Goal: Task Accomplishment & Management: Use online tool/utility

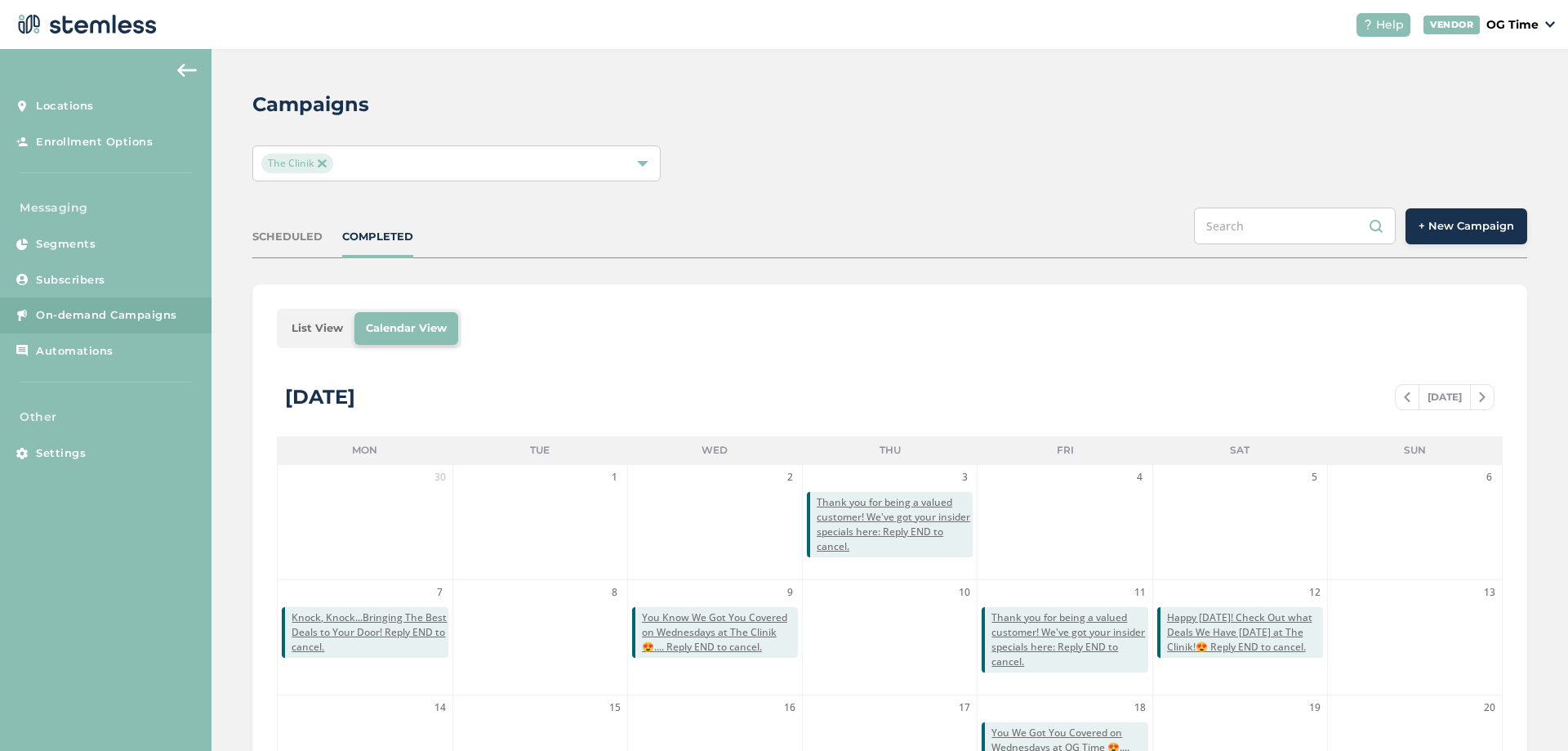
click at [321, 164] on img at bounding box center [322, 164] width 9 height 9
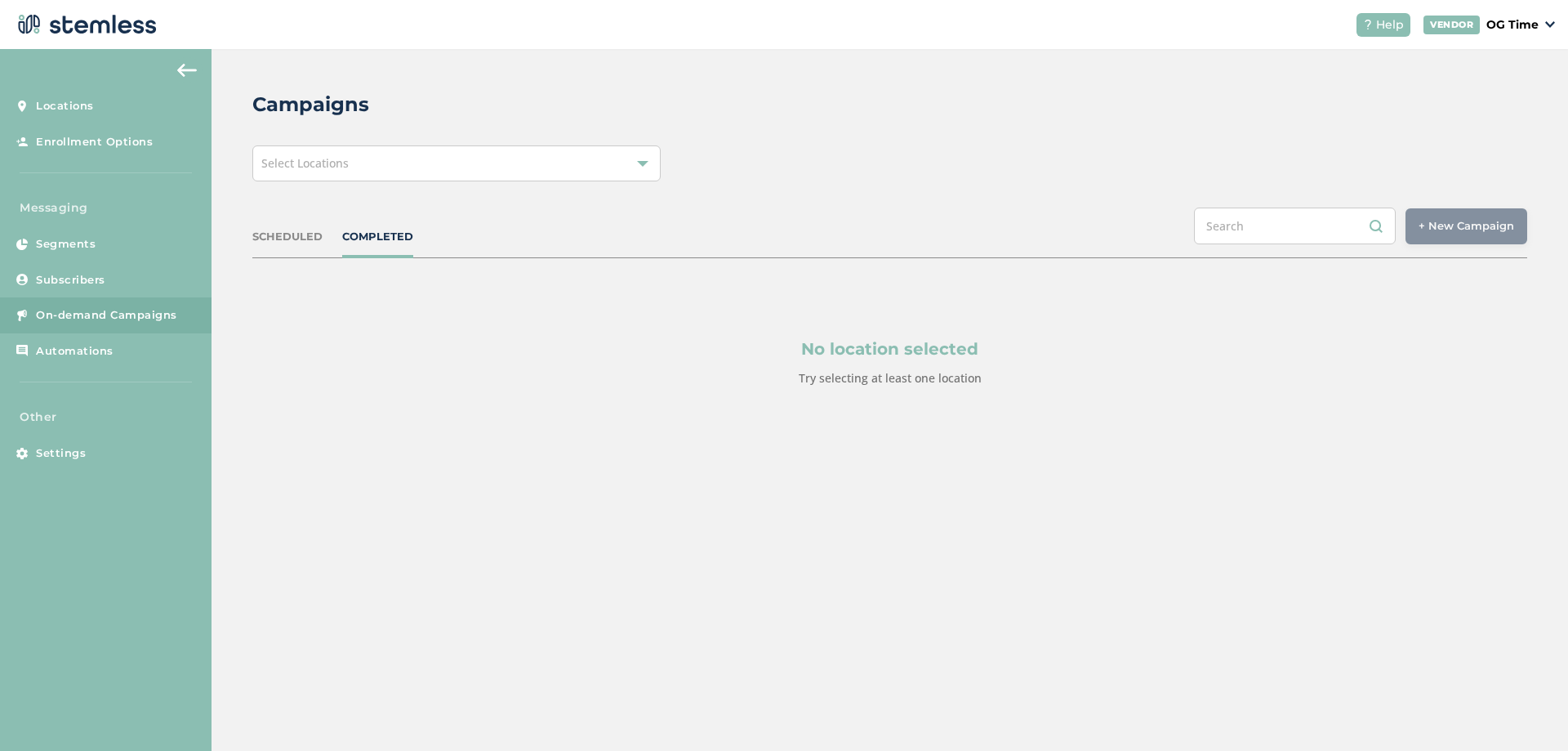
click at [329, 167] on span "Select Locations" at bounding box center [305, 163] width 87 height 15
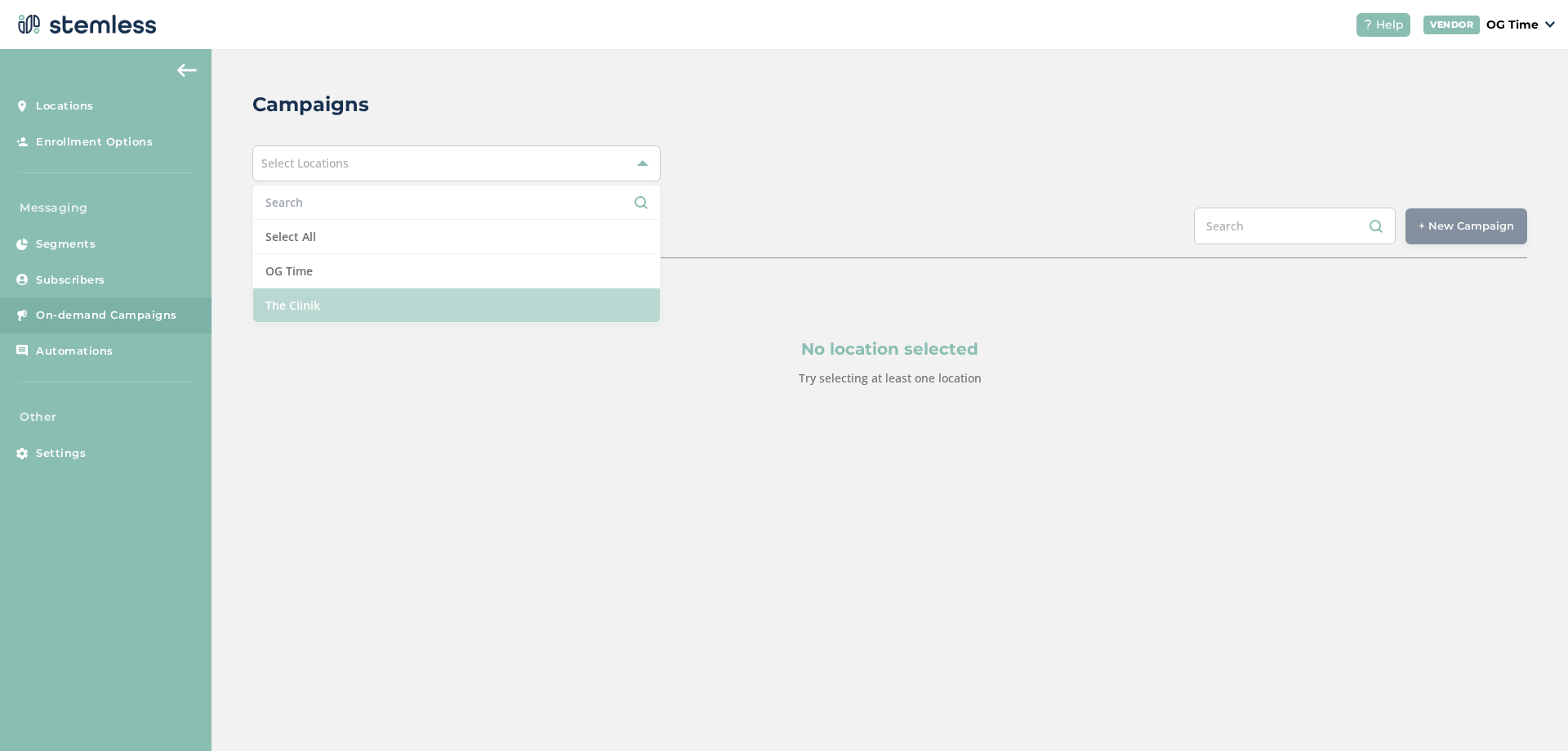
click at [310, 301] on li "The Clinik" at bounding box center [456, 304] width 407 height 33
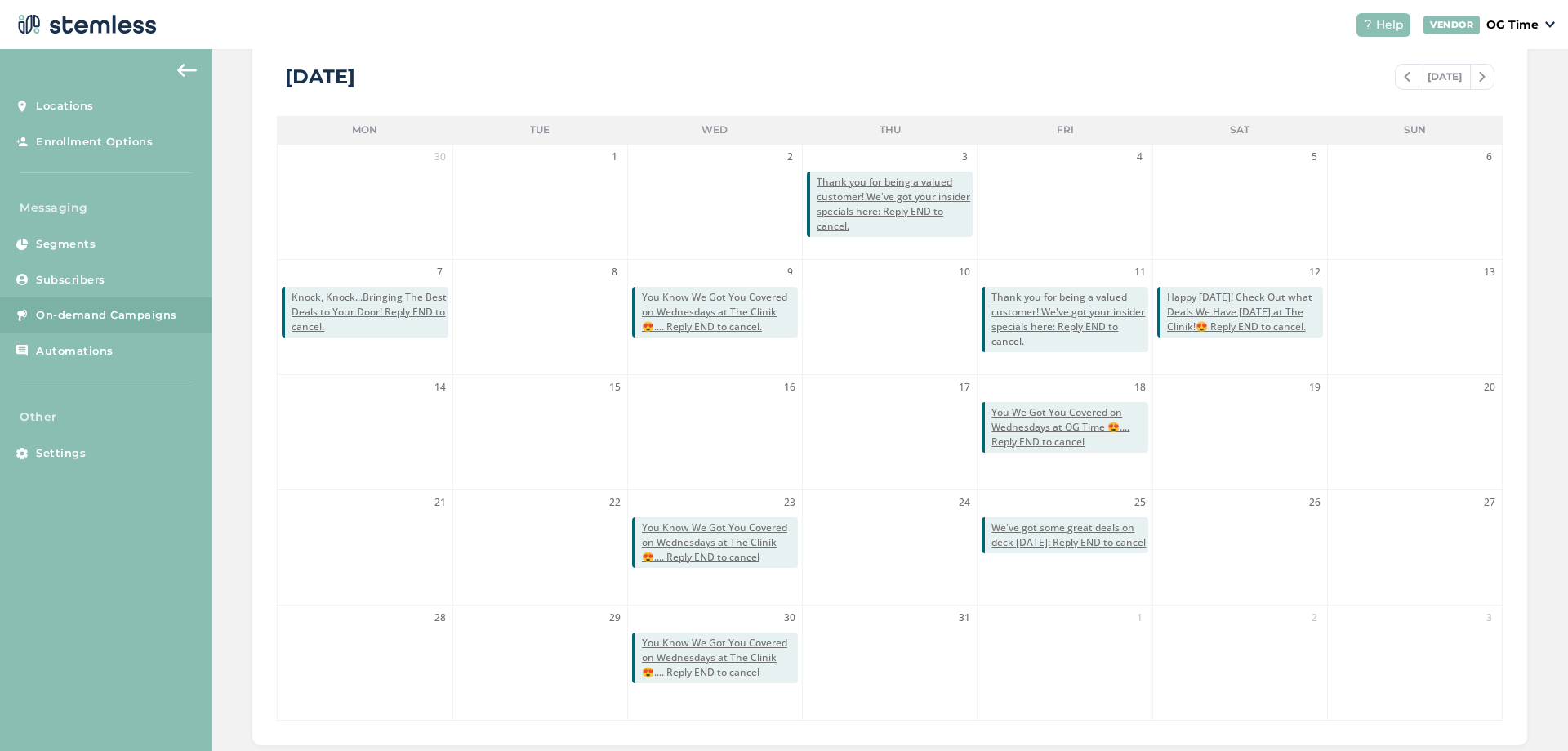
scroll to position [192, 0]
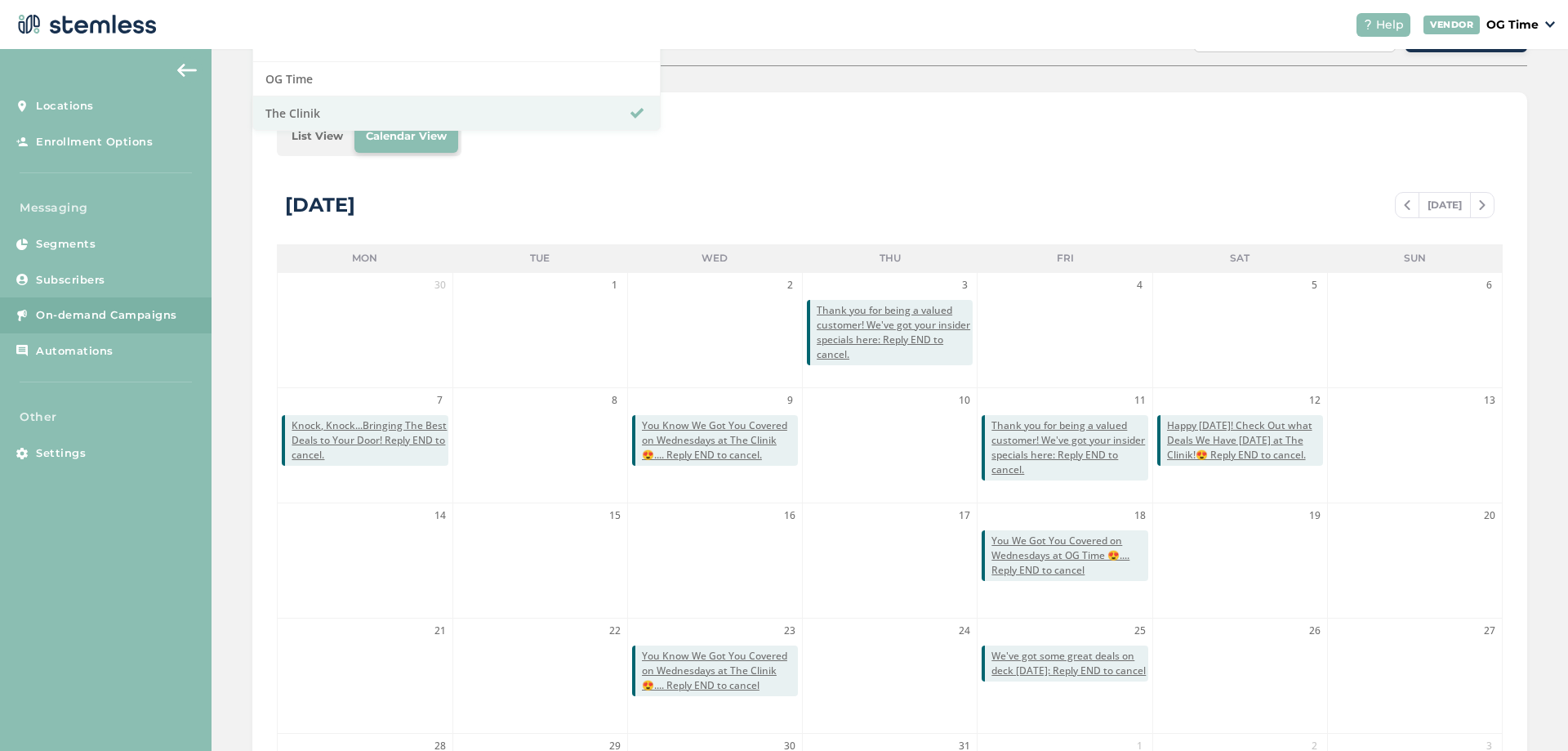
click at [1403, 208] on img at bounding box center [1407, 204] width 7 height 9
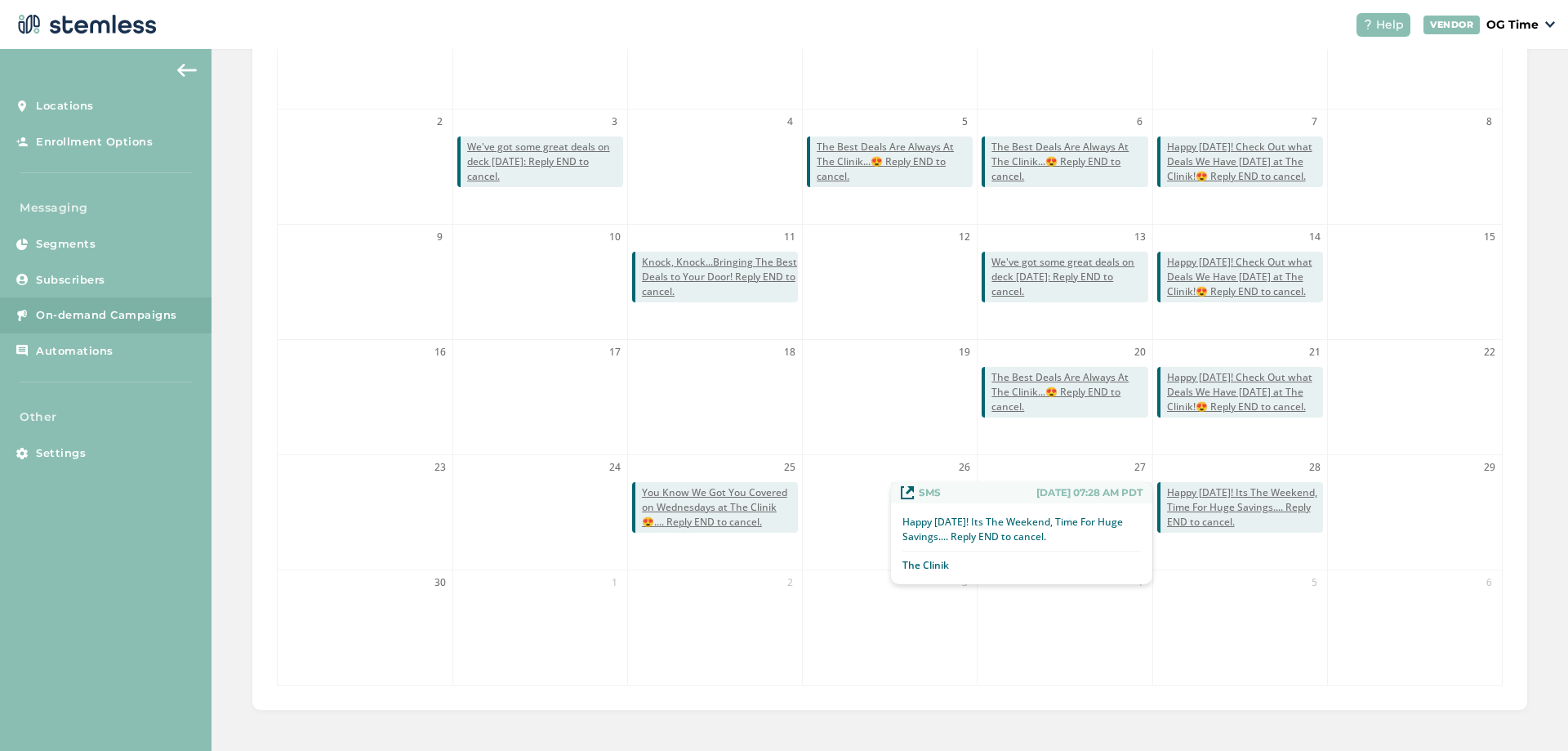
scroll to position [389, 0]
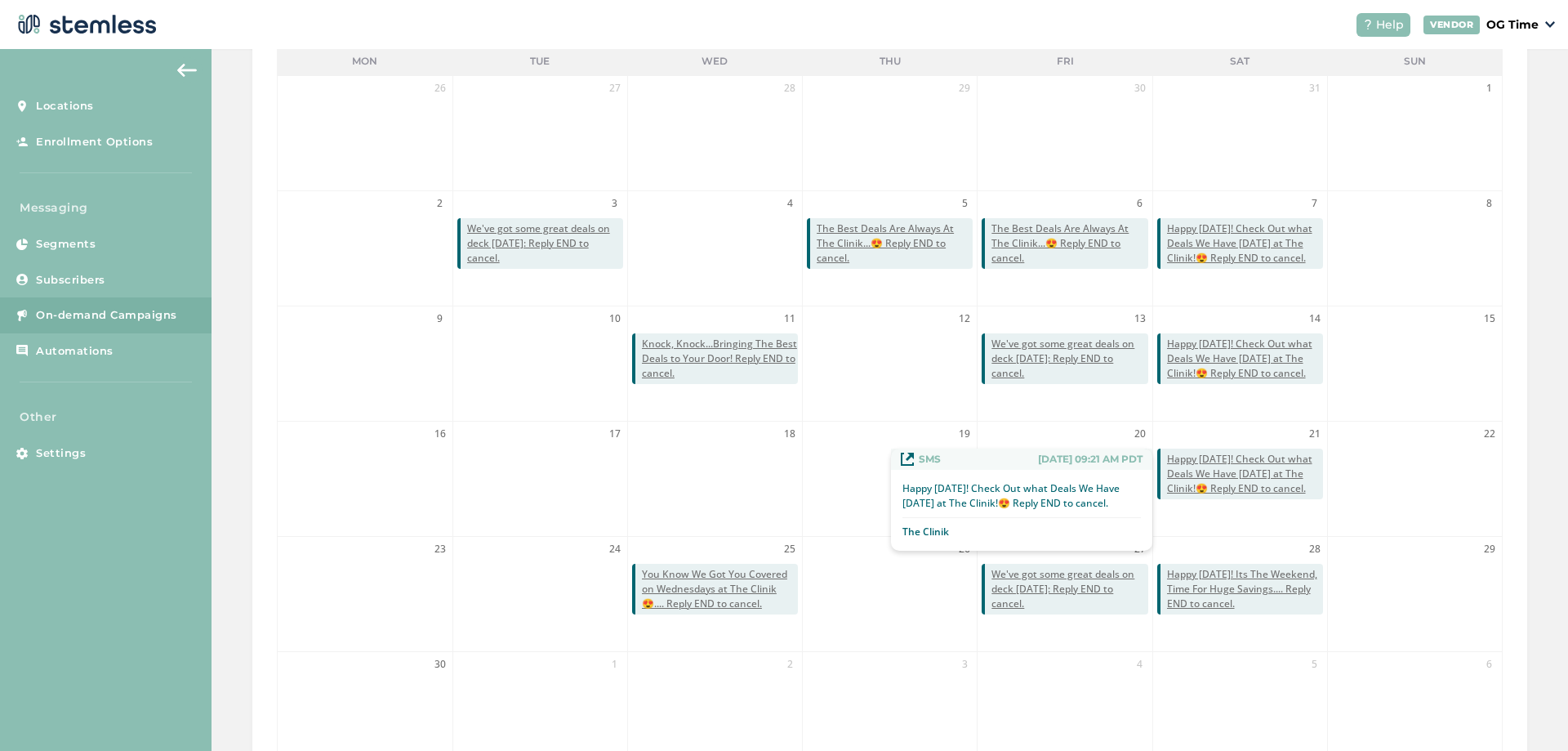
click at [1245, 468] on span "Happy [DATE]! Check Out what Deals We Have [DATE] at The Clinik!😍 Reply END to …" at bounding box center [1245, 473] width 156 height 44
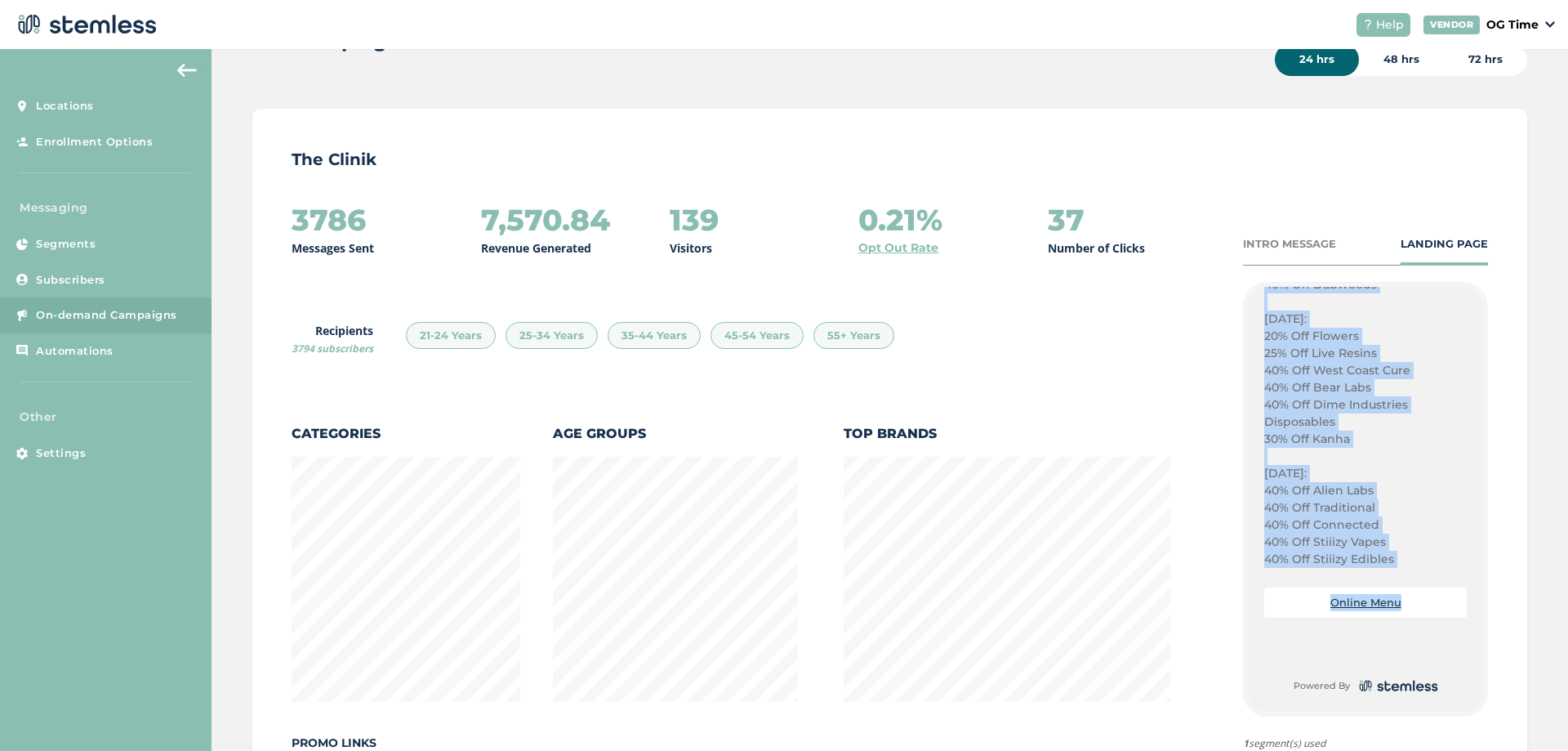
scroll to position [99, 0]
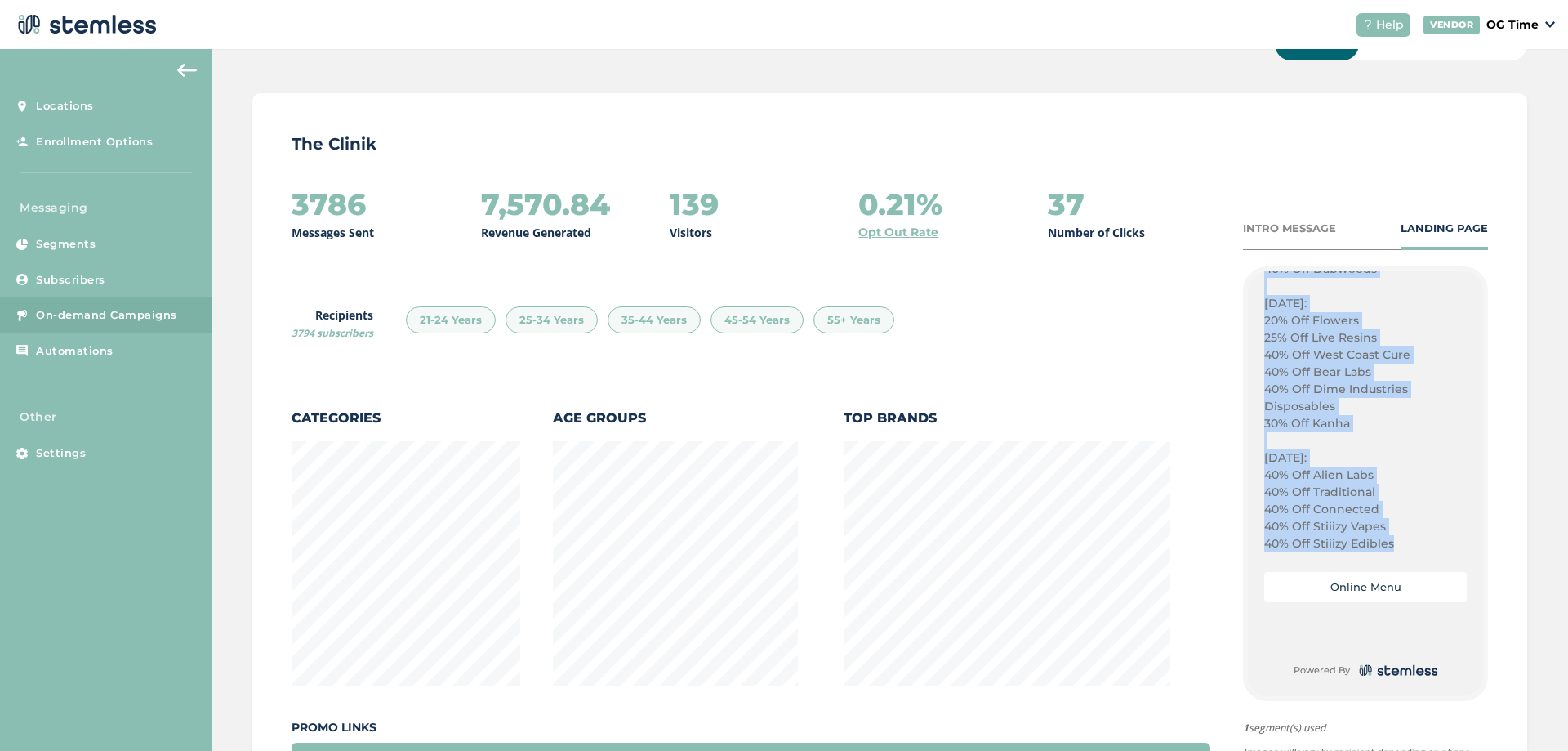
drag, startPoint x: 1257, startPoint y: 502, endPoint x: 1395, endPoint y: 542, distance: 143.7
copy div "Happy [DATE]! Its Customer Appreciation Day [DATE]! Plug Play Pods: $30 Out The…"
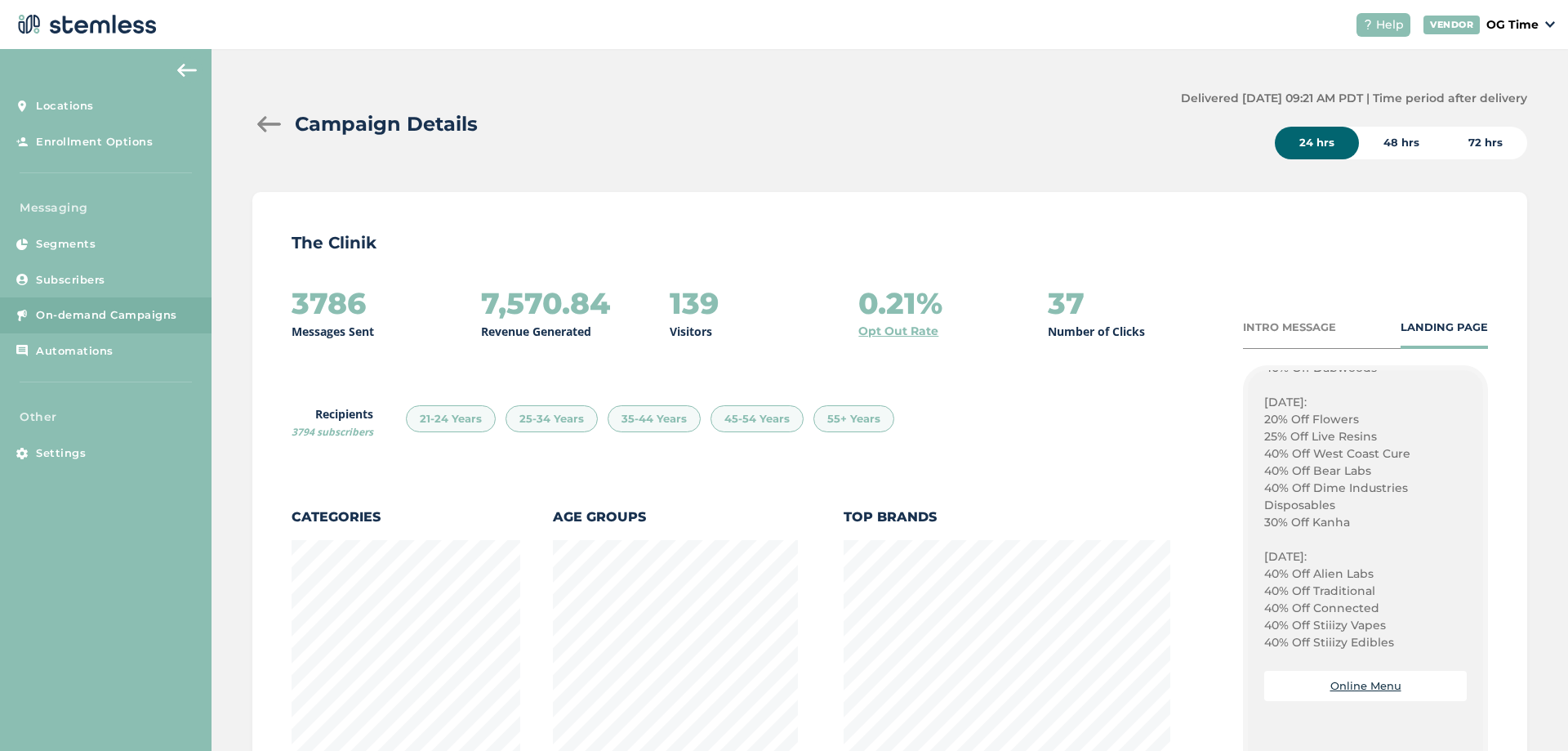
click at [264, 126] on div at bounding box center [268, 123] width 33 height 16
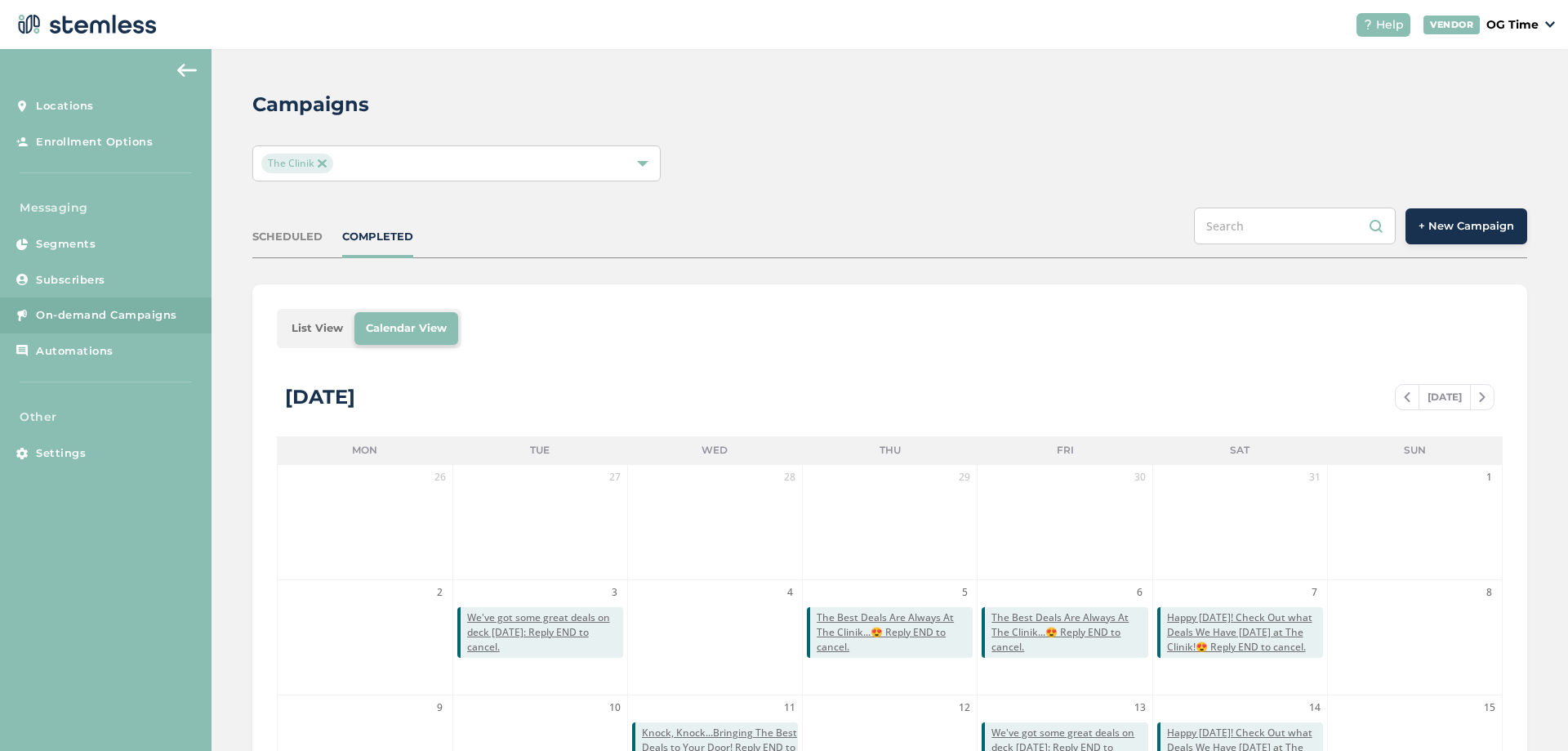
click at [1438, 227] on span "+ New Campaign" at bounding box center [1465, 225] width 95 height 16
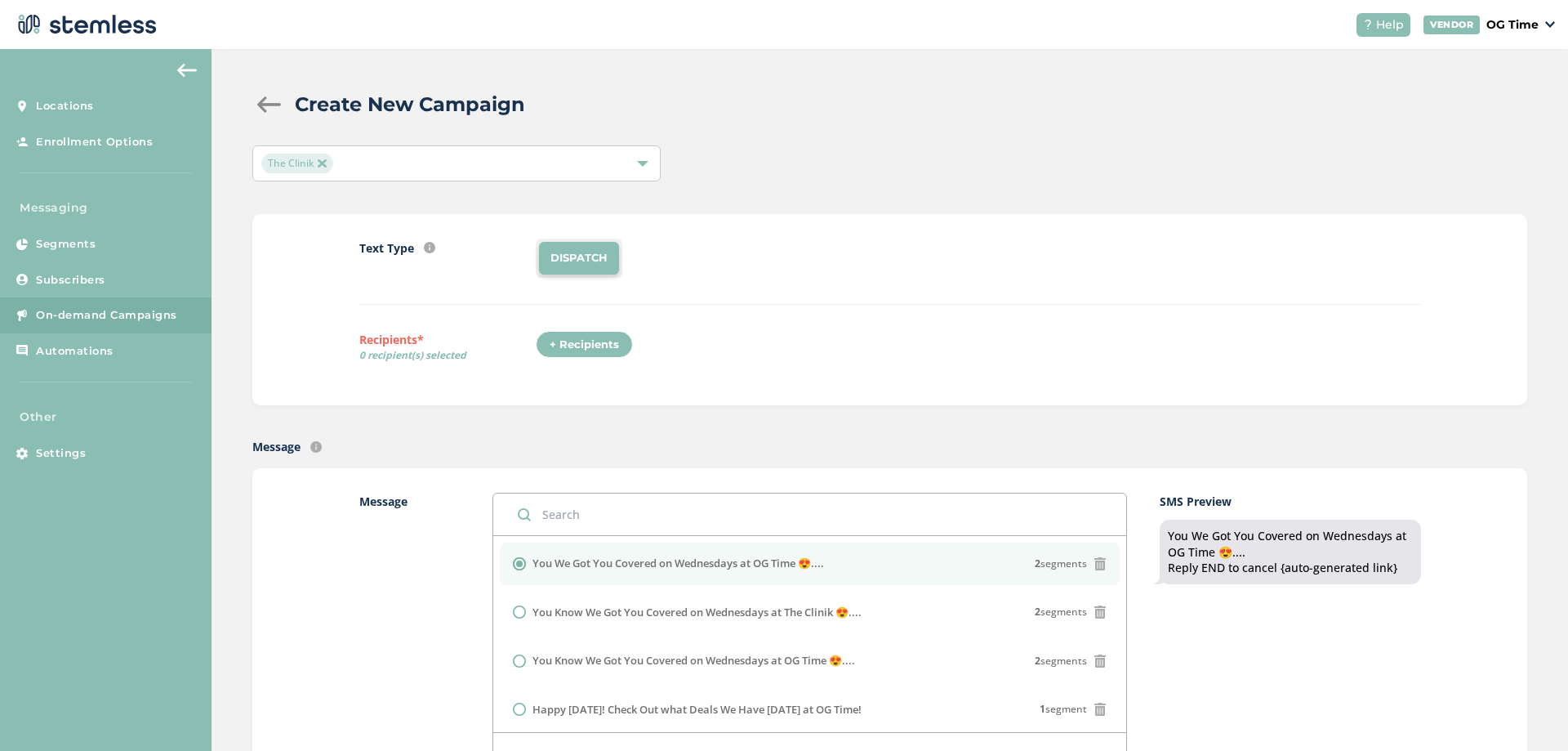
click at [593, 344] on div "+ Recipients" at bounding box center [584, 345] width 97 height 27
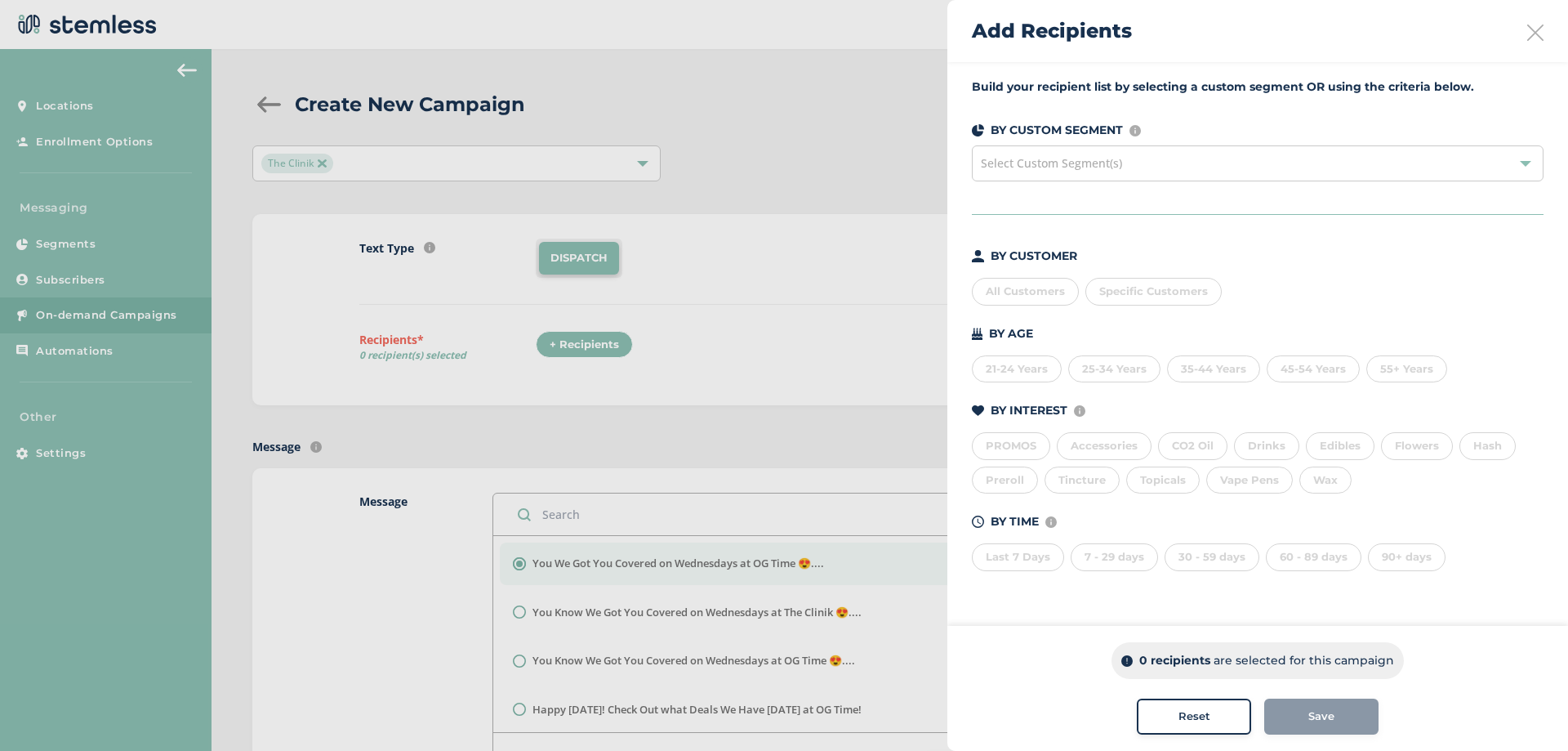
click at [1004, 290] on div "All Customers" at bounding box center [1025, 291] width 107 height 27
click at [1320, 717] on span "Save" at bounding box center [1321, 716] width 26 height 16
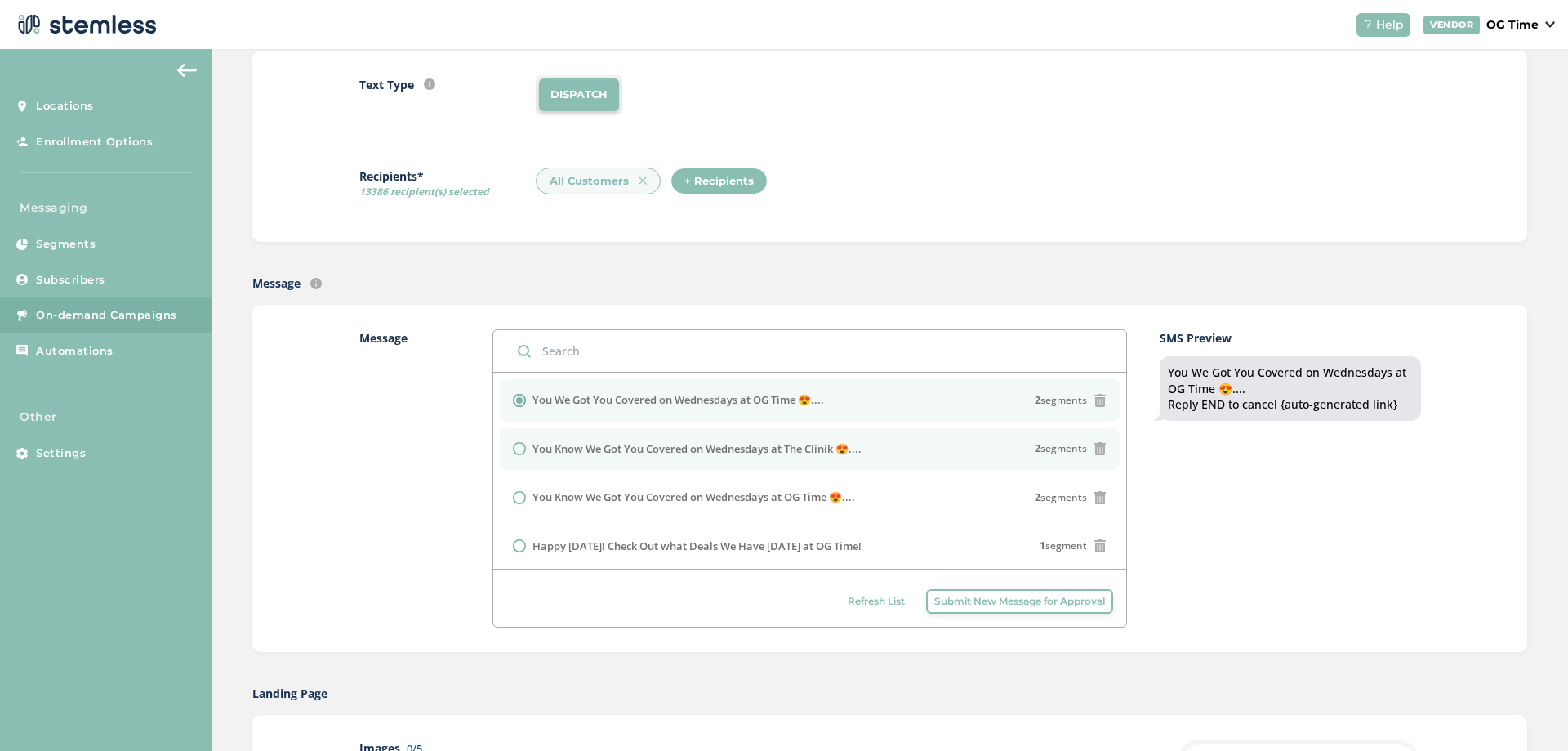
scroll to position [81, 0]
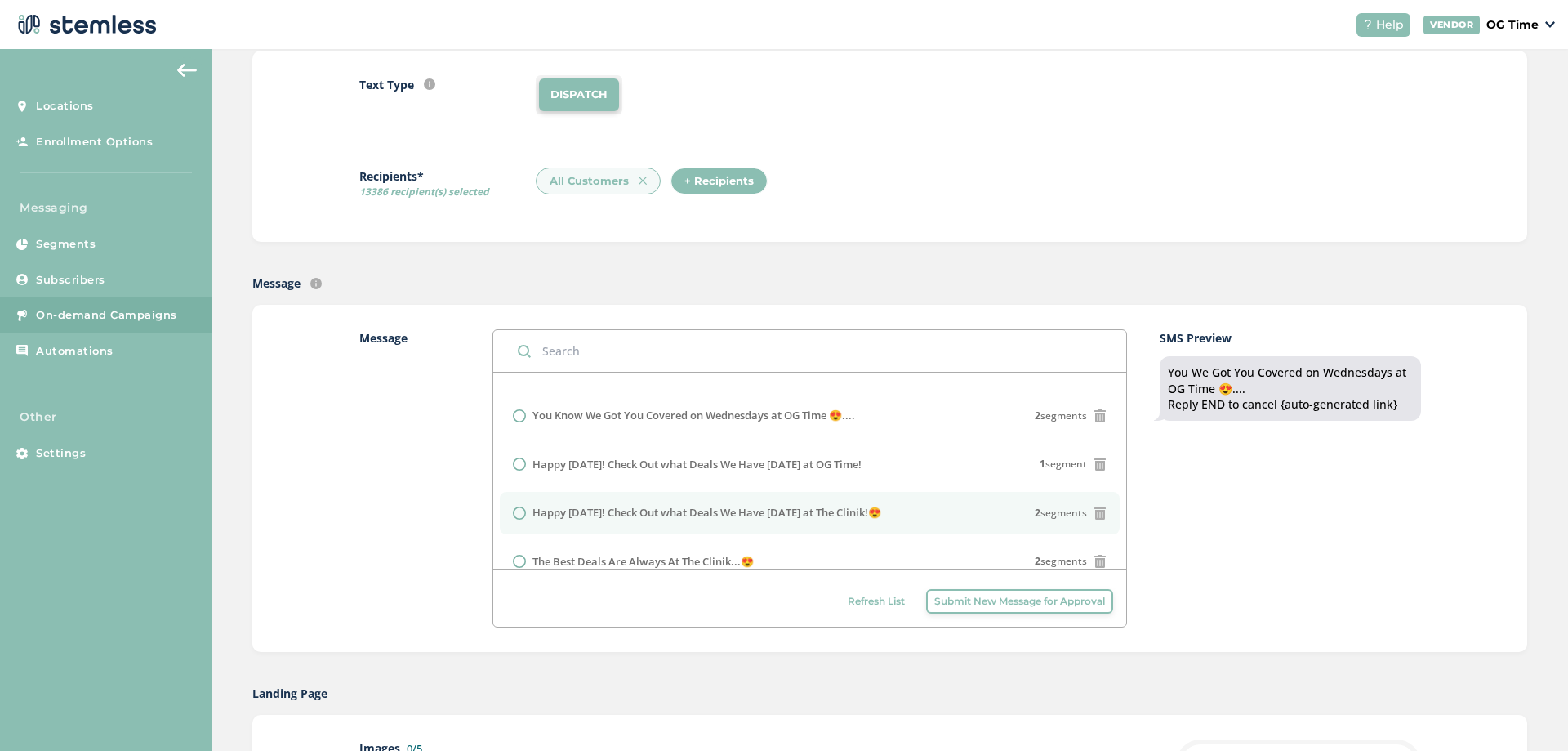
click at [740, 514] on label "Happy [DATE]! Check Out what Deals We Have [DATE] at The Clinik!😍" at bounding box center [706, 513] width 349 height 16
radio input "false"
radio input "true"
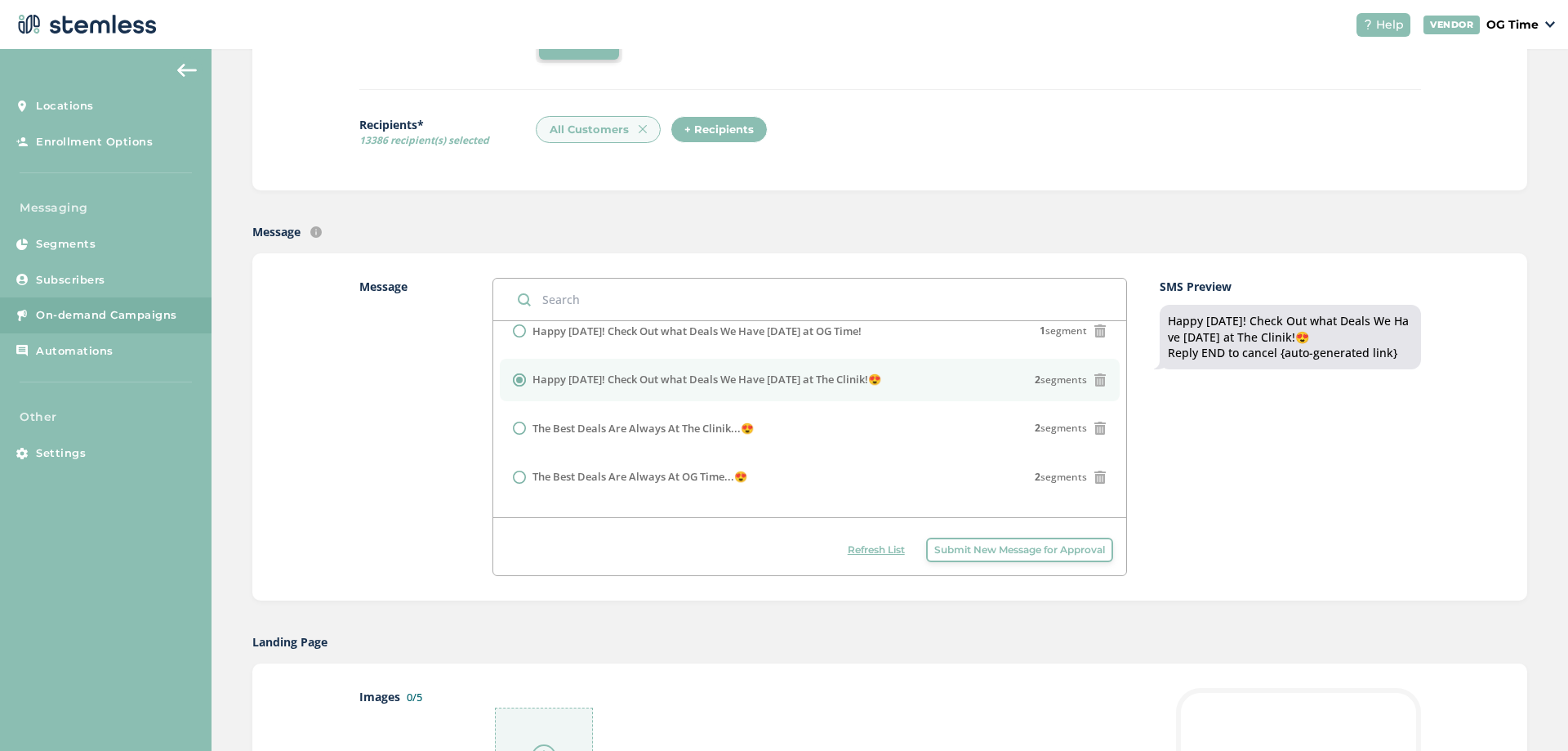
scroll to position [0, 0]
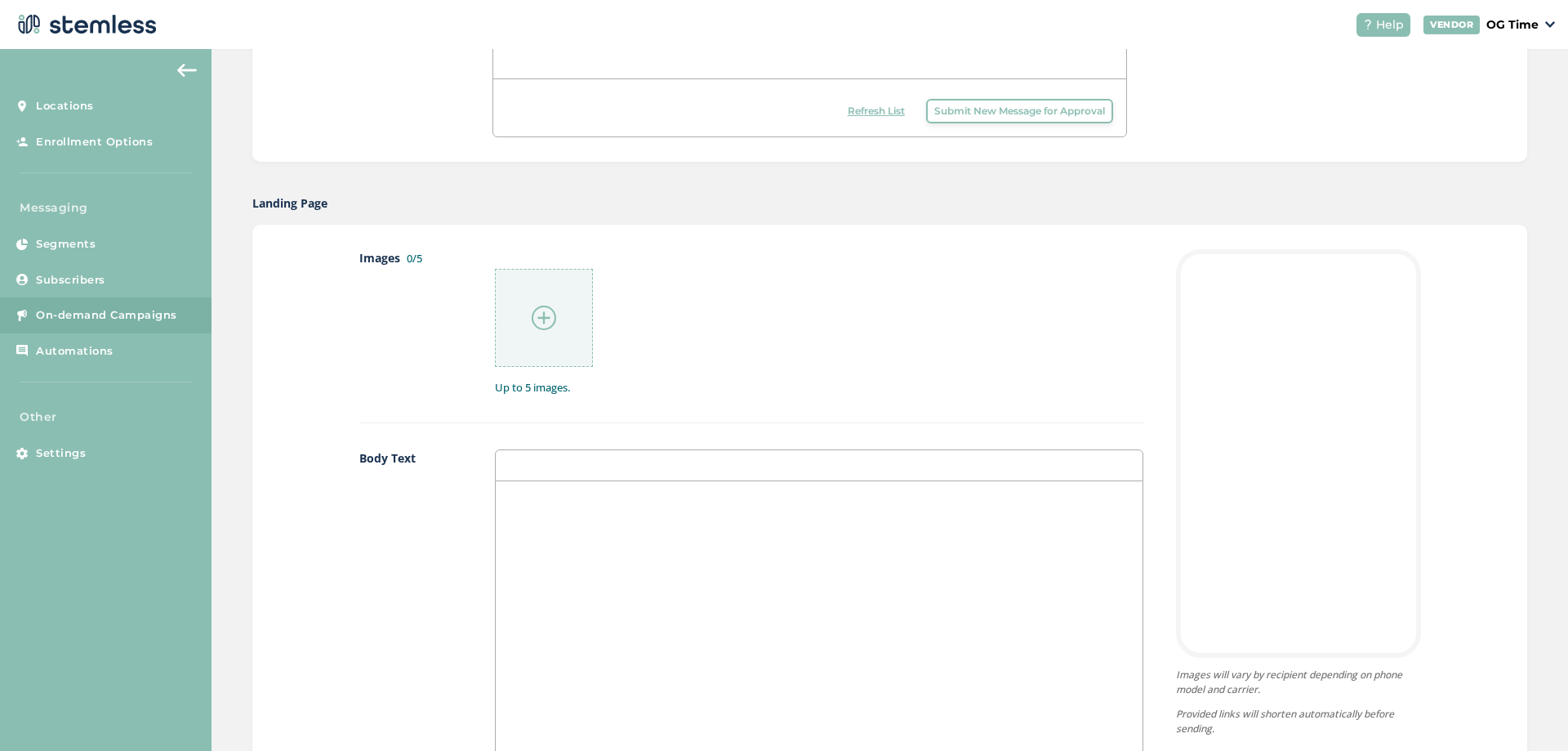
drag, startPoint x: 540, startPoint y: 472, endPoint x: 540, endPoint y: 514, distance: 42.0
click at [540, 474] on div at bounding box center [818, 465] width 648 height 32
click at [540, 513] on div at bounding box center [818, 644] width 646 height 326
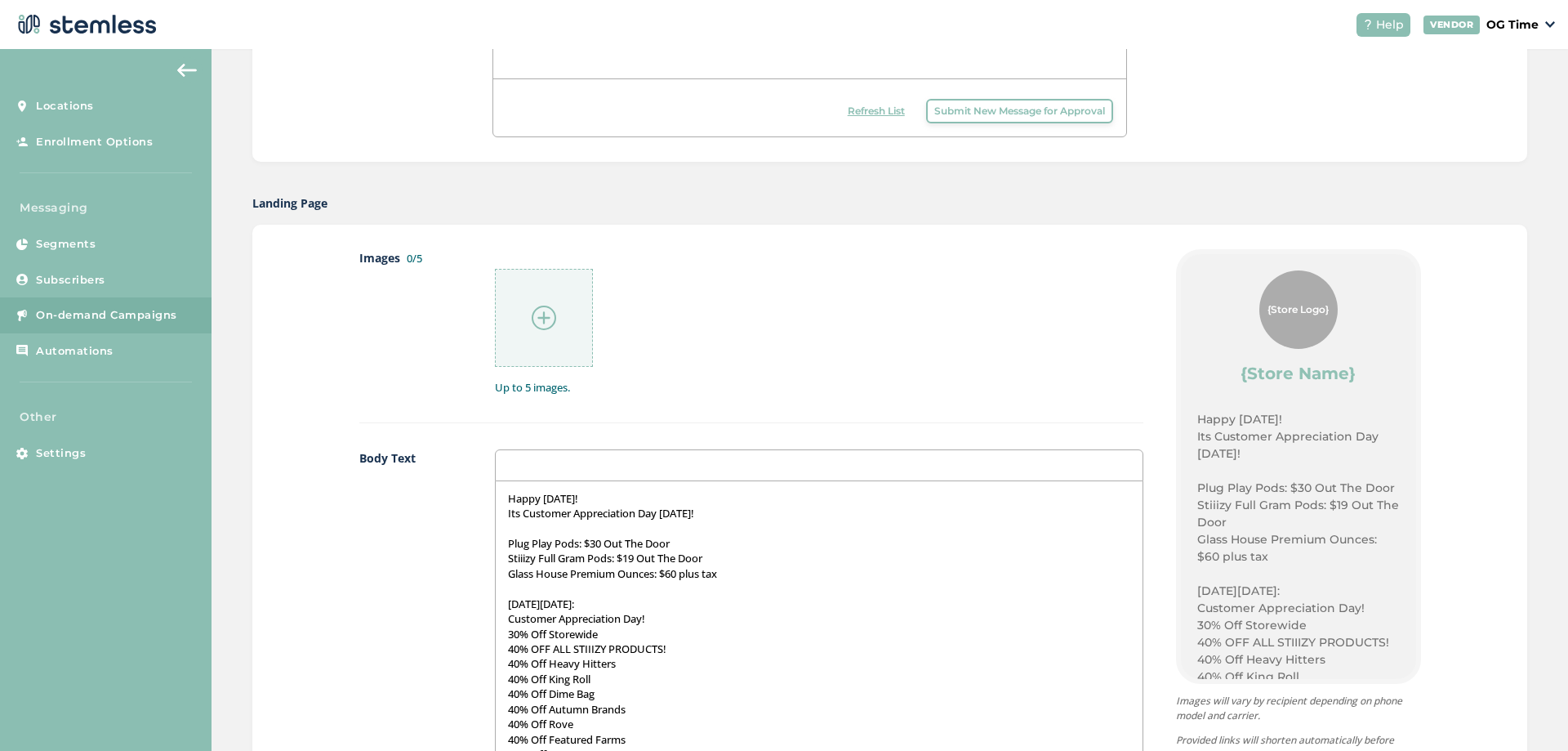
click at [602, 547] on p "Plug Play Pods: $30 Out The Door" at bounding box center [818, 543] width 621 height 15
click at [598, 547] on p "Plug Play Pods: $30 Out The Door" at bounding box center [818, 543] width 621 height 15
click at [601, 599] on p "THIS Saturday, 6/21/2025:" at bounding box center [818, 604] width 621 height 15
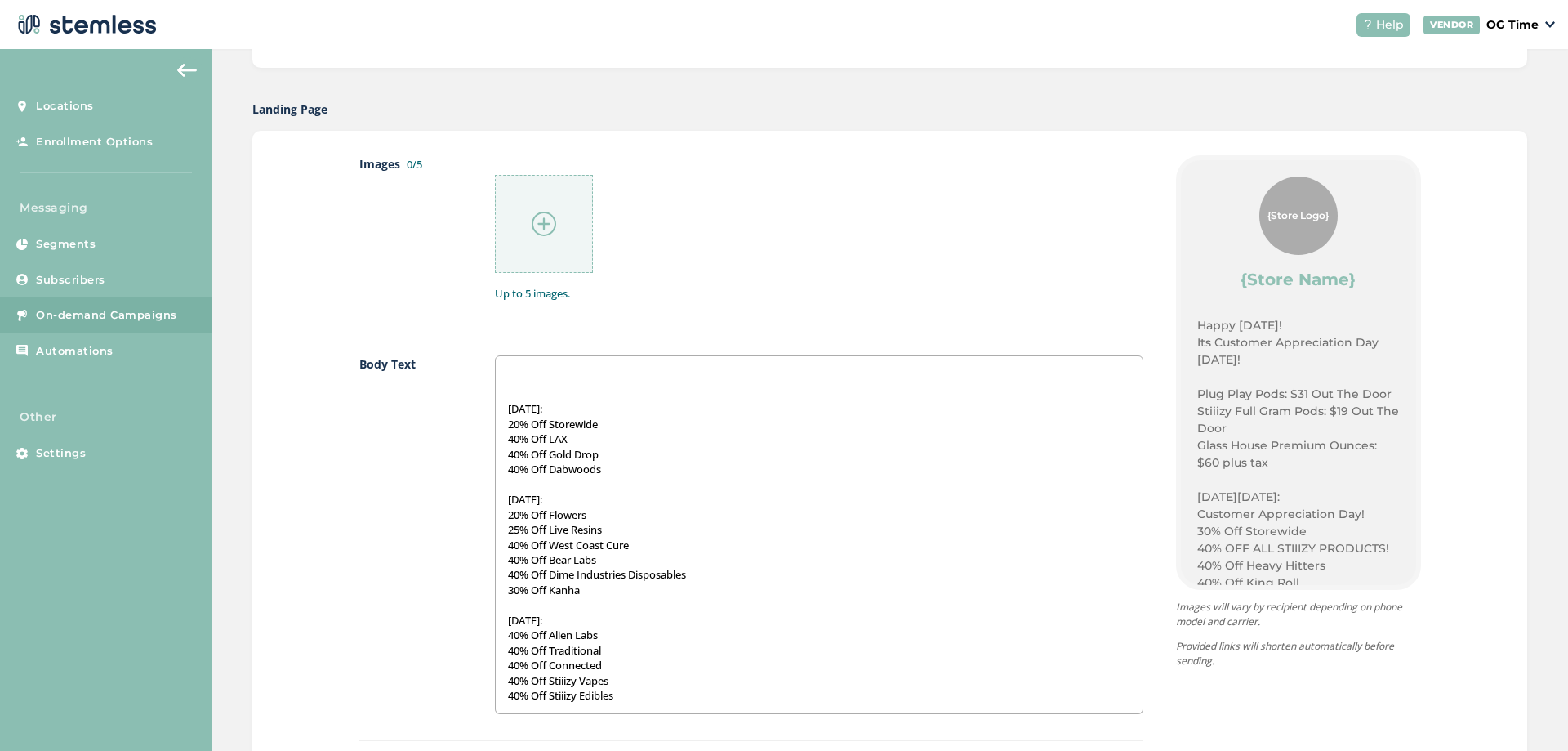
scroll to position [898, 0]
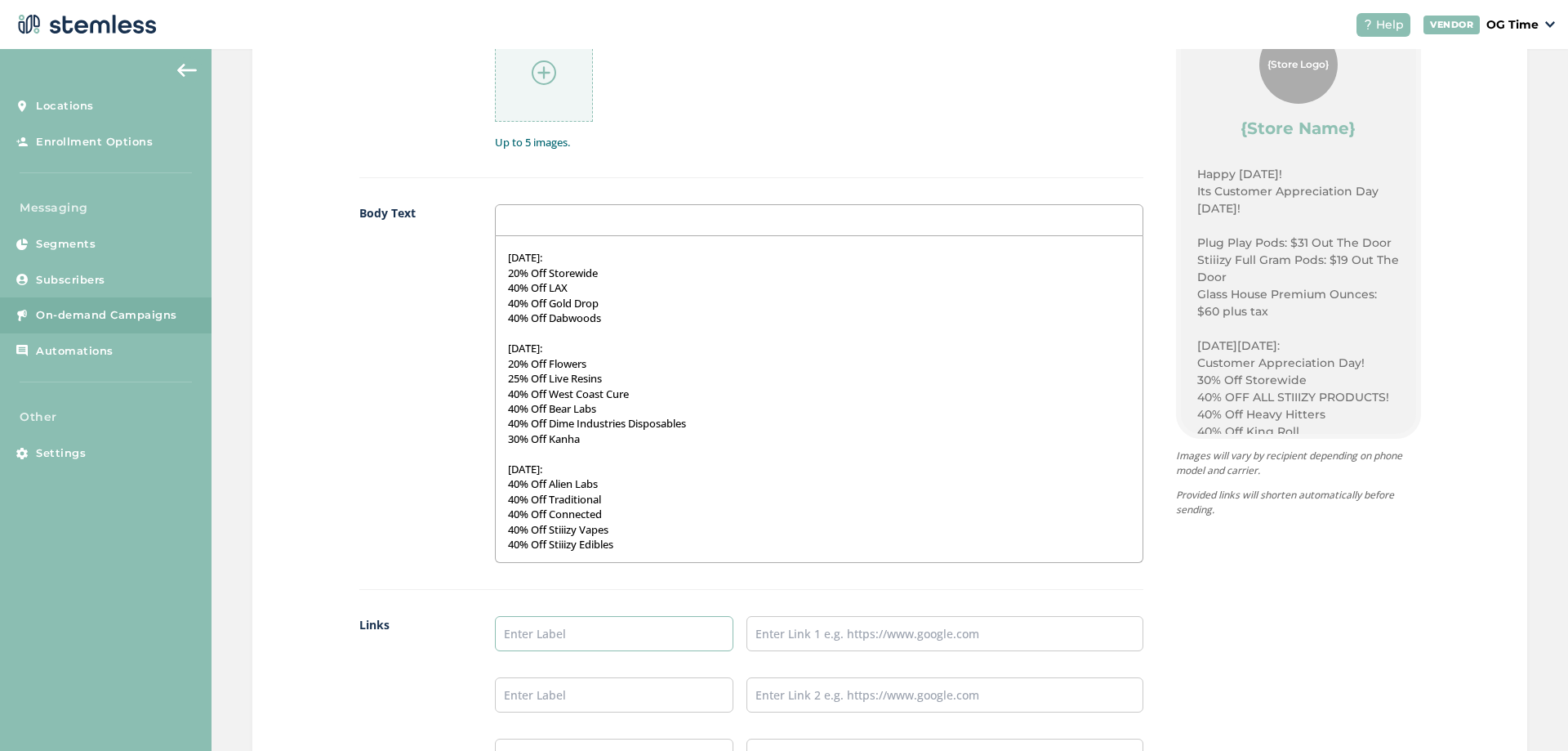
click at [566, 629] on input "text" at bounding box center [613, 634] width 238 height 35
type input "Online Menu"
click at [828, 639] on input "text" at bounding box center [944, 634] width 397 height 35
type input "https://weedmaps.com/dispensaries/theclinik"
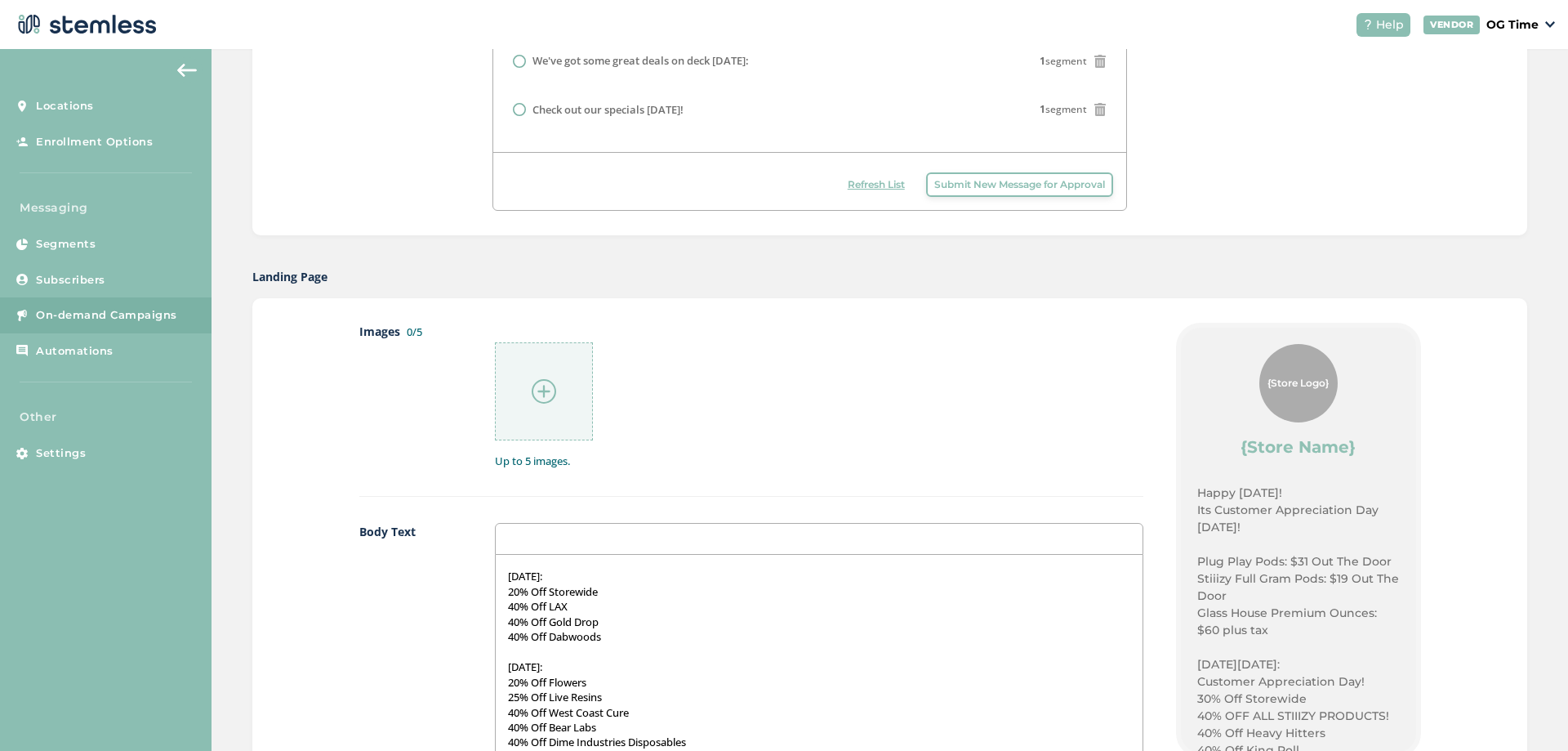
scroll to position [572, 0]
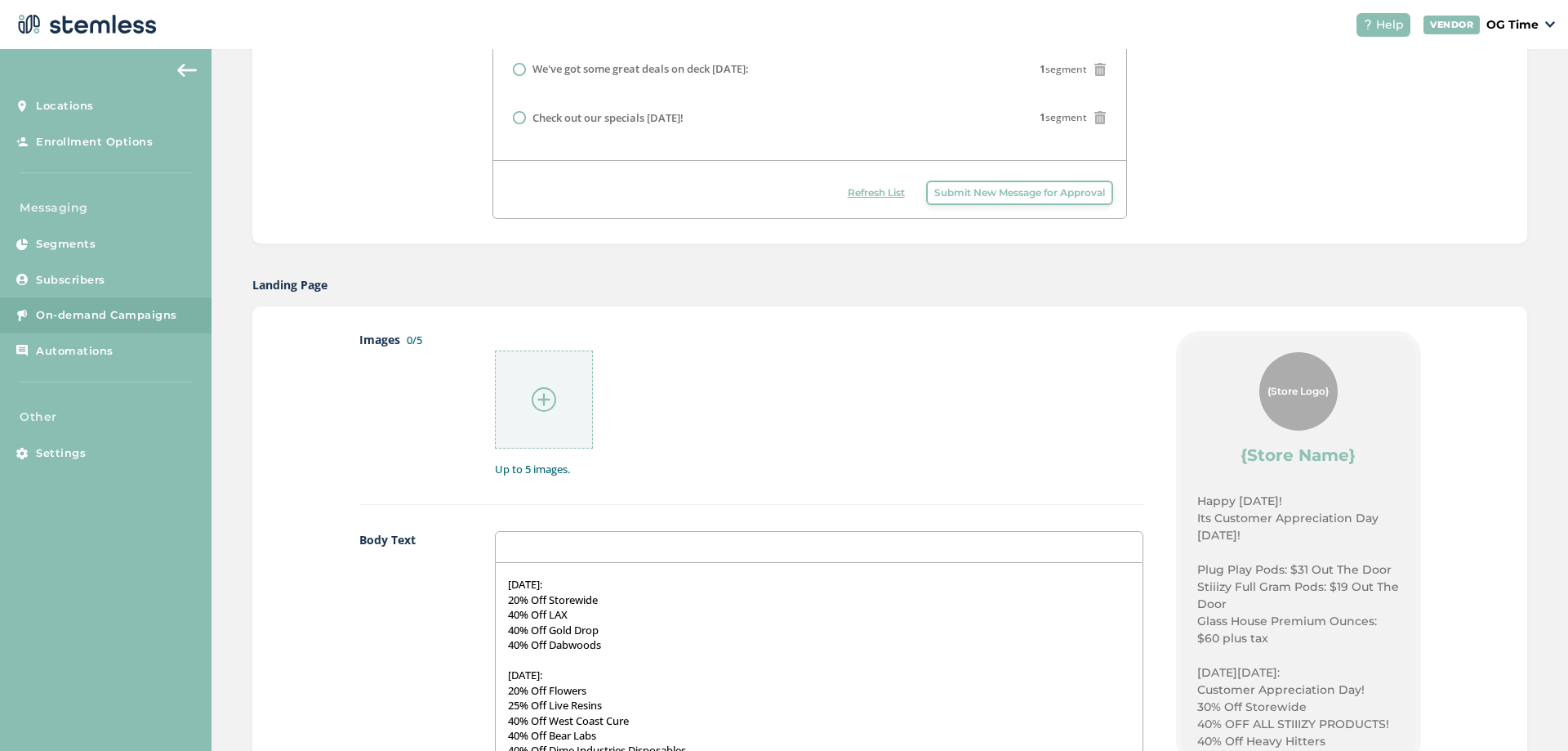
click at [545, 396] on img at bounding box center [543, 400] width 25 height 25
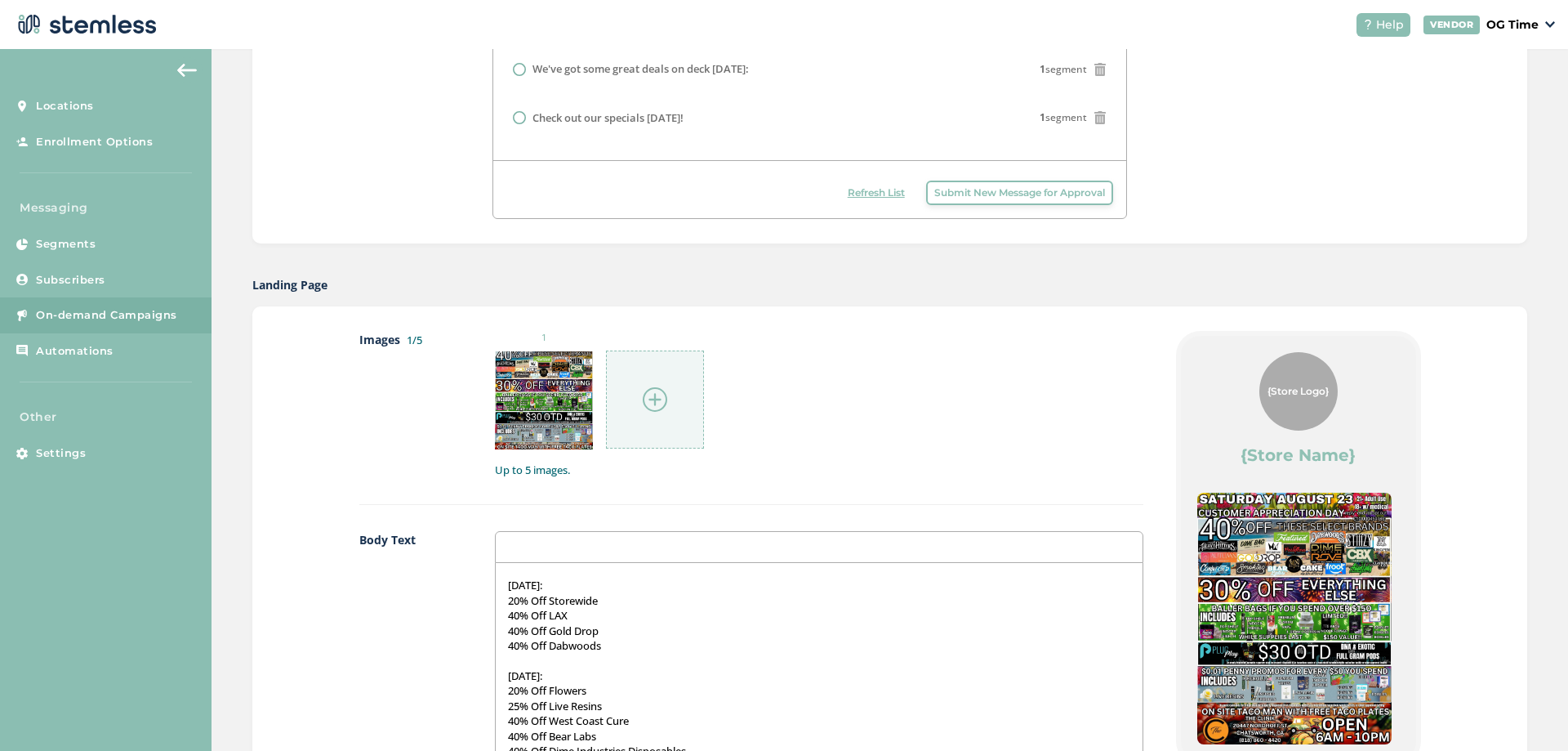
click at [655, 403] on img at bounding box center [655, 400] width 25 height 25
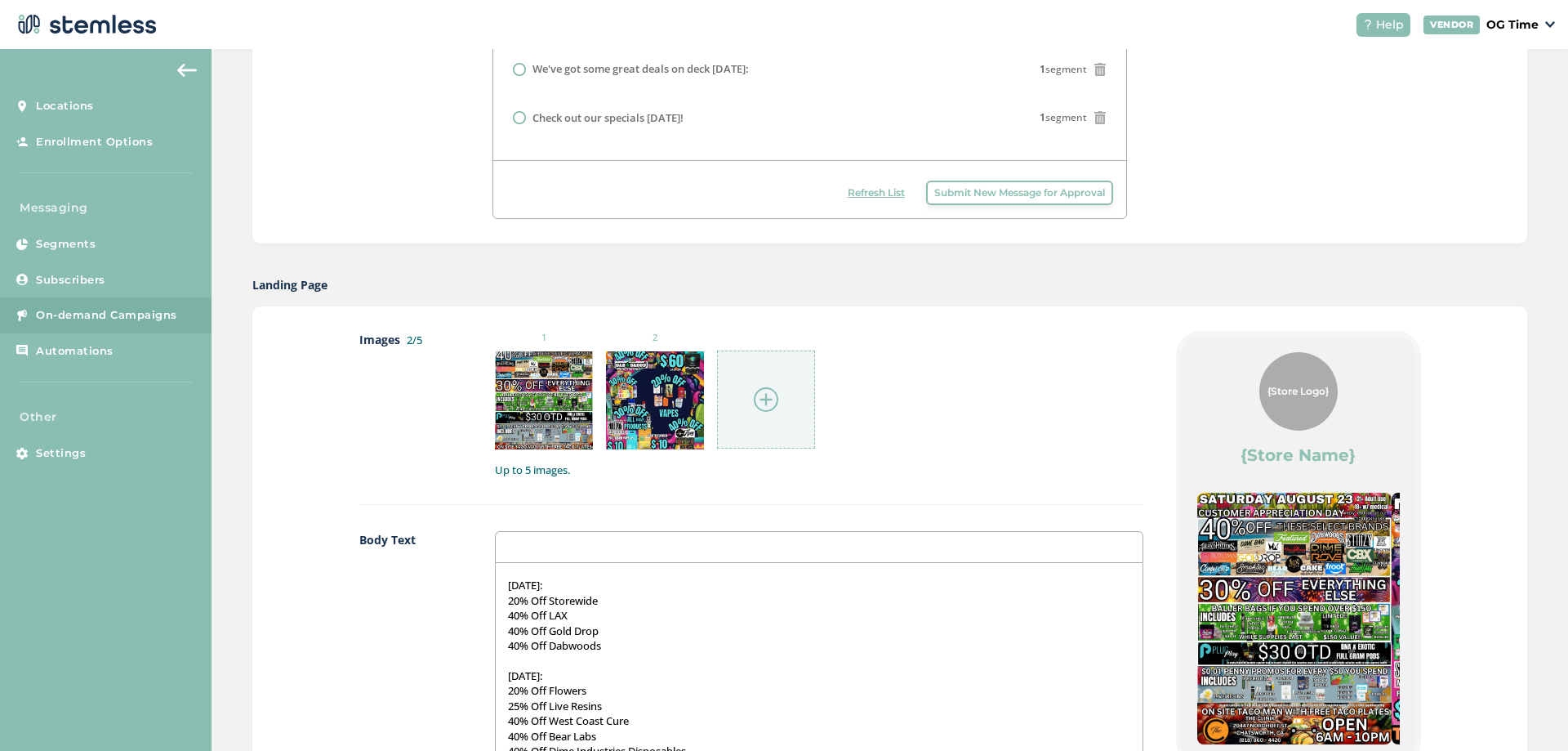
click at [756, 408] on img at bounding box center [766, 400] width 25 height 25
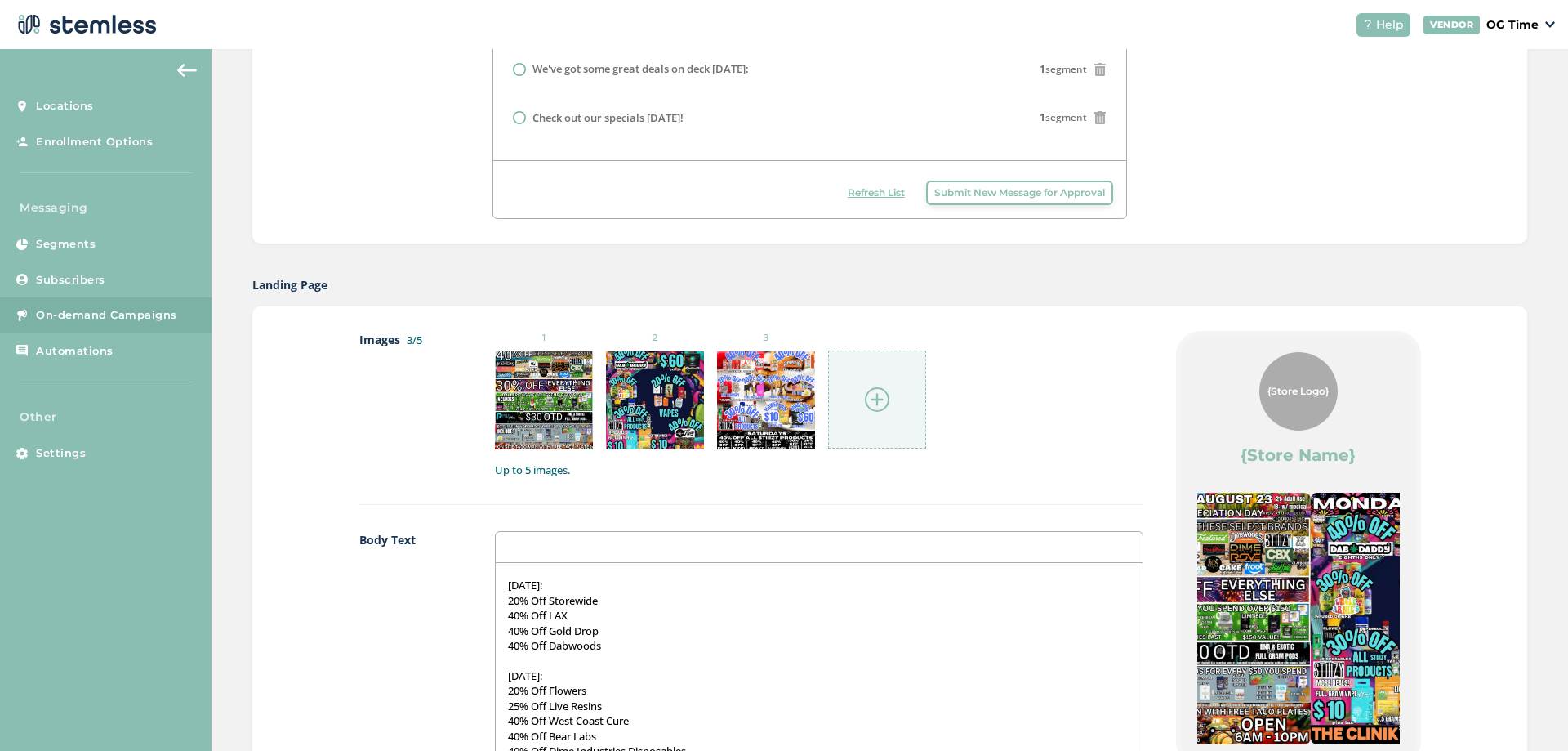
drag, startPoint x: 1320, startPoint y: 574, endPoint x: 919, endPoint y: 582, distance: 401.1
click at [919, 582] on div "Images 3/5 1 2 3 Up to 5 images. Body Text Happy Saturday! Its Customer Appreci…" at bounding box center [889, 729] width 1062 height 796
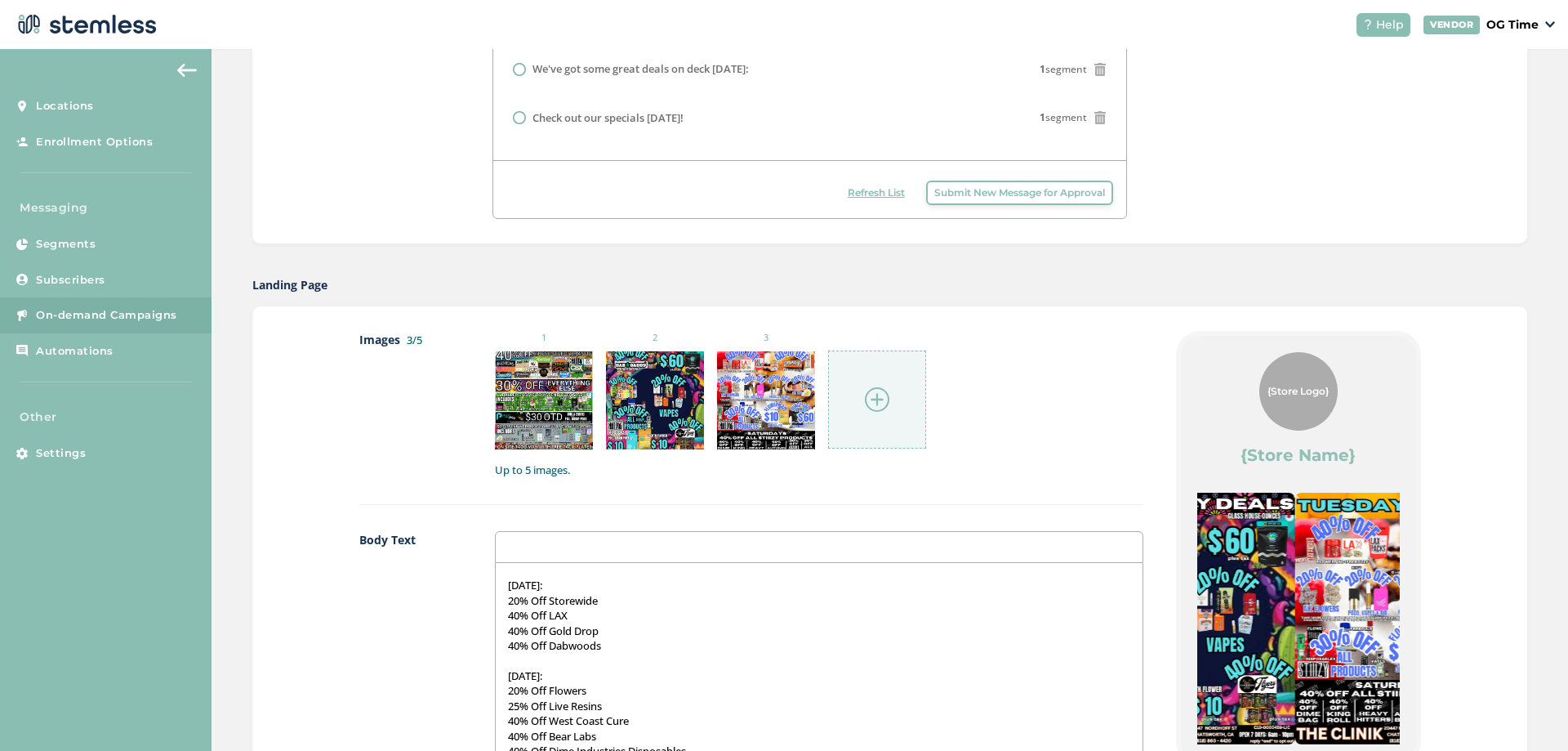
drag, startPoint x: 1297, startPoint y: 547, endPoint x: 589, endPoint y: 573, distance: 708.5
click at [590, 575] on div "Images 3/5 1 2 3 Up to 5 images. Body Text Happy Saturday! Its Customer Appreci…" at bounding box center [889, 729] width 1062 height 796
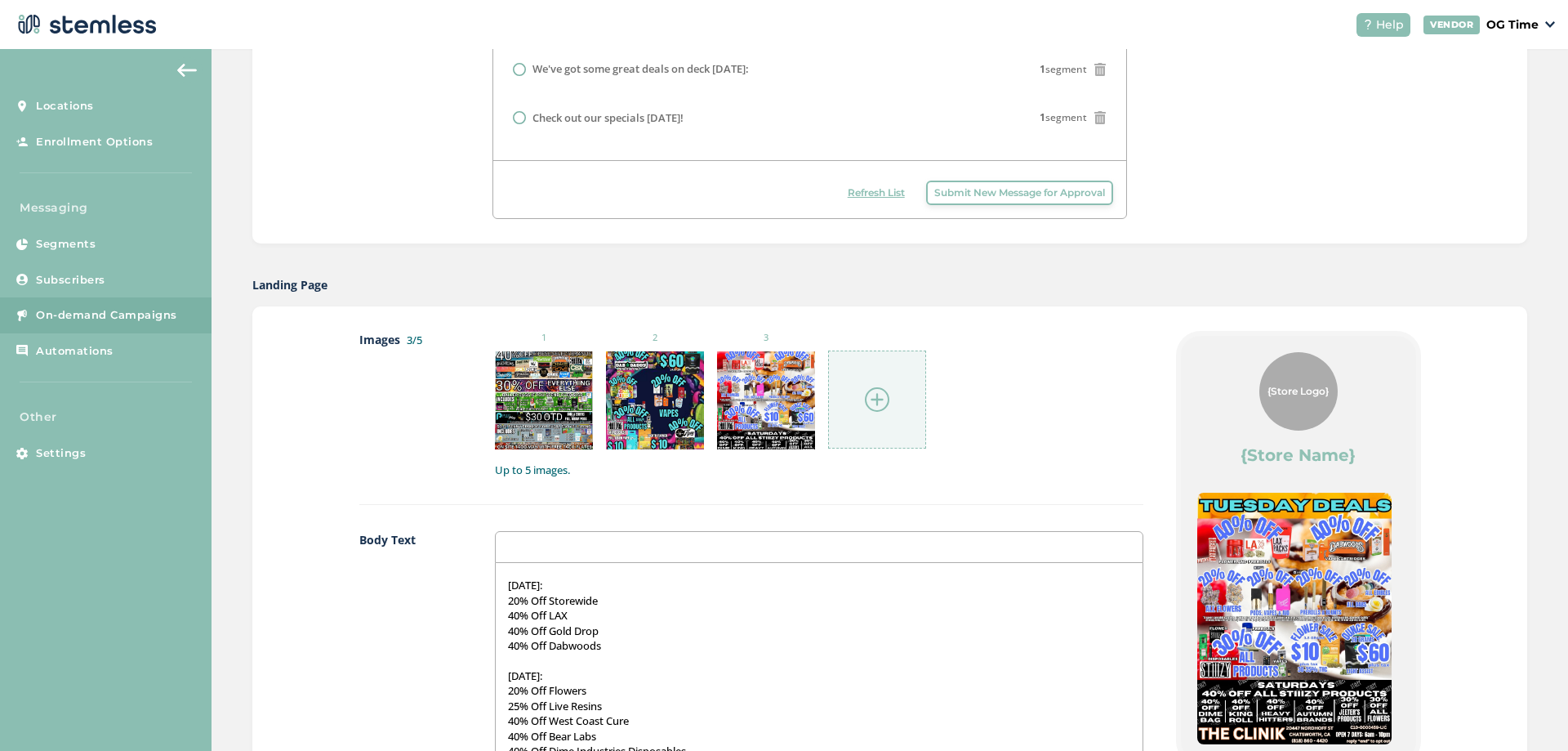
click at [876, 398] on img at bounding box center [877, 400] width 25 height 25
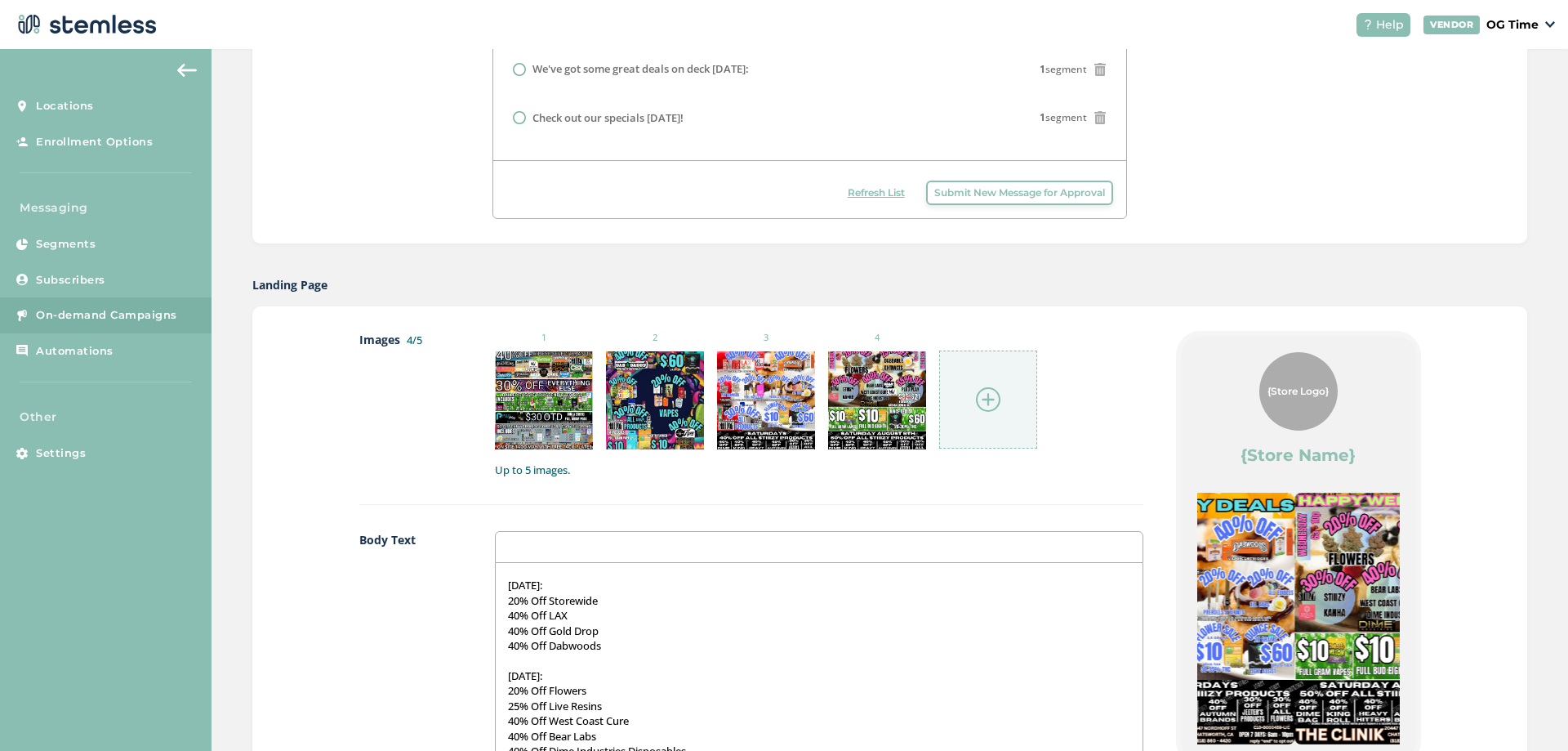
drag, startPoint x: 1326, startPoint y: 595, endPoint x: 742, endPoint y: 582, distance: 584.1
click at [751, 583] on div "Images 4/5 1 2 3 4 Up to 5 images. Body Text Happy Saturday! Its Customer Appre…" at bounding box center [889, 729] width 1062 height 796
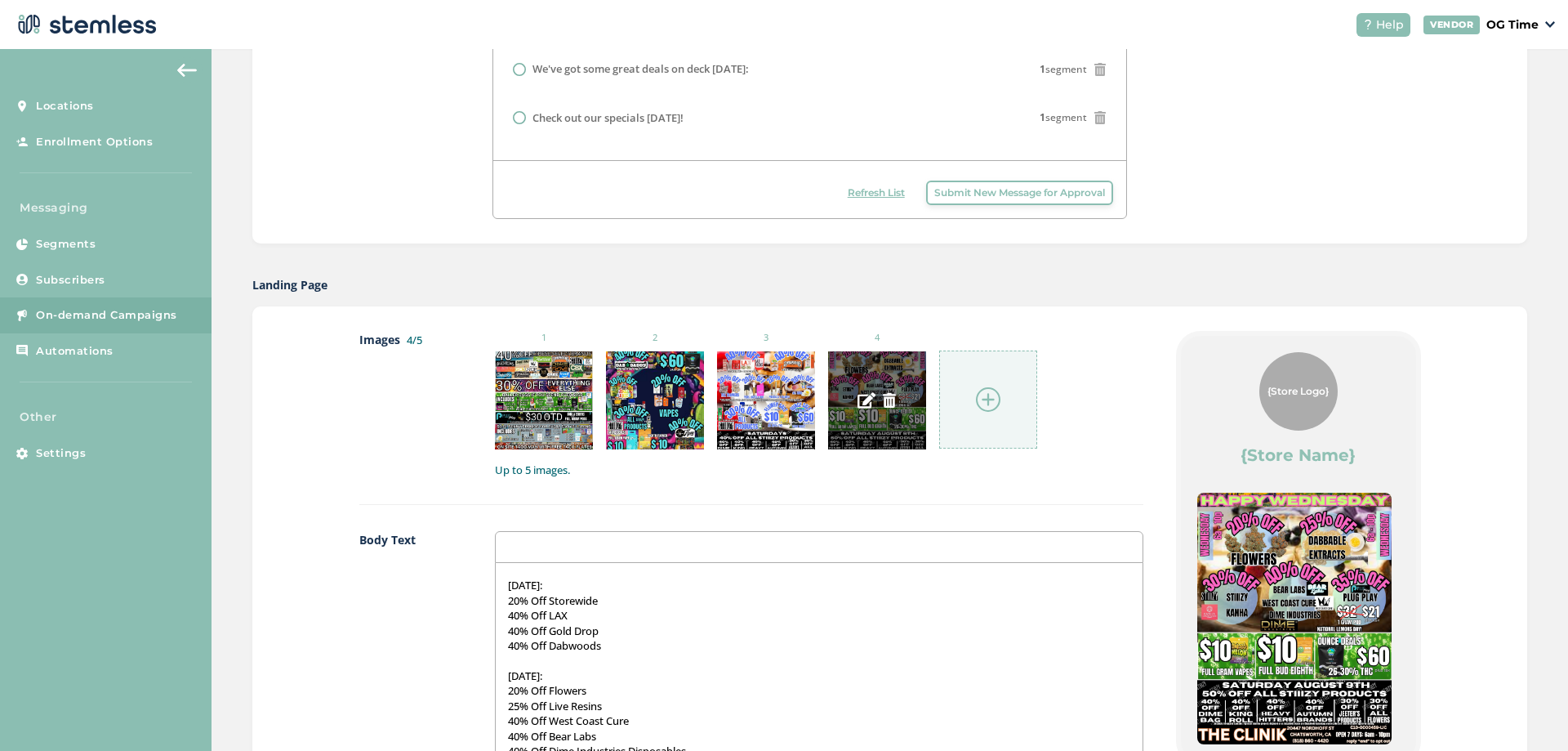
click at [885, 403] on img at bounding box center [889, 400] width 15 height 15
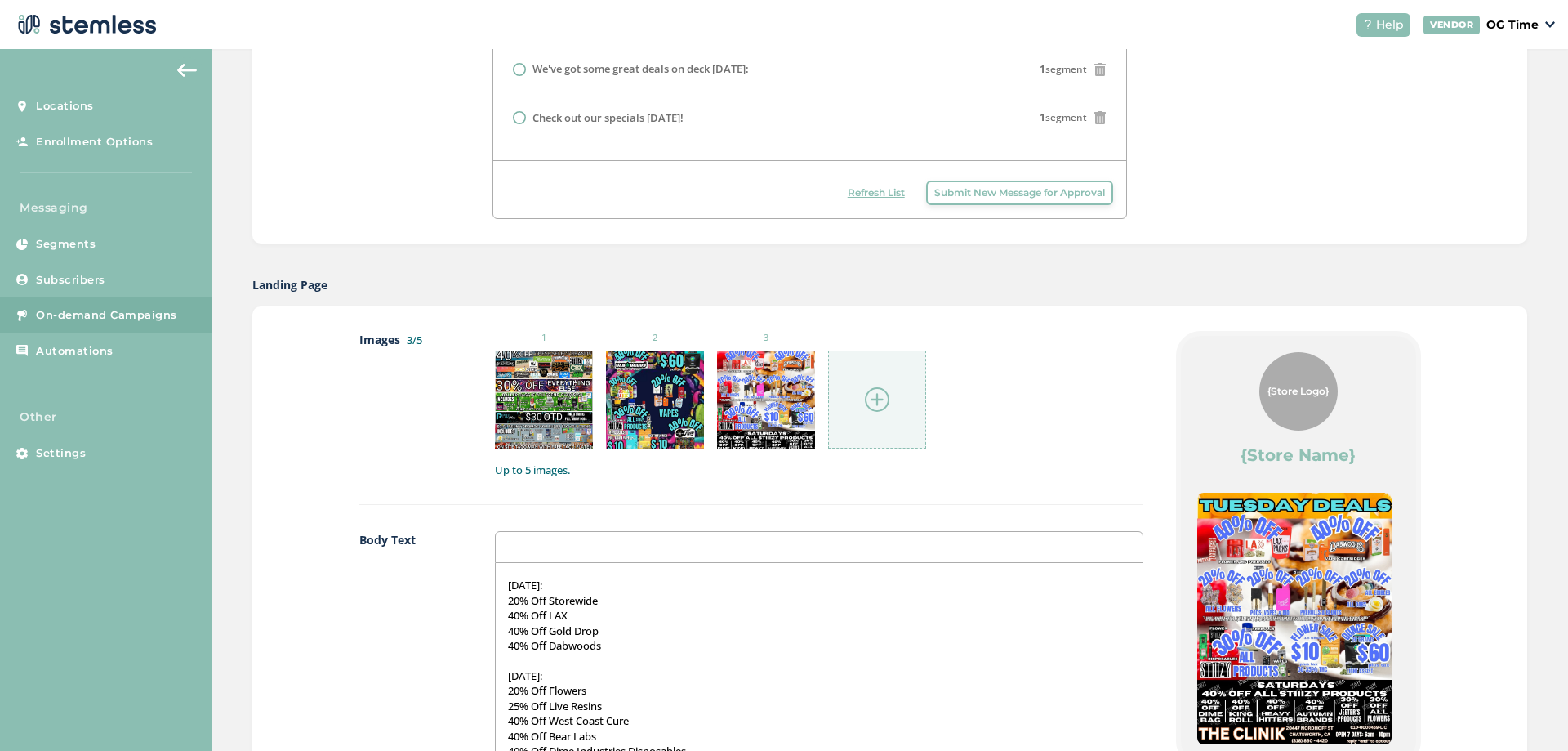
click at [876, 399] on img at bounding box center [877, 400] width 25 height 25
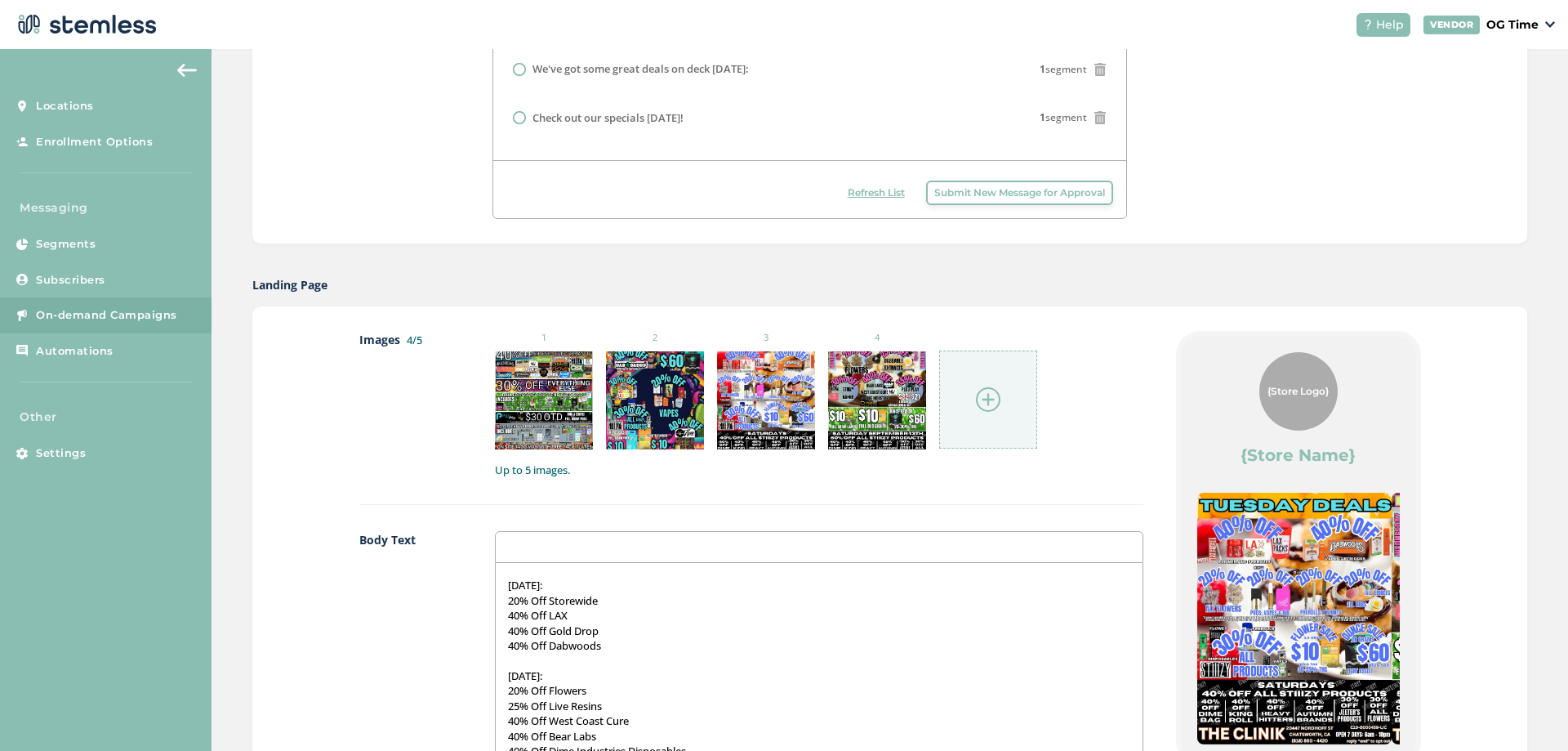
click at [982, 401] on img at bounding box center [988, 400] width 25 height 25
click at [980, 390] on img at bounding box center [988, 400] width 25 height 25
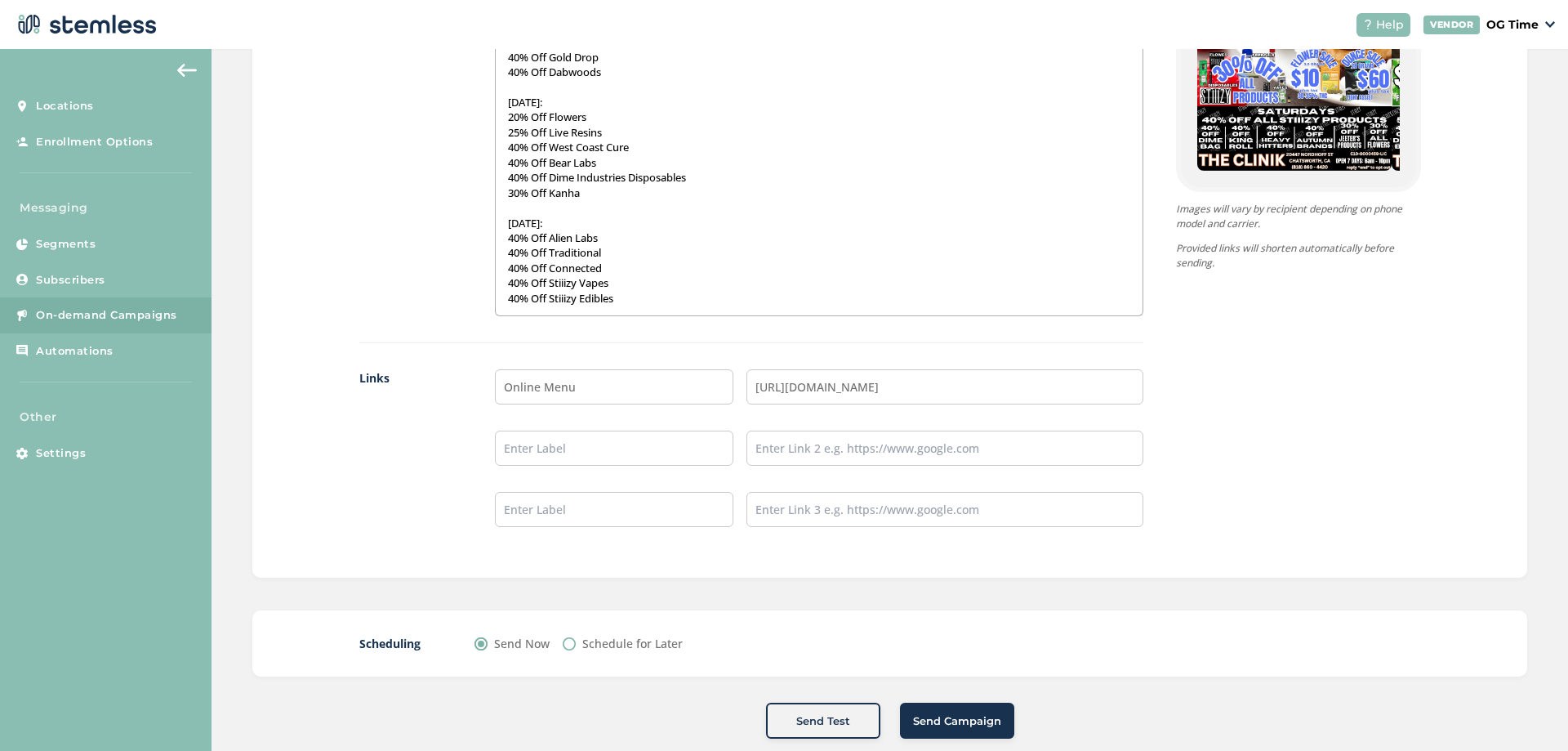
scroll to position [1174, 0]
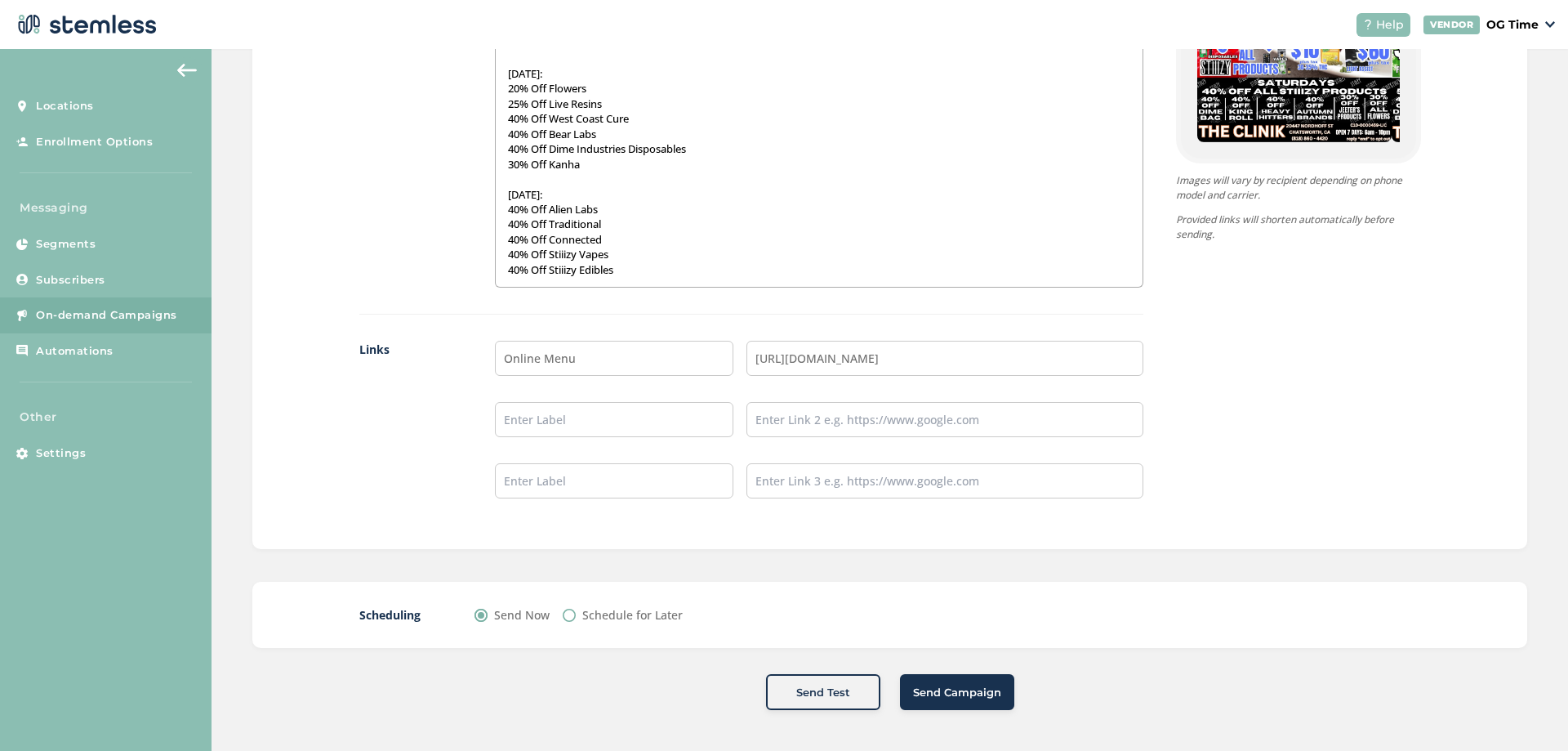
click at [951, 694] on span "Send Campaign" at bounding box center [956, 693] width 88 height 16
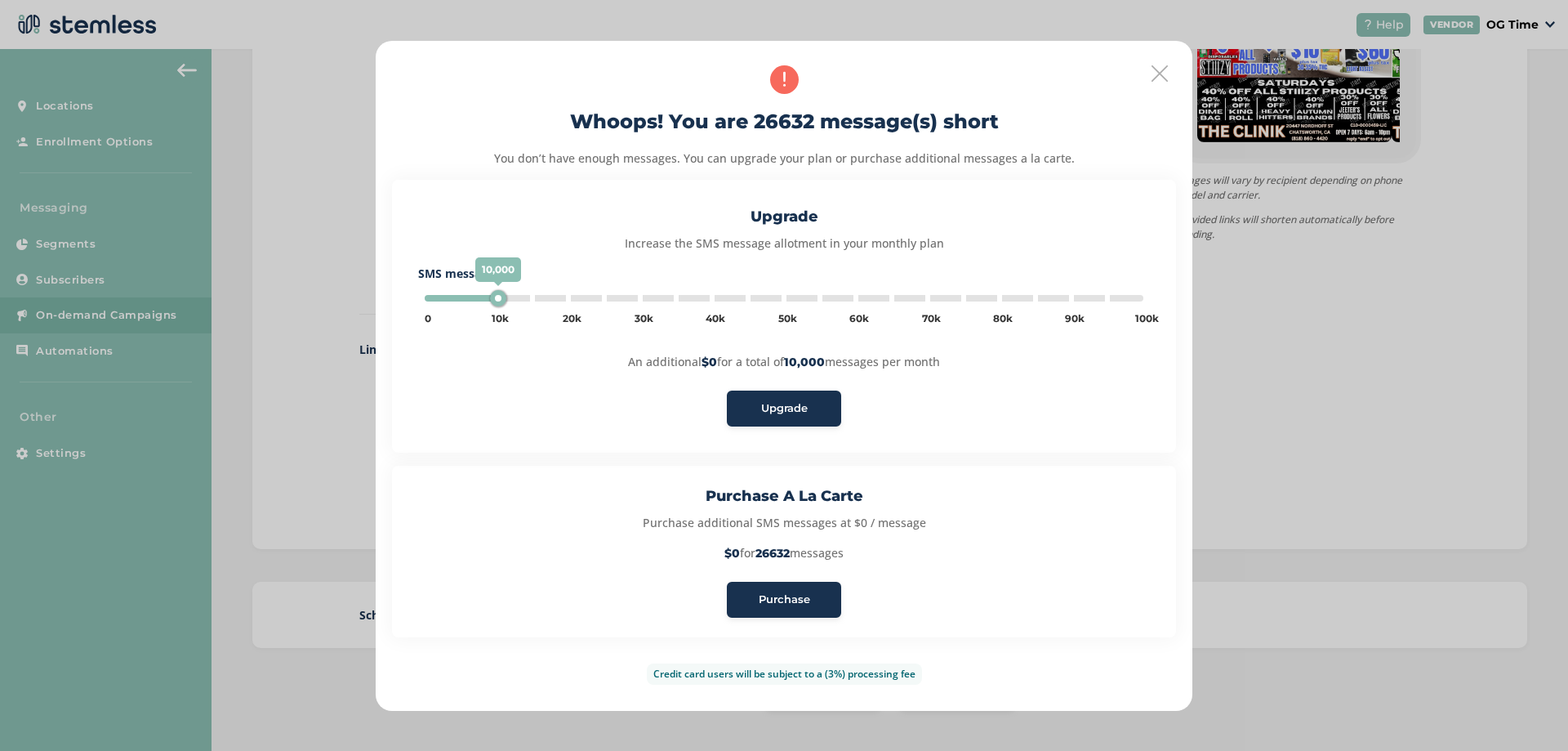
type input "5000"
click at [1156, 76] on icon at bounding box center [1159, 73] width 16 height 16
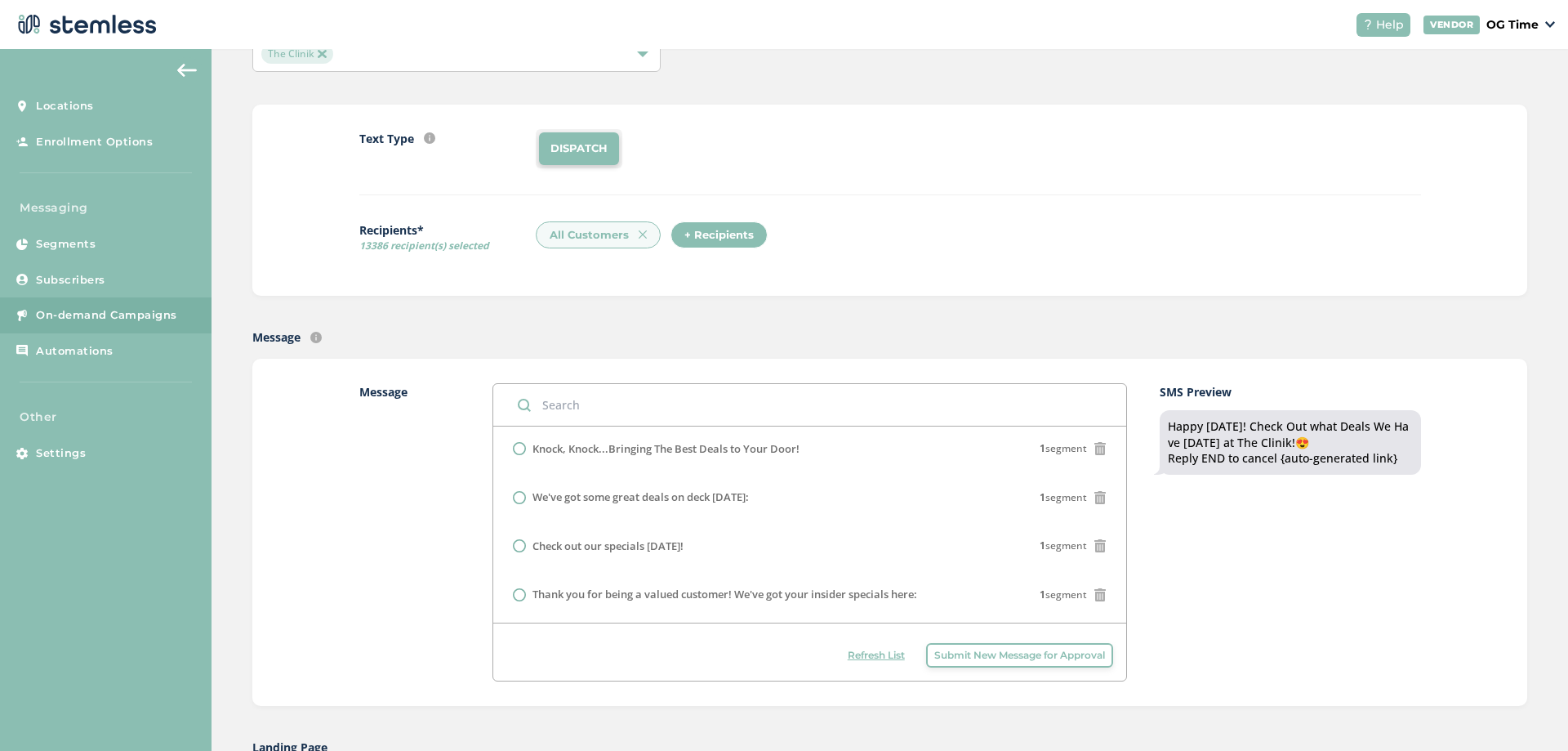
scroll to position [81, 0]
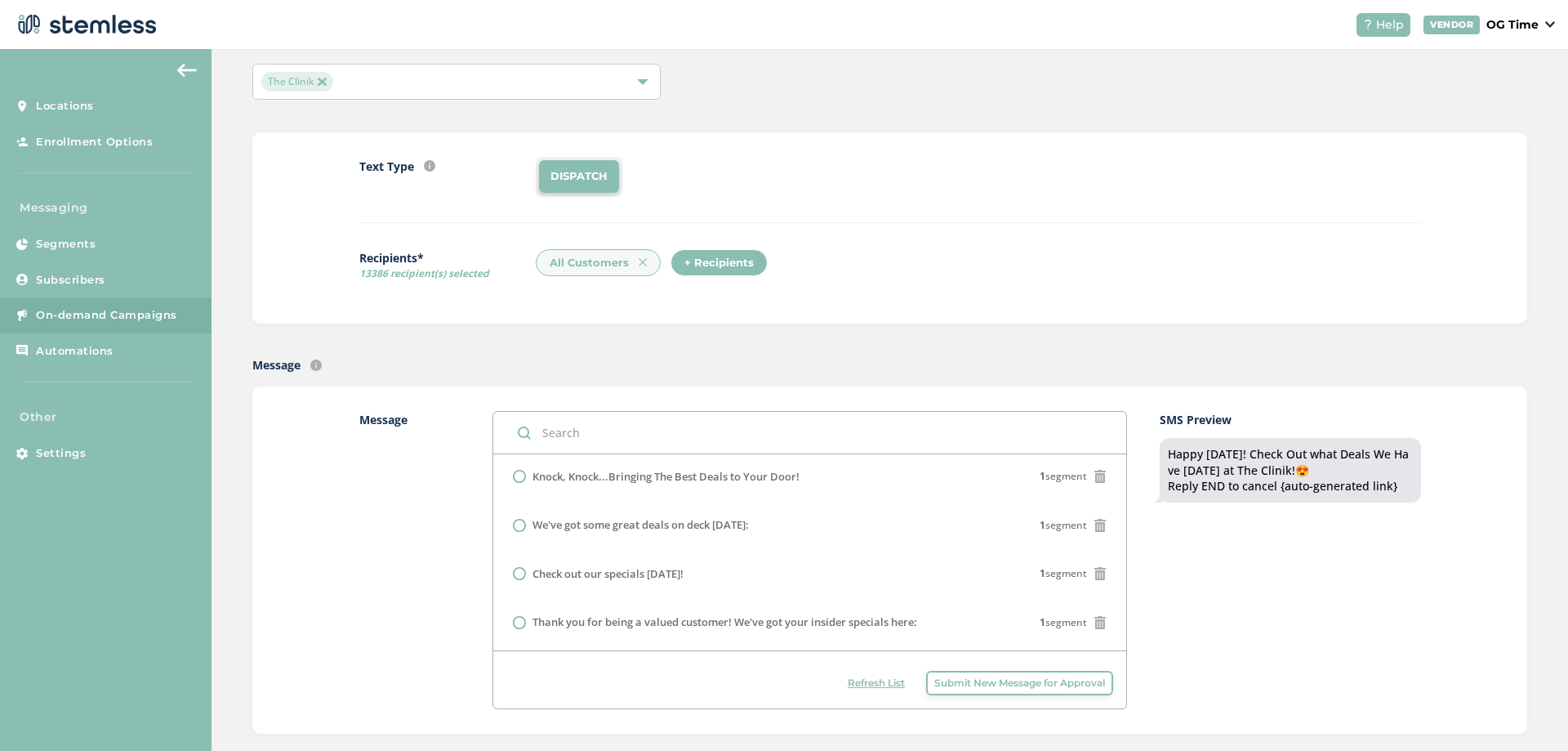
click at [638, 262] on img at bounding box center [643, 262] width 9 height 9
click at [584, 268] on div "+ Recipients" at bounding box center [584, 263] width 97 height 27
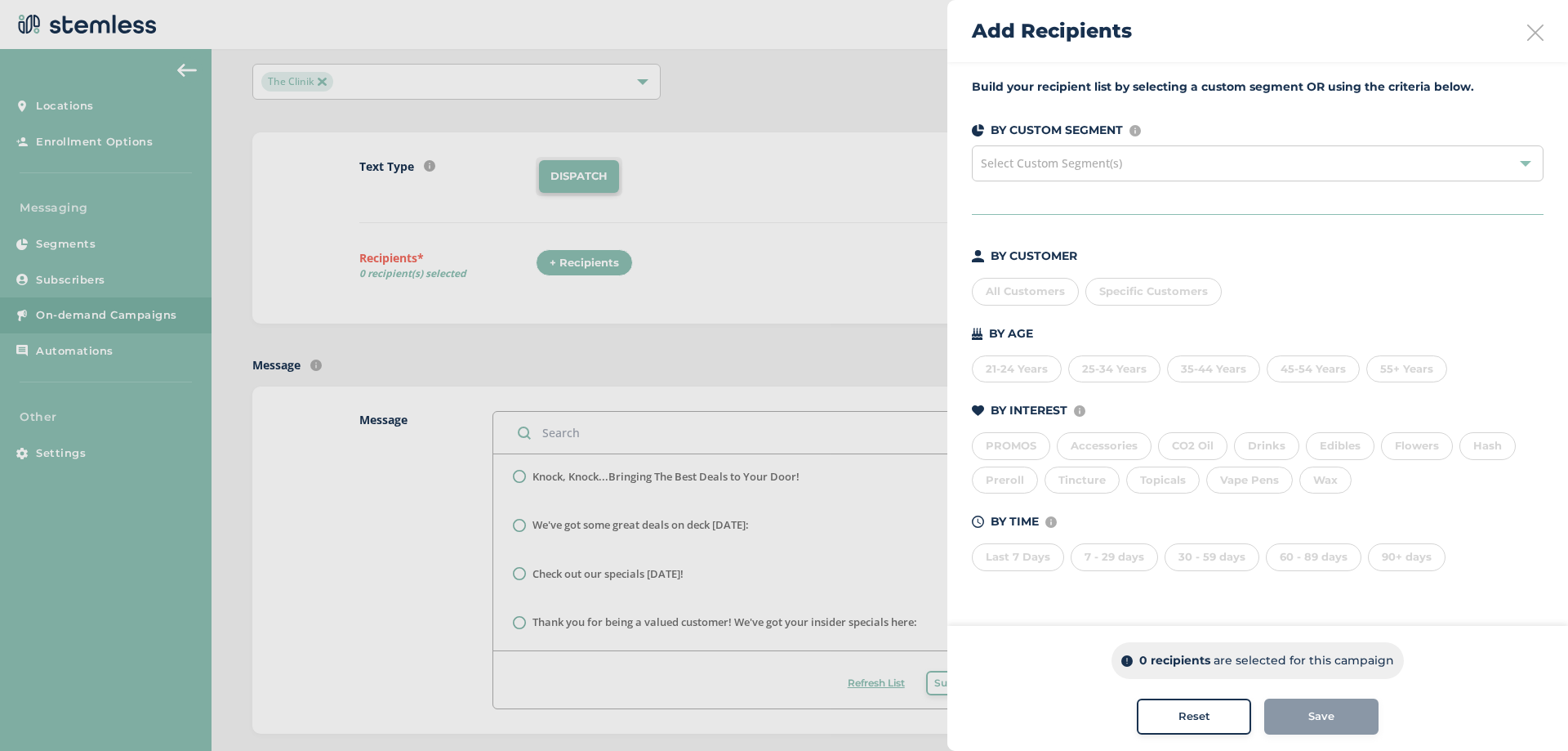
click at [1110, 164] on span "Select Custom Segment(s)" at bounding box center [1050, 163] width 141 height 15
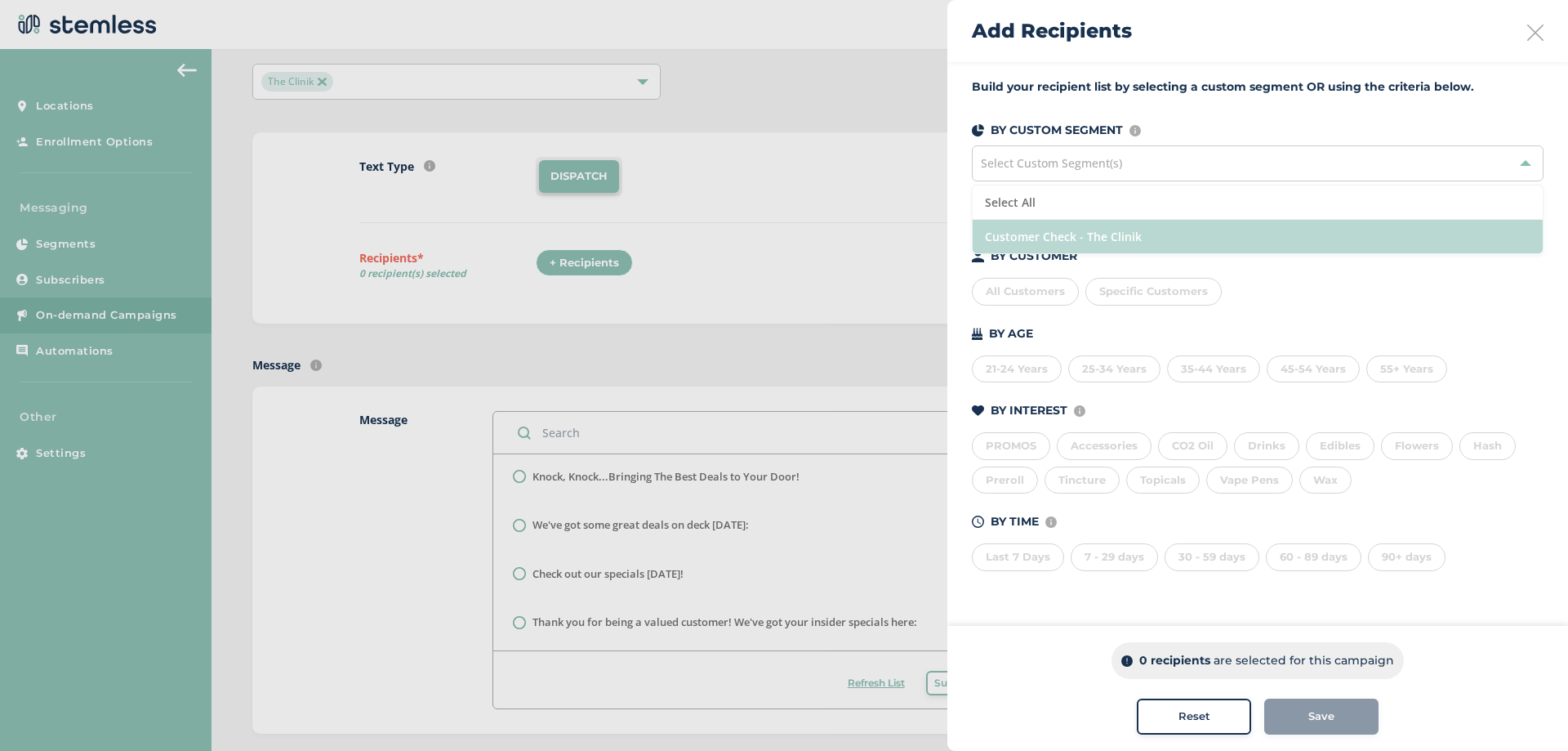
click at [1065, 242] on li "Customer Check - The Clinik" at bounding box center [1257, 236] width 570 height 33
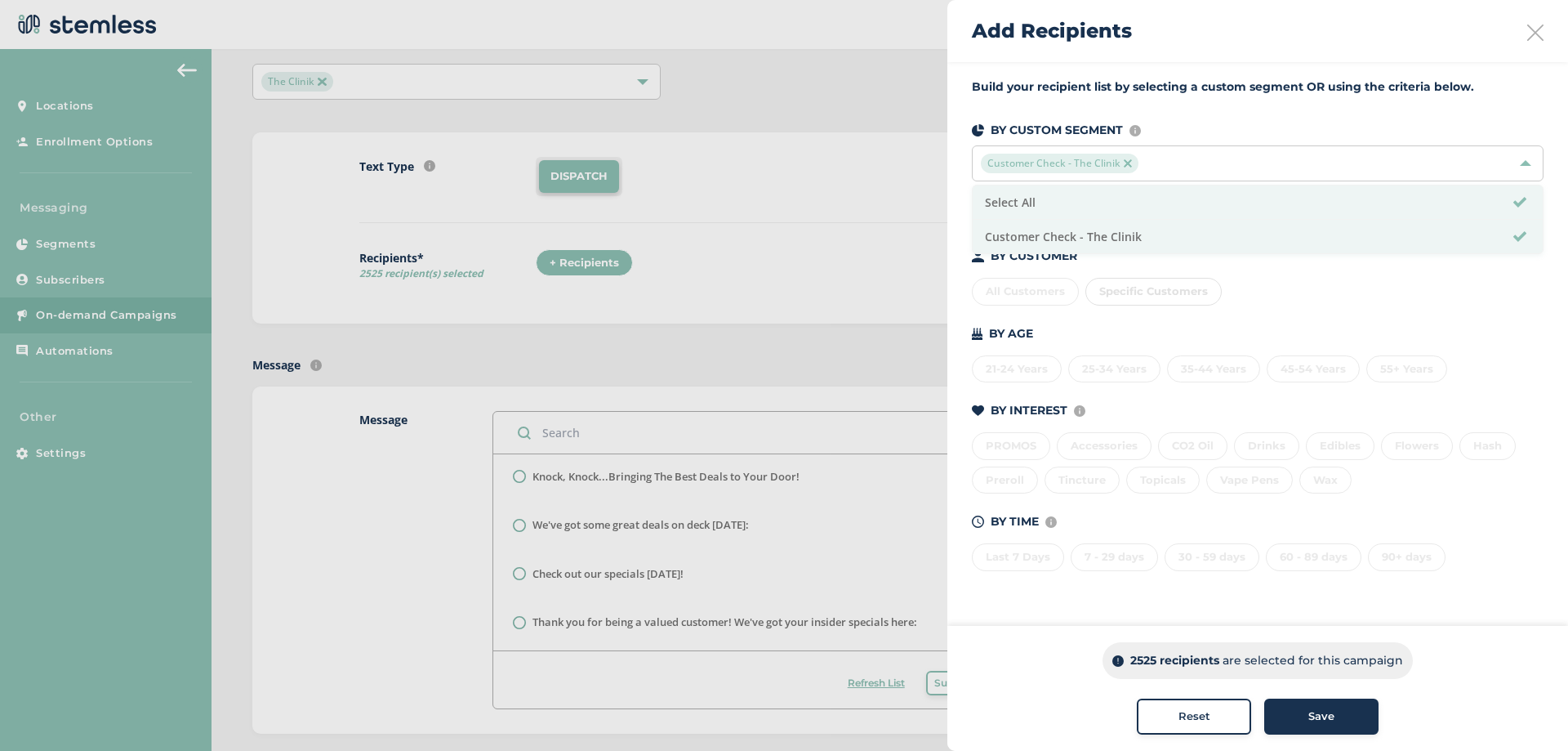
click at [1314, 716] on span "Save" at bounding box center [1321, 716] width 26 height 16
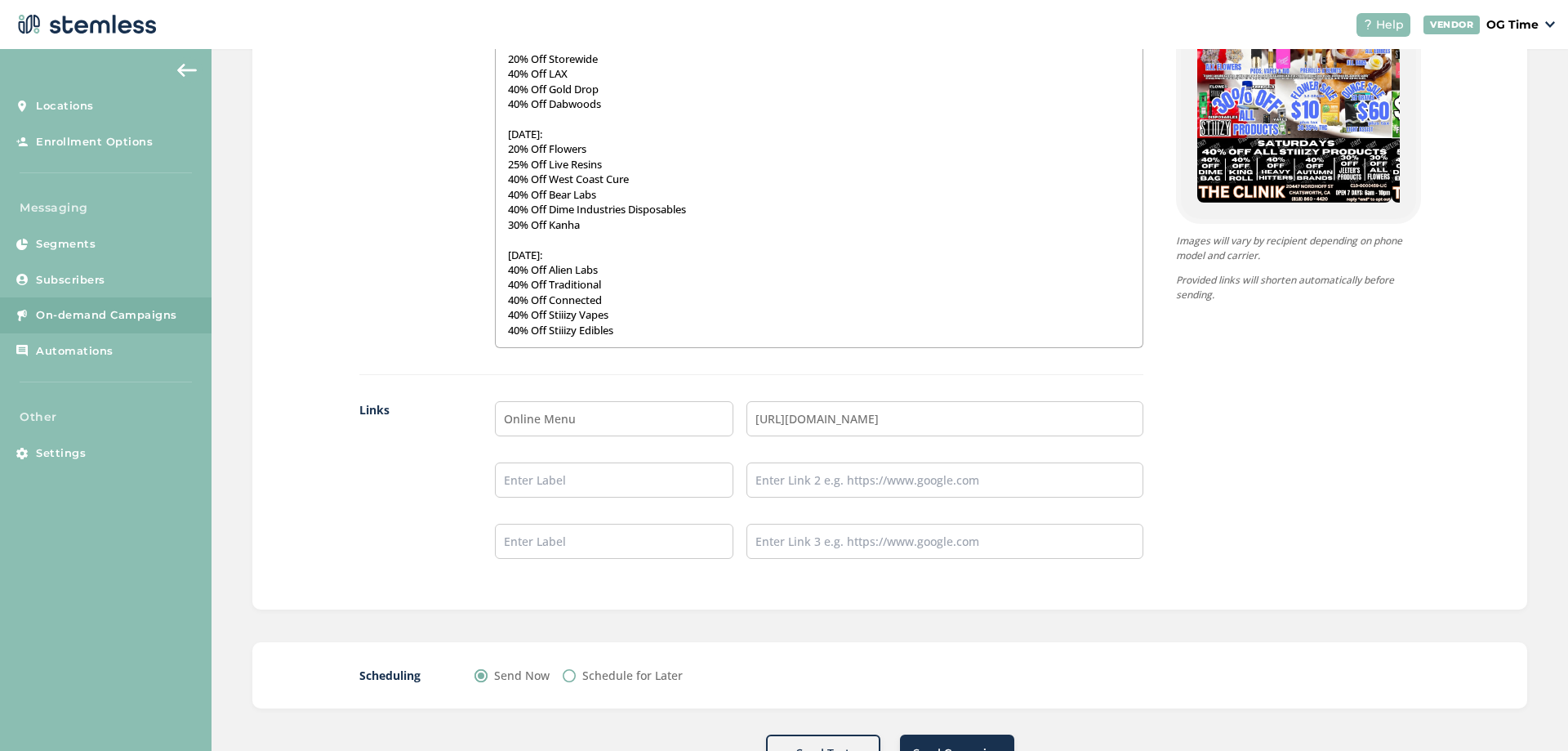
scroll to position [1174, 0]
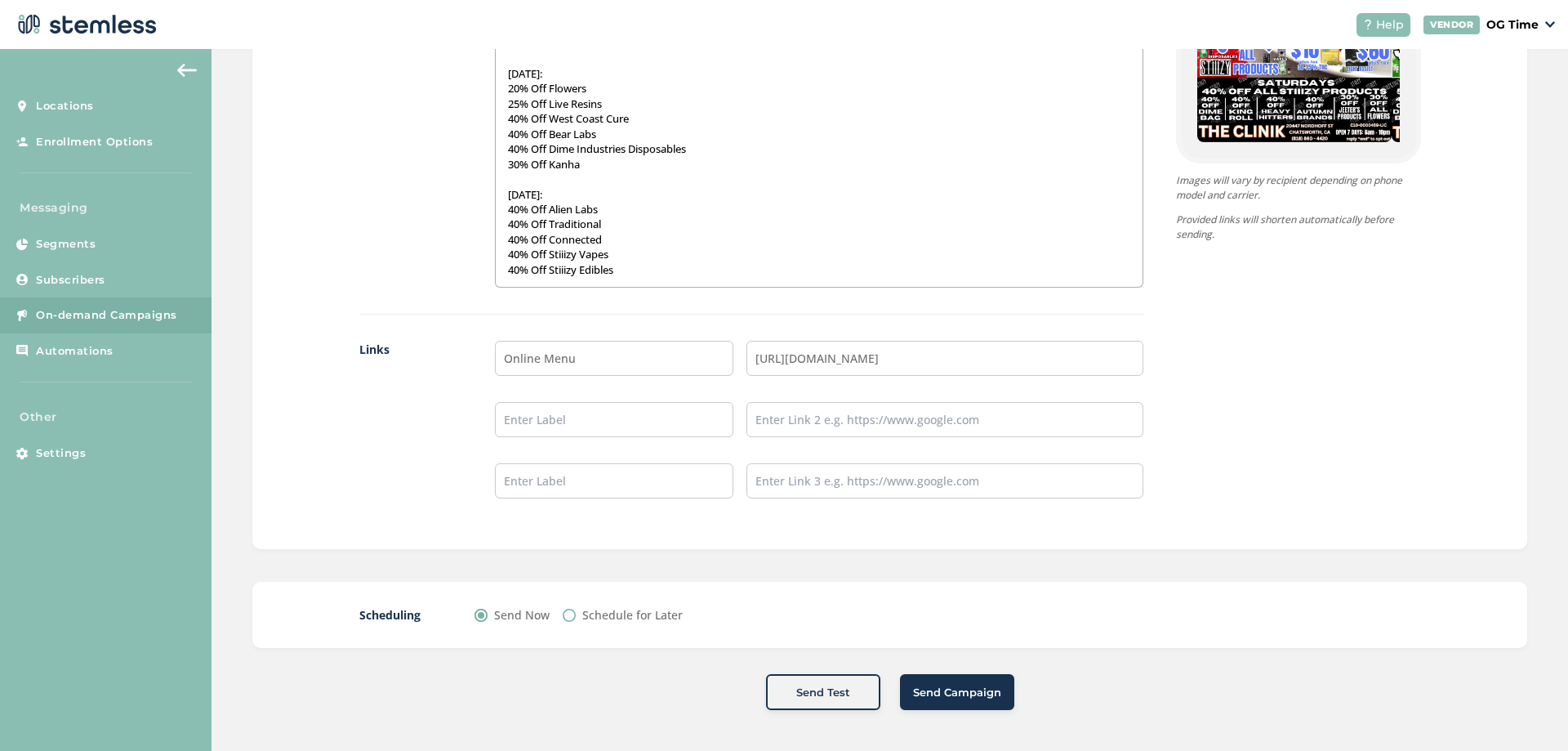
click at [967, 686] on span "Send Campaign" at bounding box center [956, 693] width 88 height 16
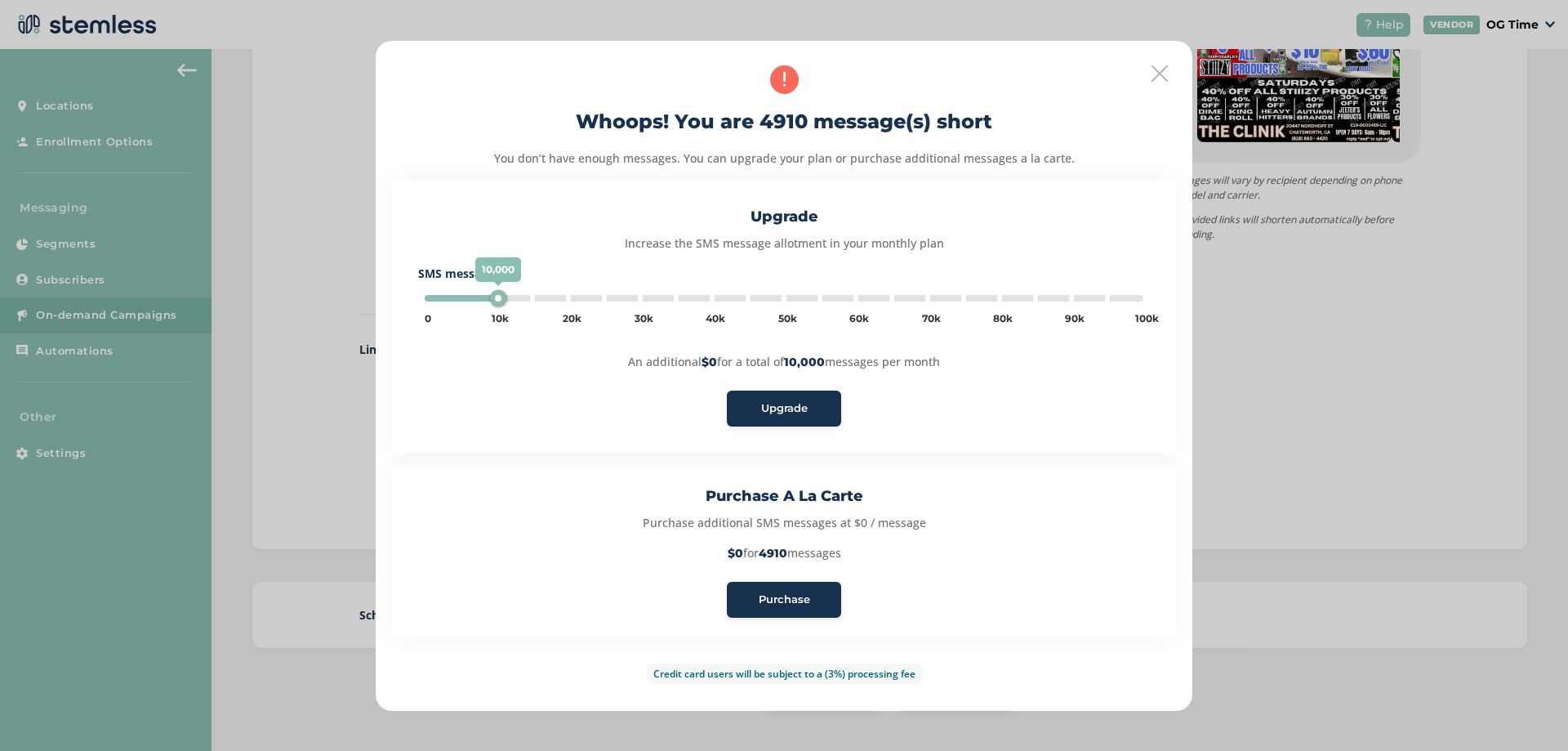
type input "5000"
click at [1164, 71] on icon at bounding box center [1159, 73] width 16 height 16
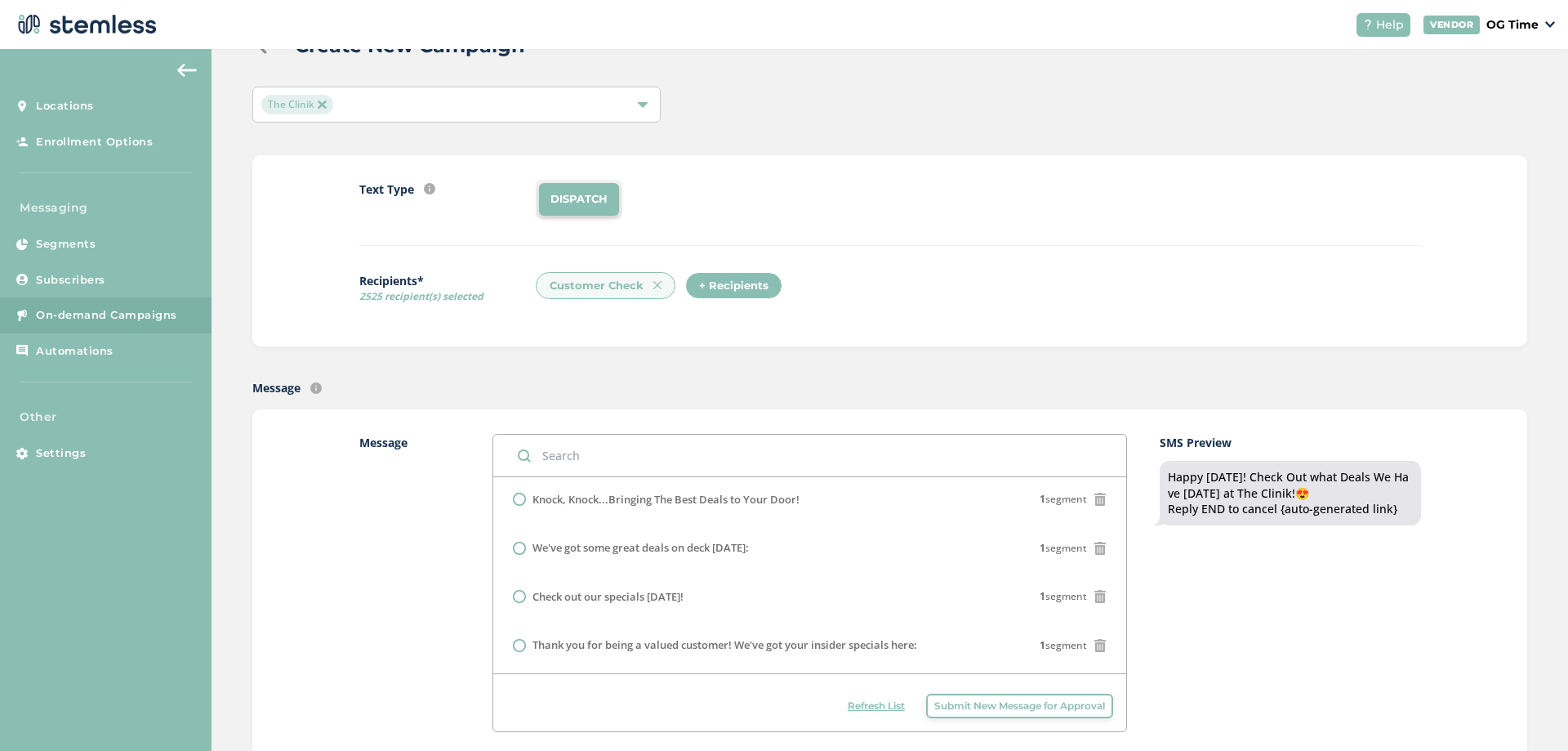
scroll to position [0, 0]
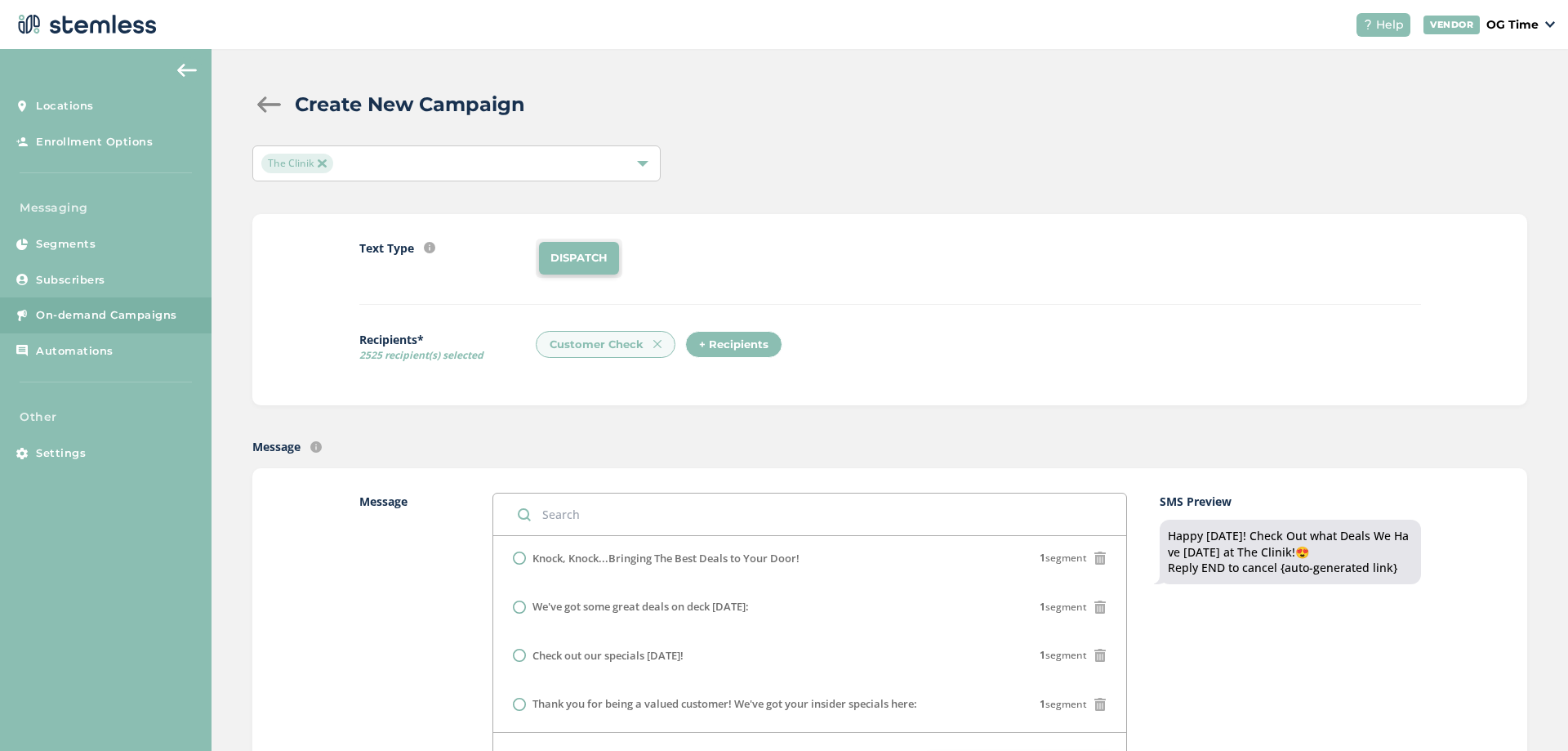
click at [658, 346] on div "Customer Check" at bounding box center [605, 345] width 140 height 27
click at [648, 343] on div "Customer Check" at bounding box center [605, 345] width 140 height 27
click at [653, 343] on img at bounding box center [657, 344] width 9 height 9
click at [576, 342] on div "+ Recipients" at bounding box center [584, 345] width 97 height 27
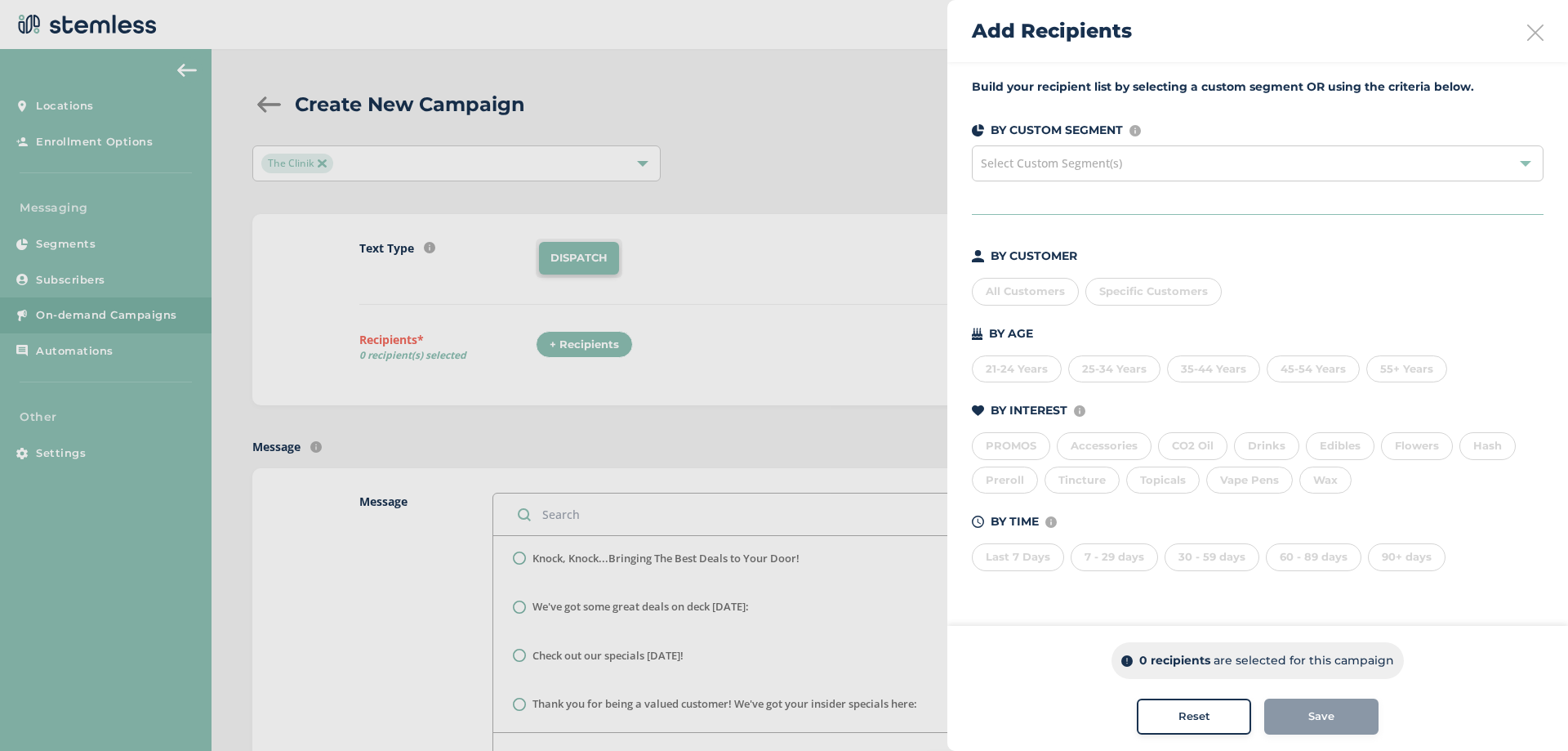
click at [1014, 294] on div "All Customers" at bounding box center [1025, 291] width 107 height 27
click at [1317, 714] on span "Save" at bounding box center [1321, 716] width 26 height 16
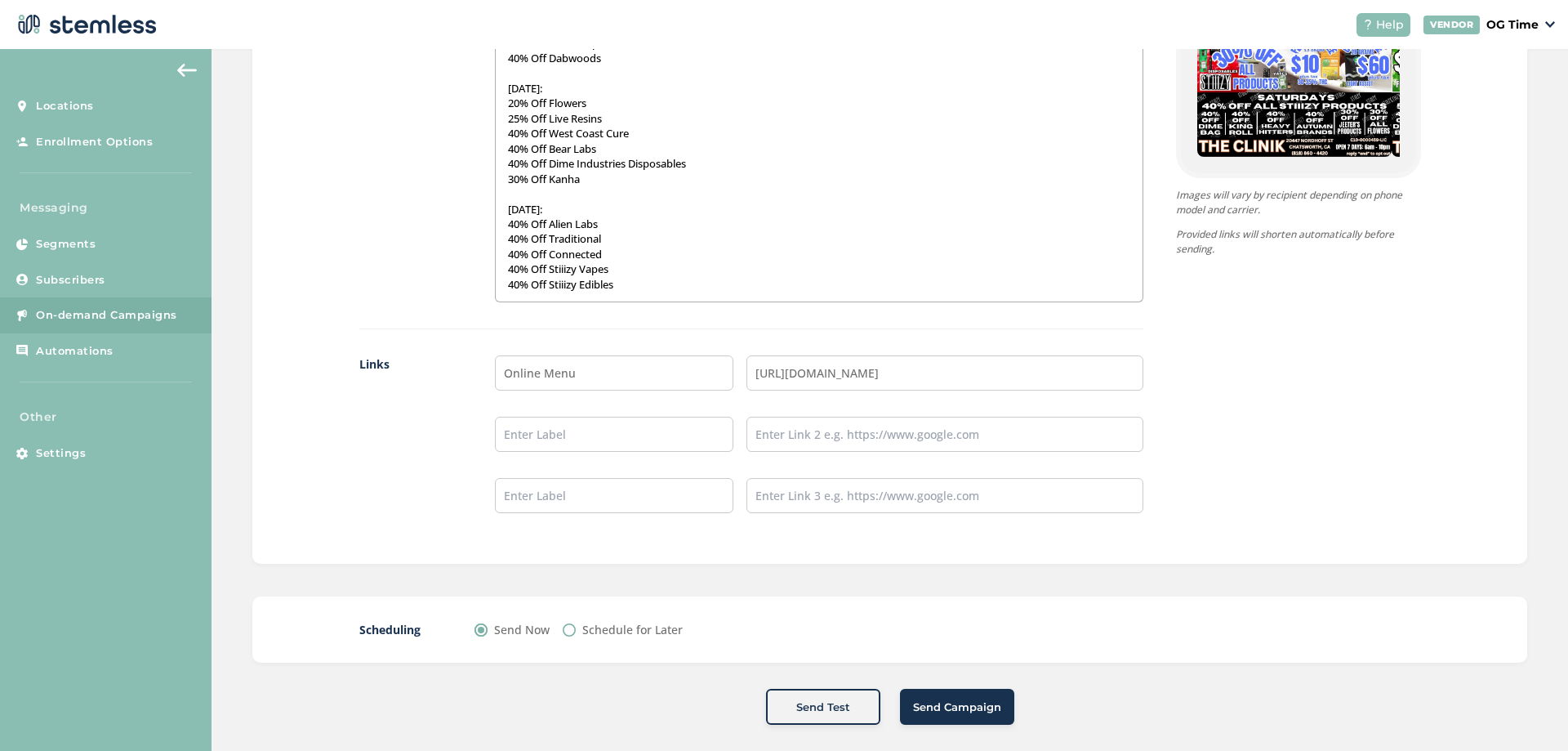
scroll to position [1174, 0]
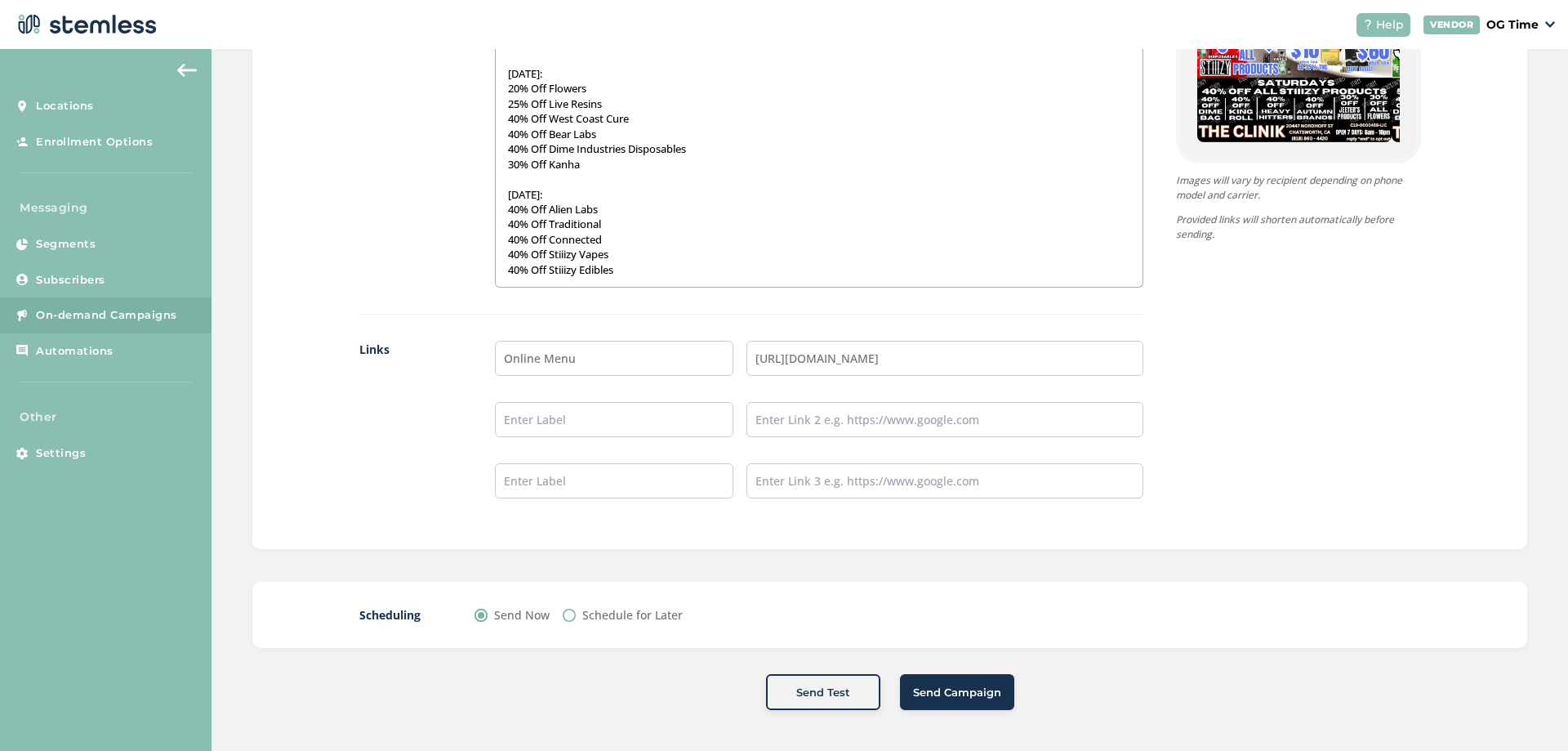
click at [937, 688] on span "Send Campaign" at bounding box center [956, 693] width 88 height 16
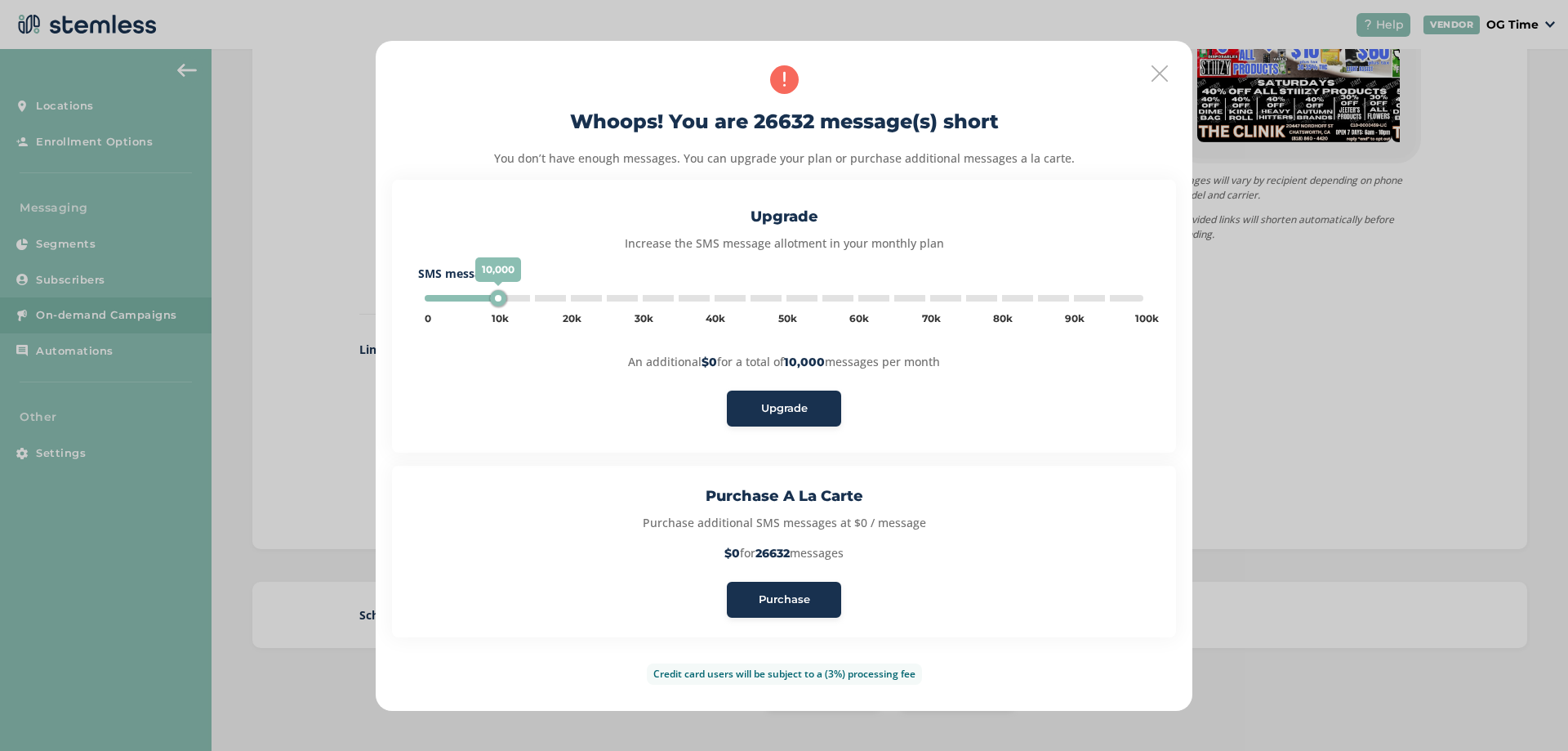
type input "5000"
click at [790, 599] on span "Purchase" at bounding box center [784, 599] width 51 height 16
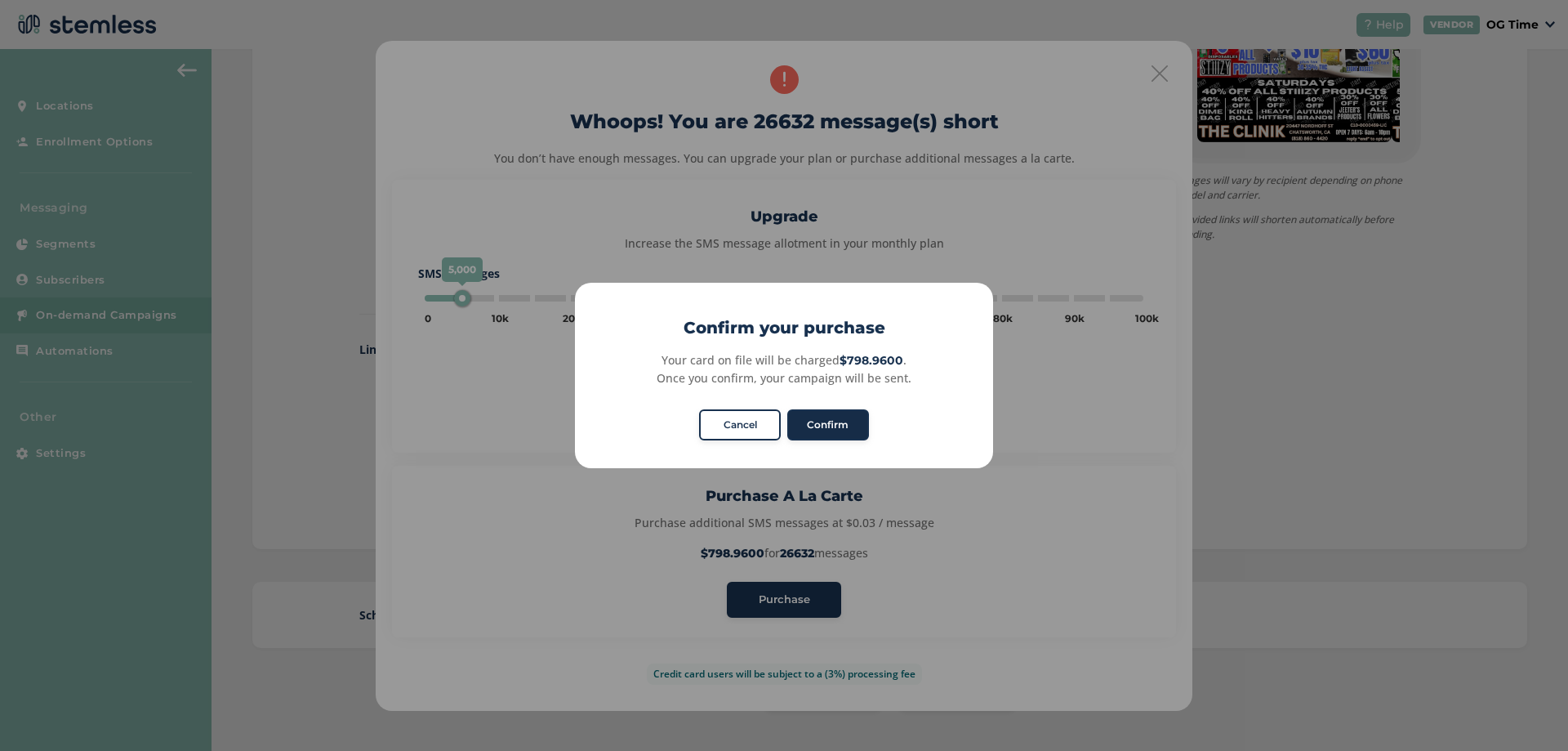
click at [819, 431] on button "Confirm" at bounding box center [828, 424] width 81 height 31
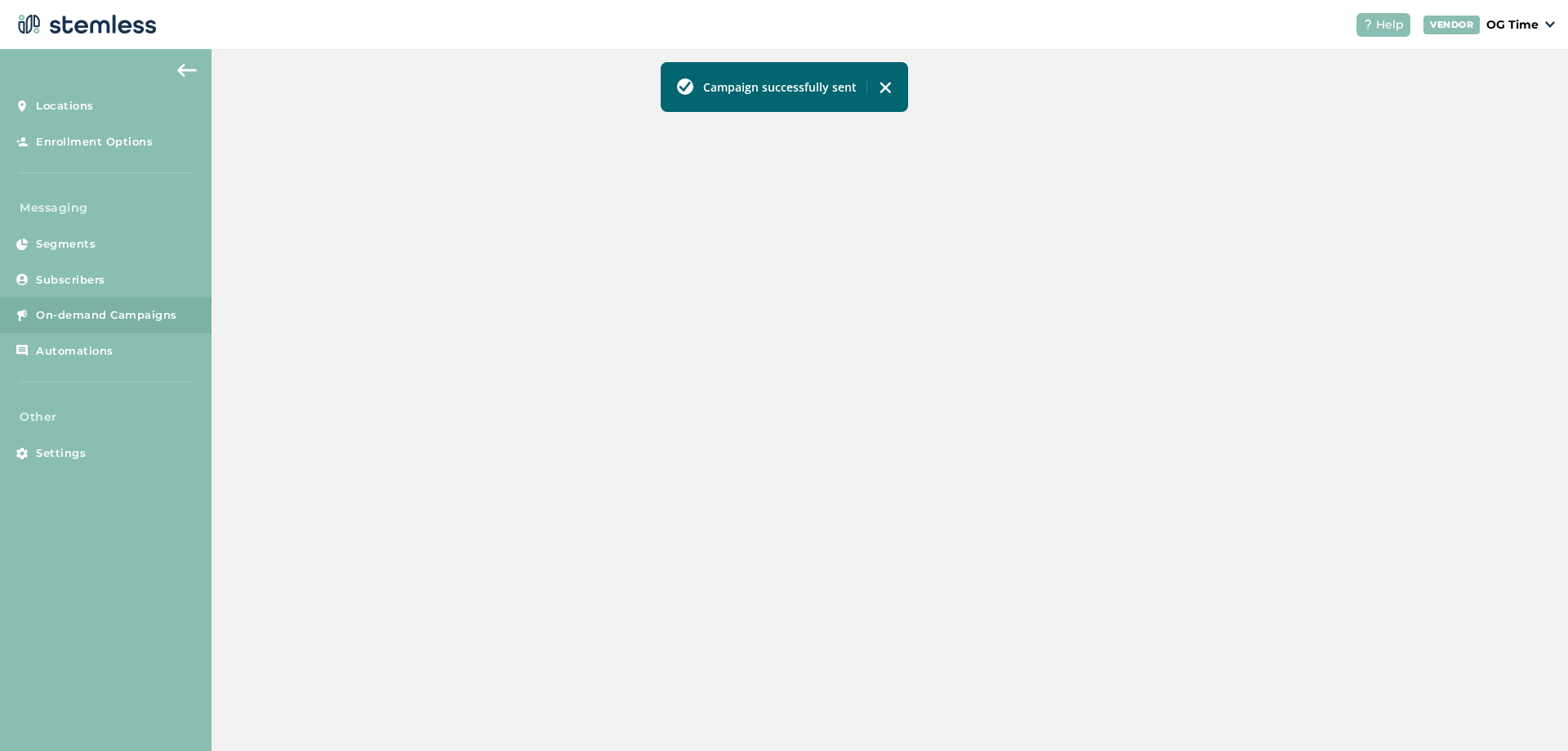
scroll to position [471, 0]
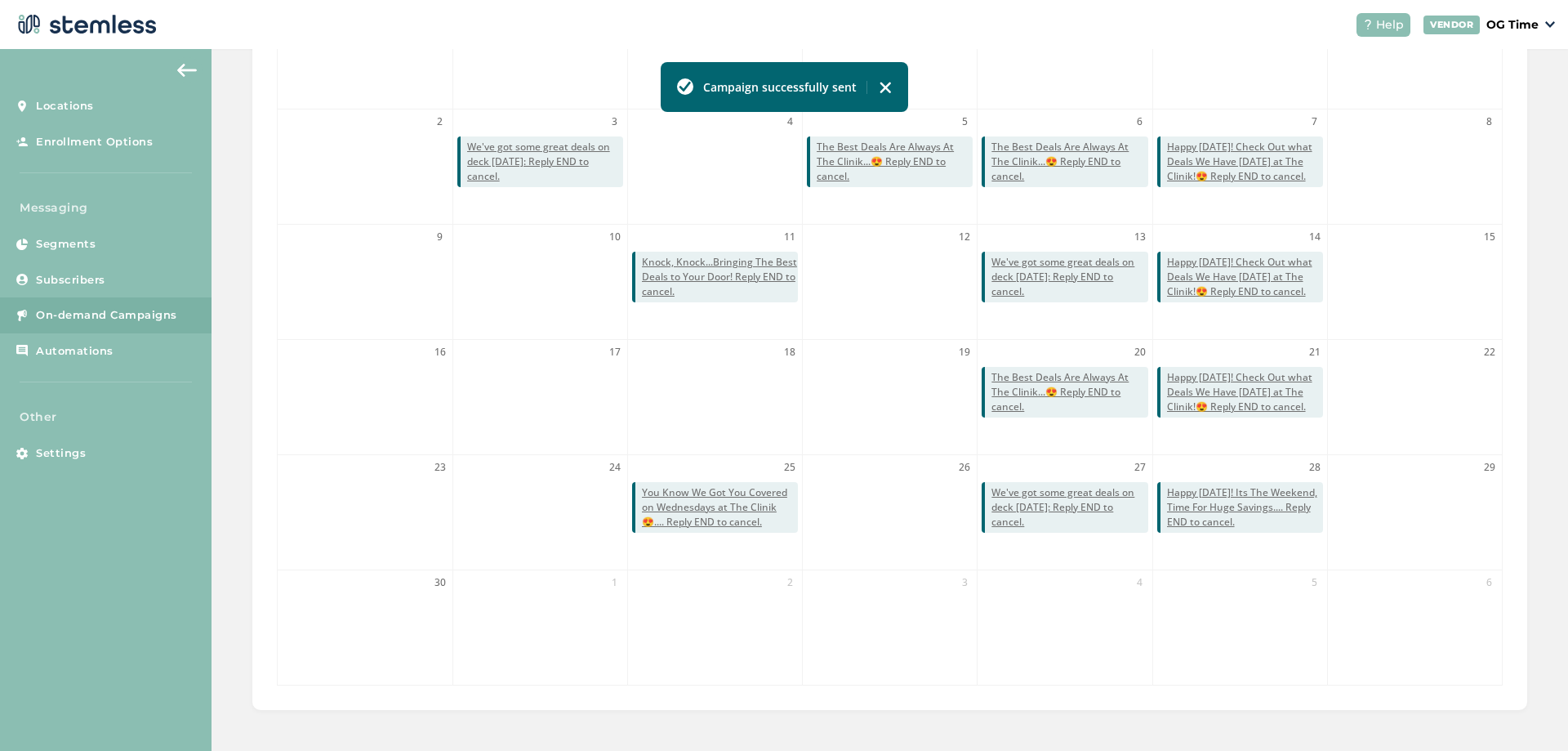
click at [887, 86] on img at bounding box center [884, 87] width 13 height 13
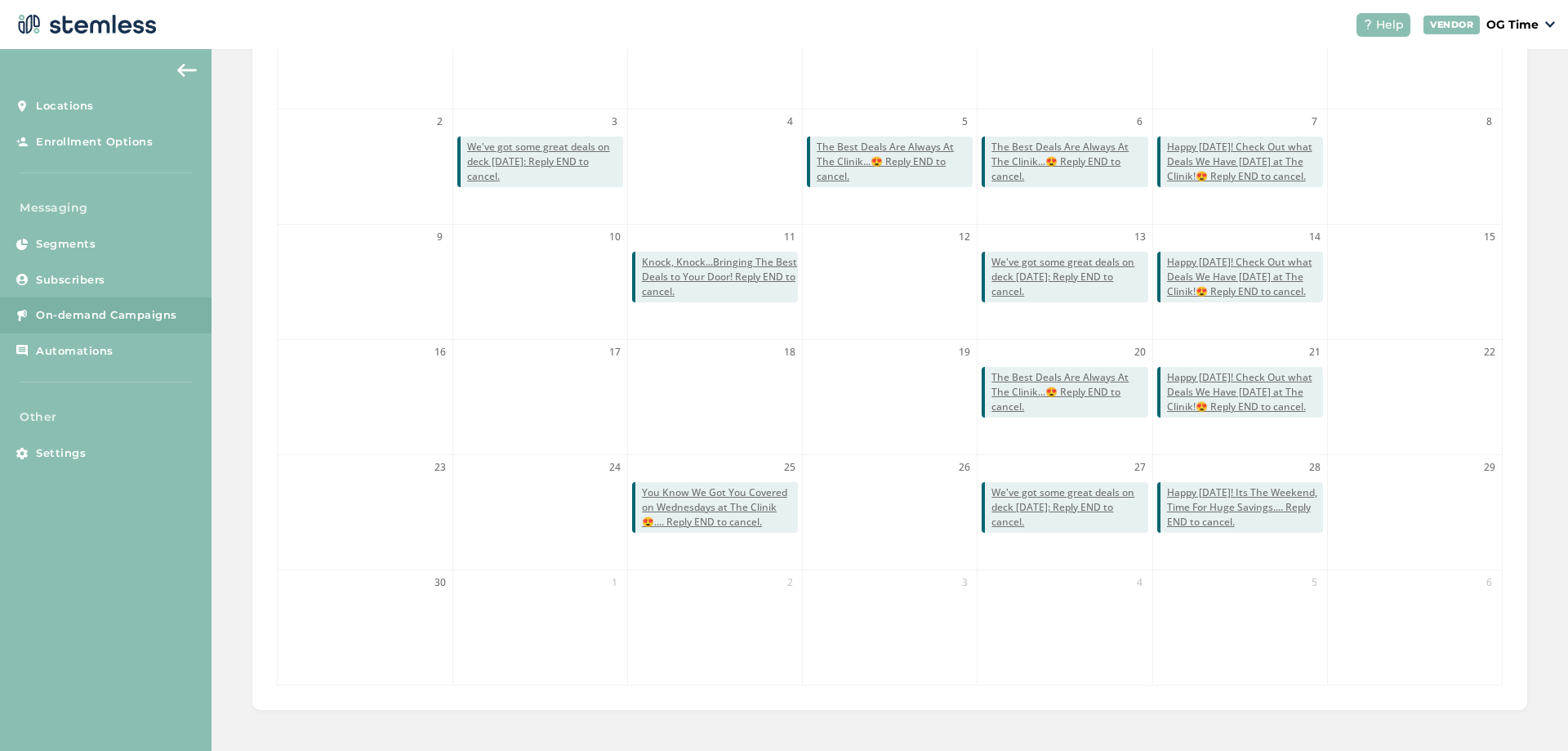
scroll to position [0, 0]
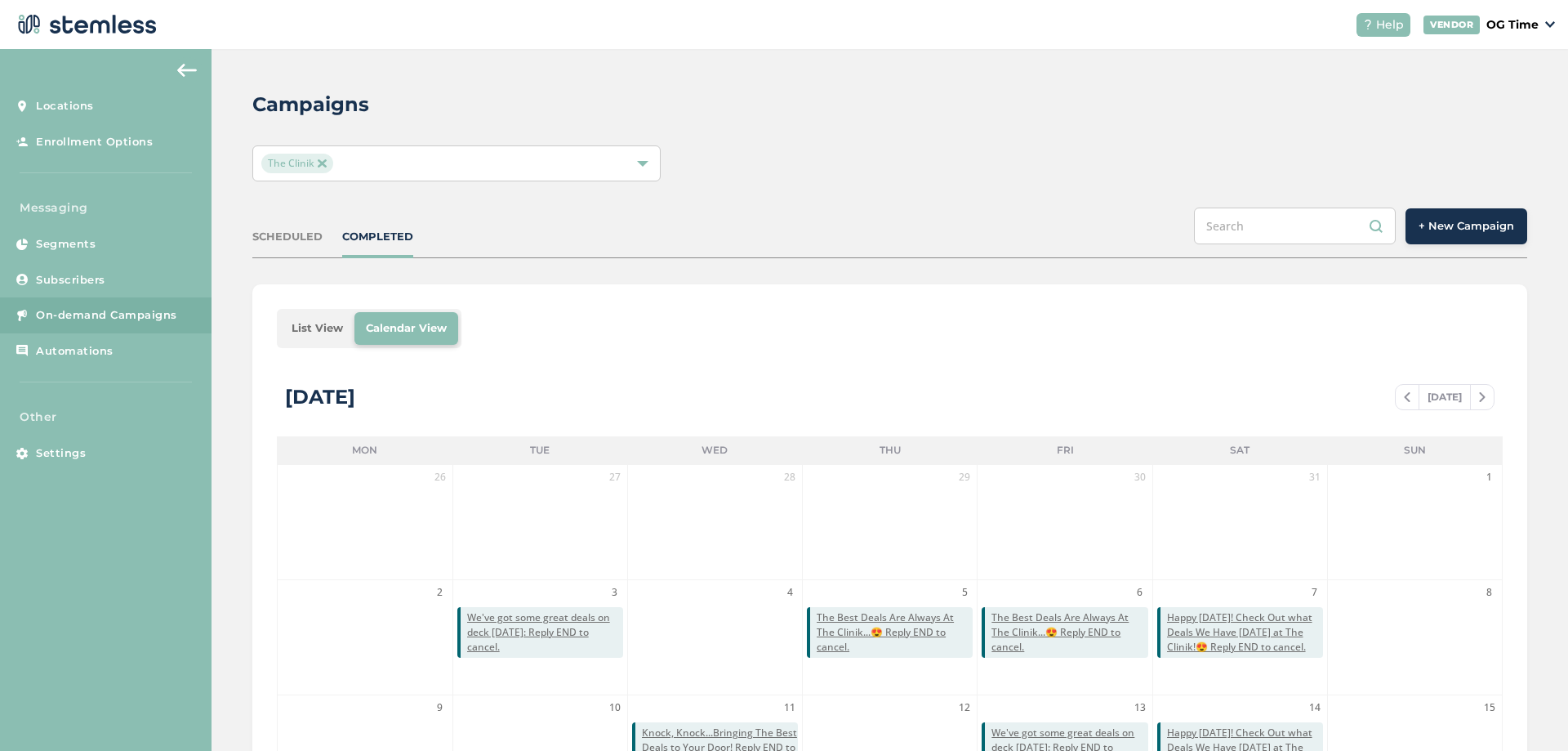
click at [318, 162] on img at bounding box center [322, 164] width 9 height 9
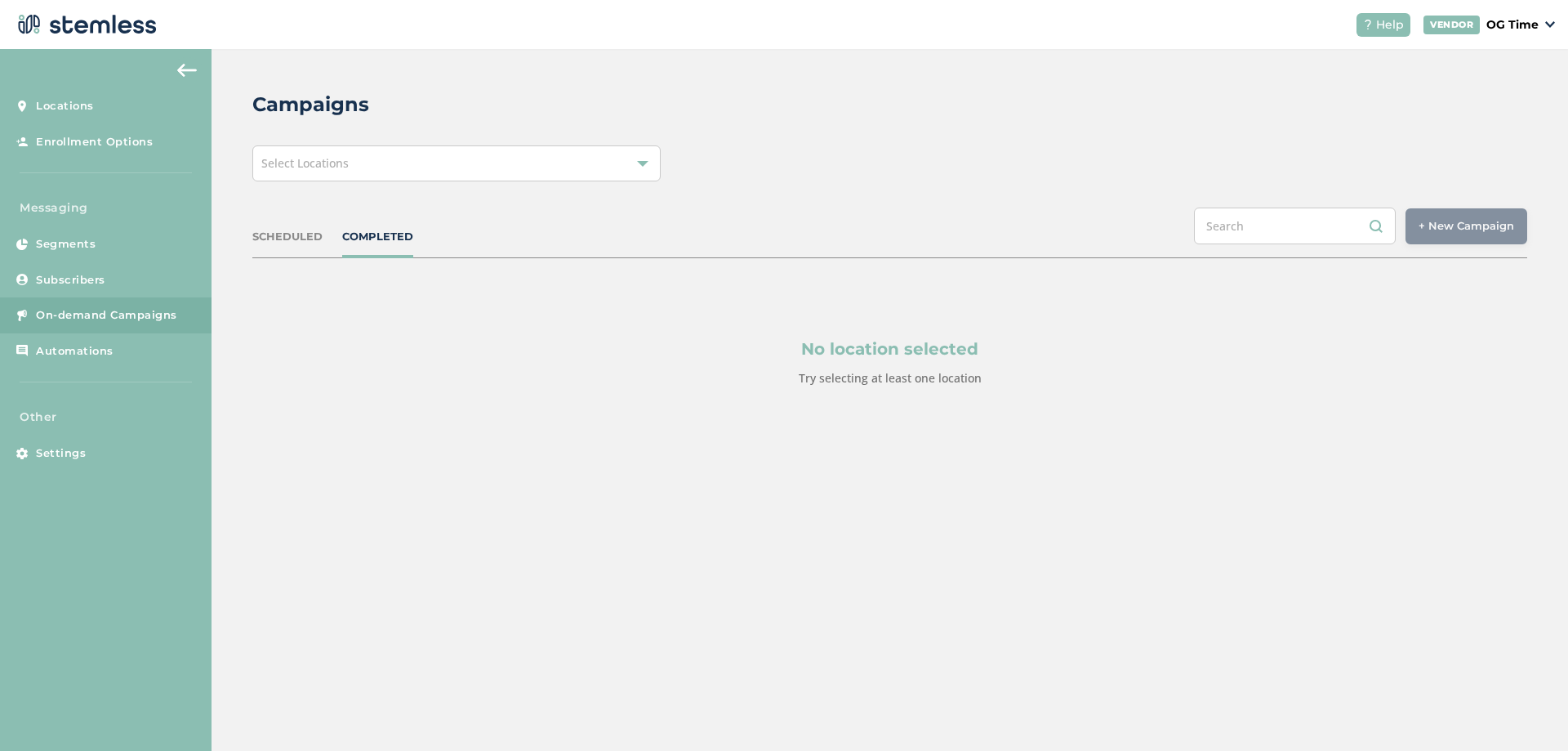
click at [311, 160] on span "Select Locations" at bounding box center [305, 163] width 87 height 15
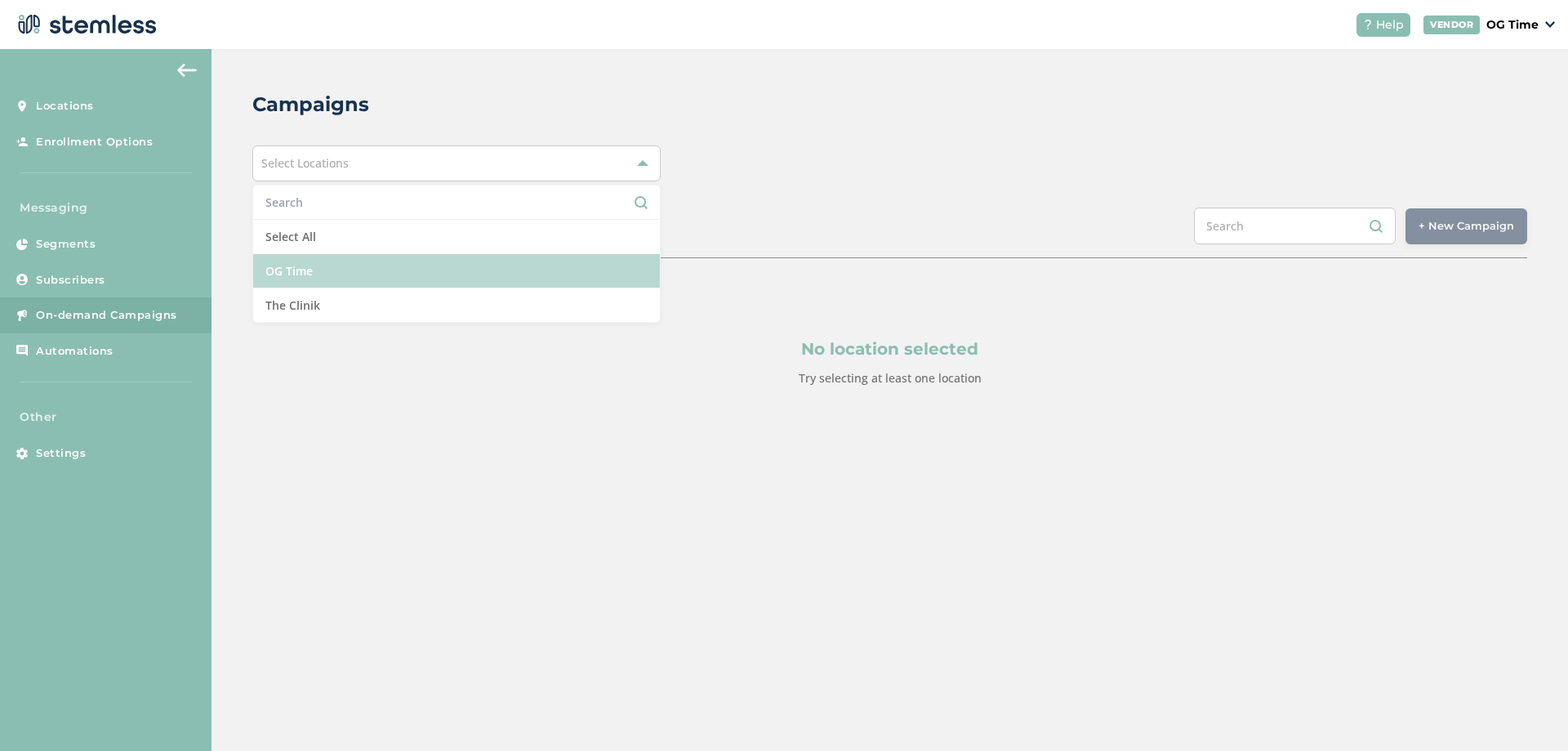
click at [312, 269] on li "OG Time" at bounding box center [456, 271] width 407 height 34
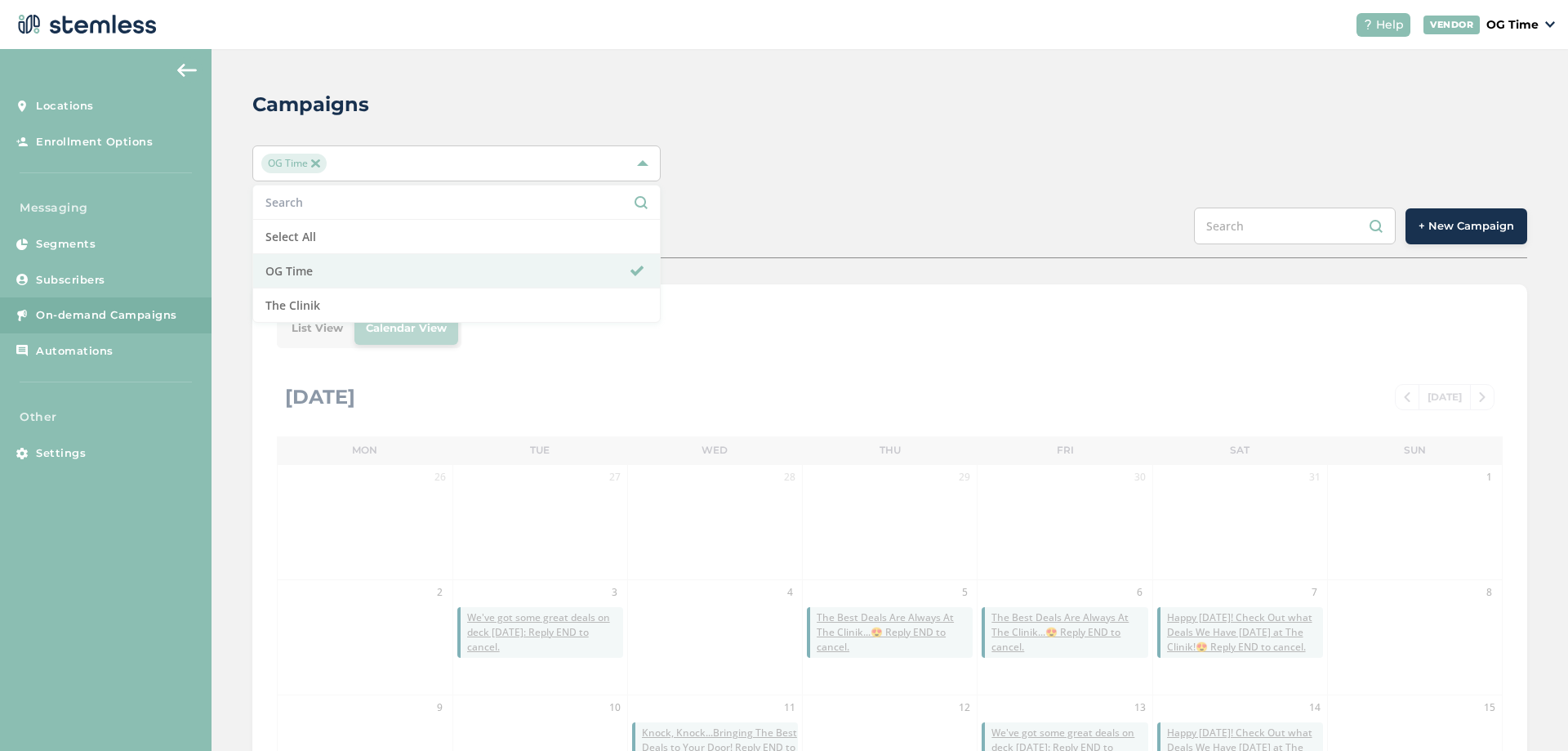
click at [817, 171] on div "OG Time Select All OG Time The Clinik" at bounding box center [889, 164] width 1275 height 36
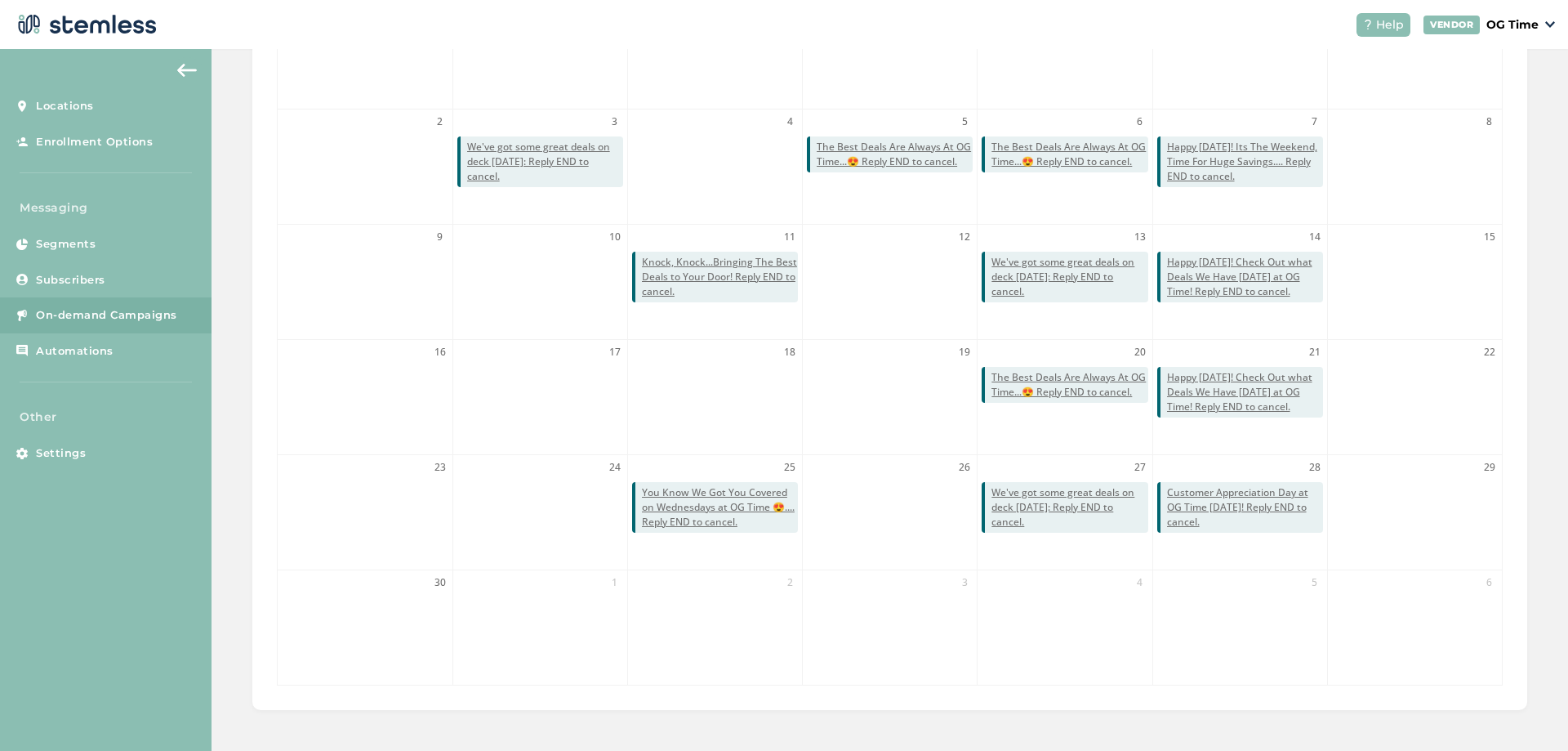
scroll to position [225, 0]
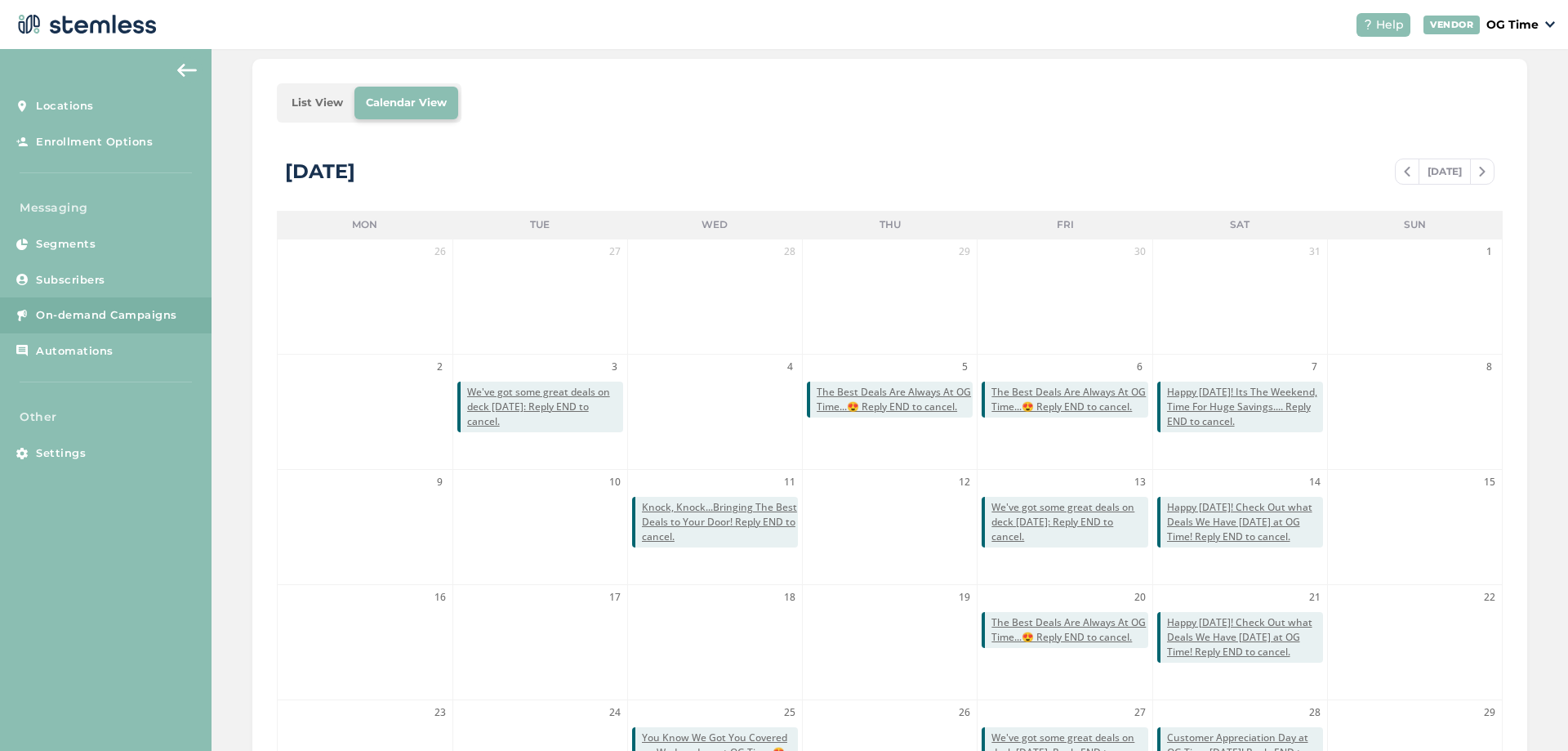
click at [1478, 171] on span at bounding box center [1481, 171] width 23 height 20
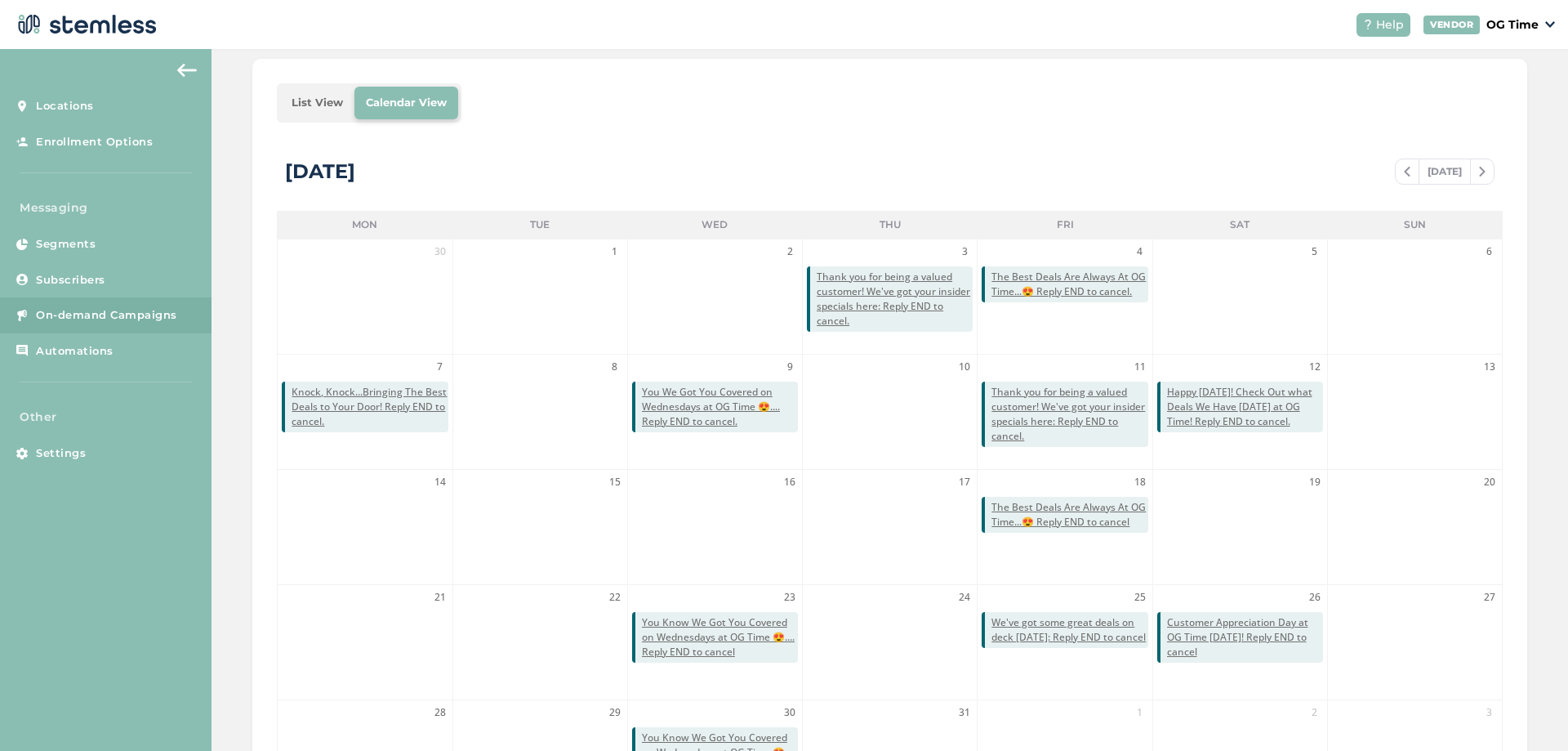
click at [1479, 173] on img at bounding box center [1482, 171] width 7 height 9
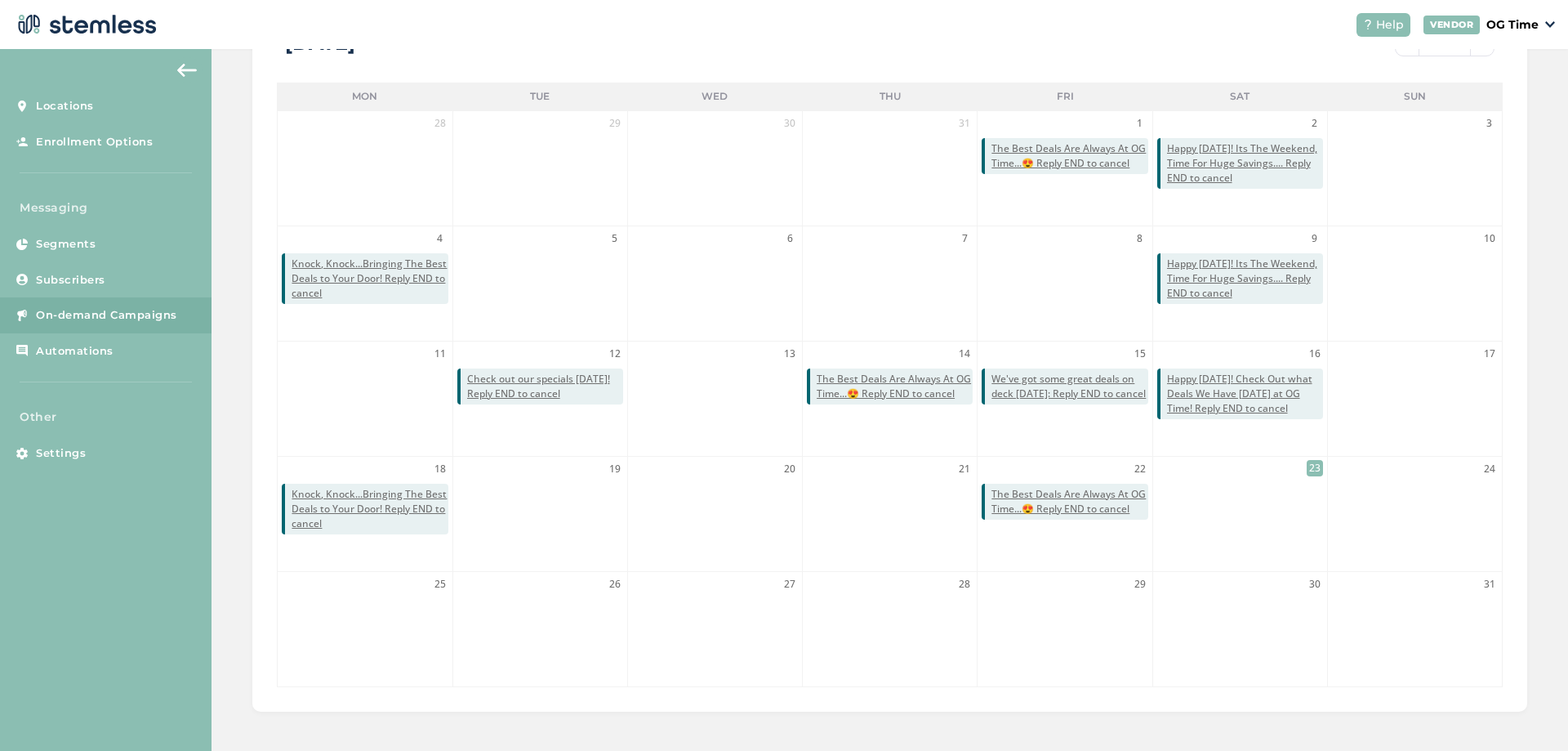
scroll to position [356, 0]
click at [1230, 390] on span "Happy [DATE]! Check Out what Deals We Have [DATE] at OG Time! Reply END to canc…" at bounding box center [1245, 392] width 156 height 44
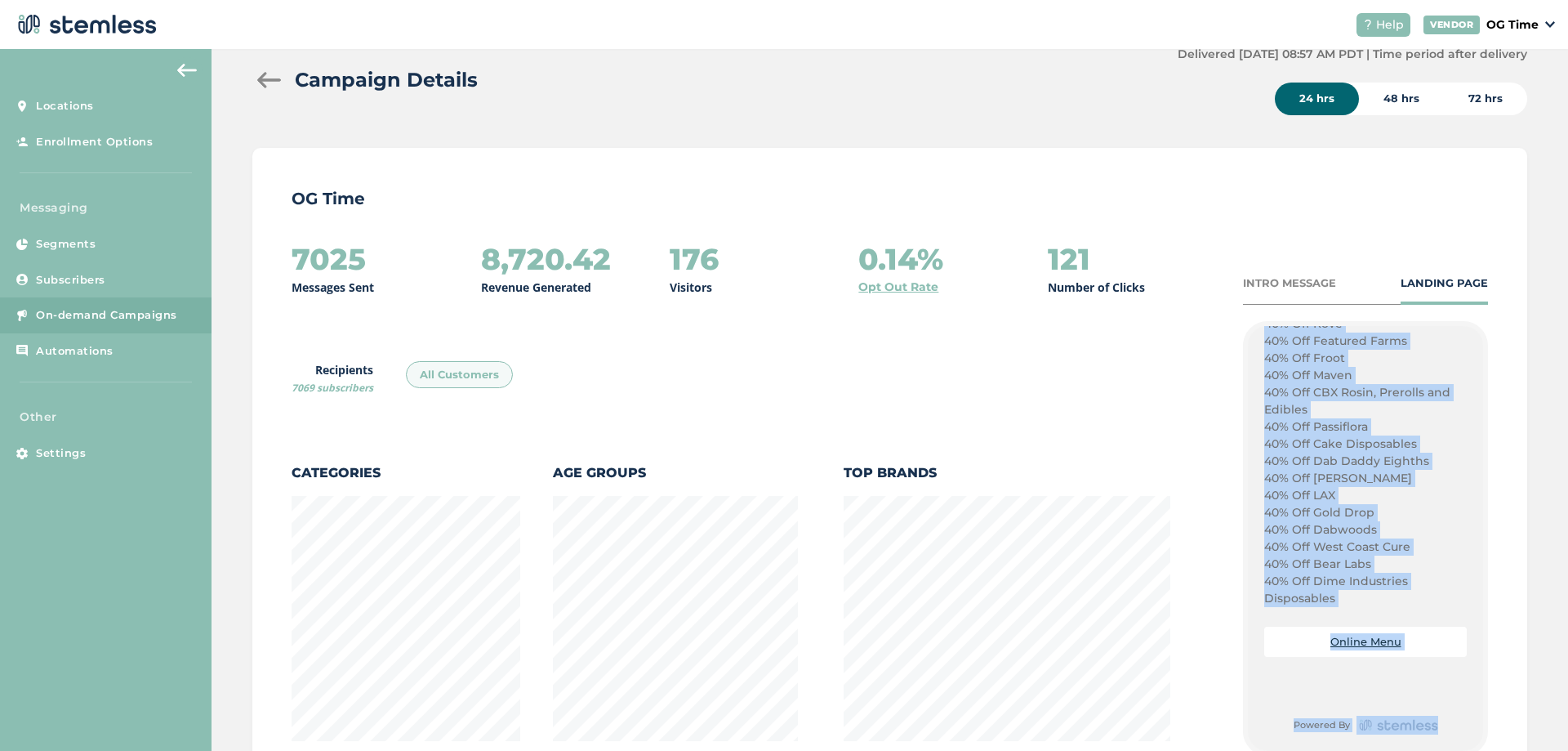
scroll to position [339, 0]
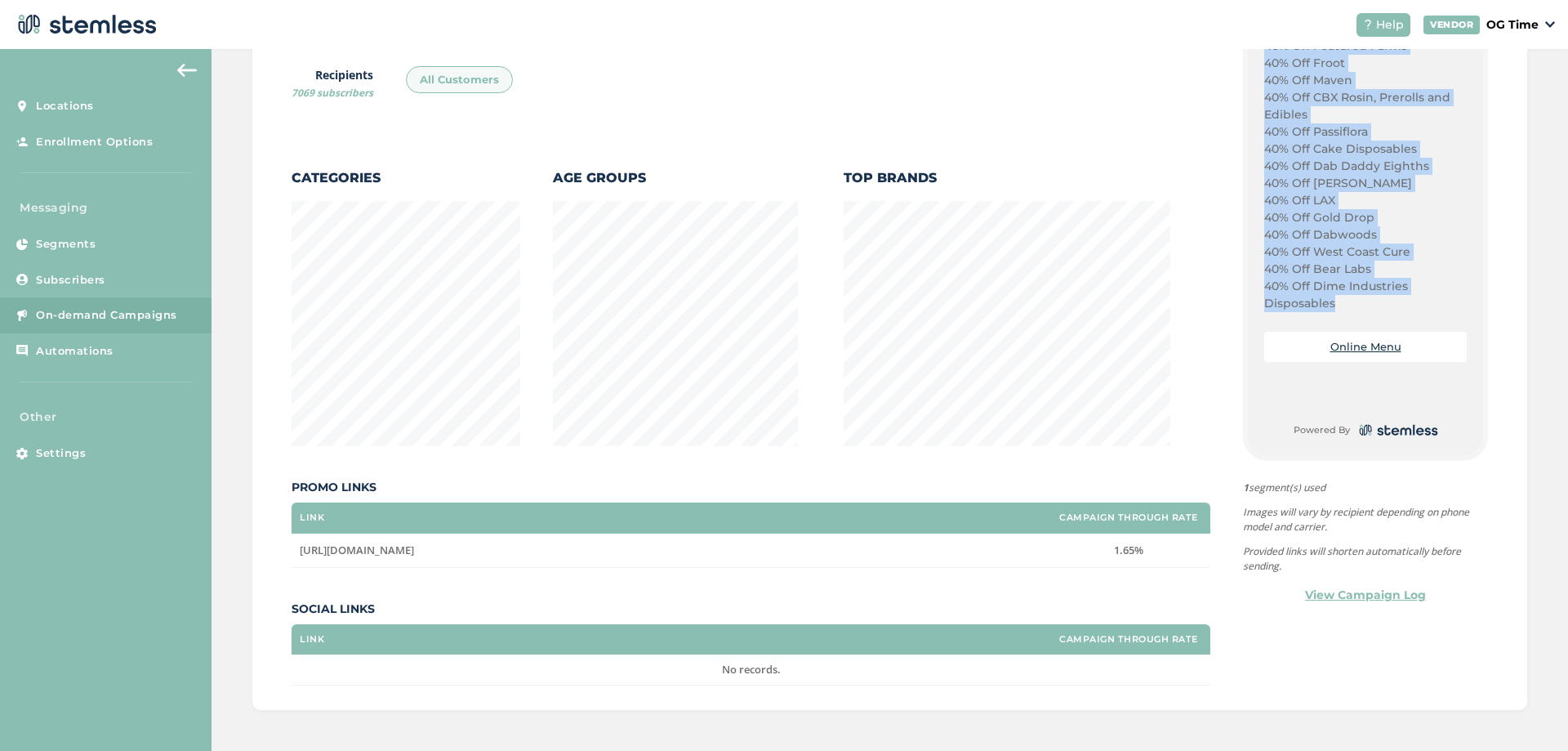
drag, startPoint x: 1258, startPoint y: 513, endPoint x: 1338, endPoint y: 312, distance: 216.3
copy div "Happy Saturday El Monte! Best Prices On Stiiizy in Town! Get Some Today, at OG …"
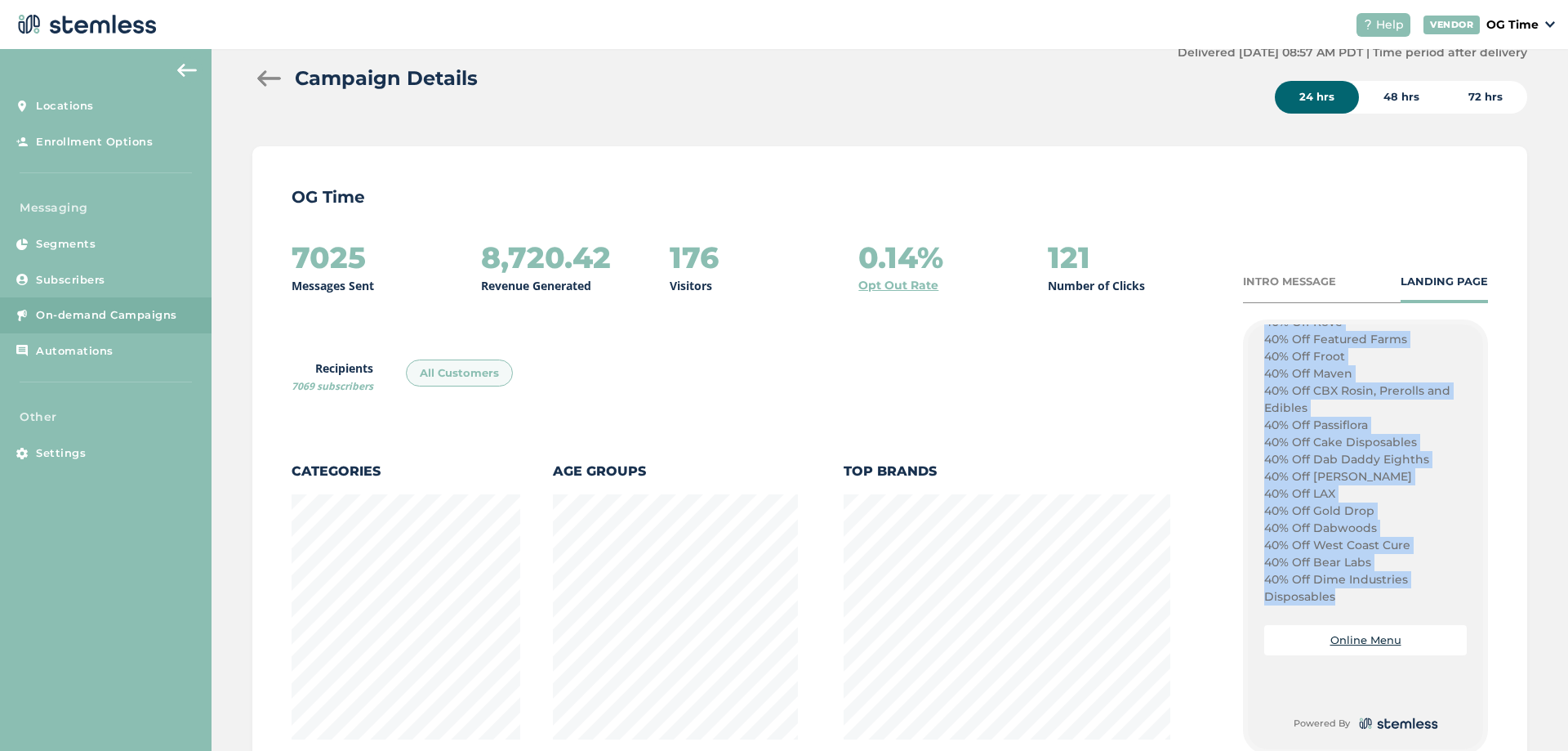
scroll to position [0, 0]
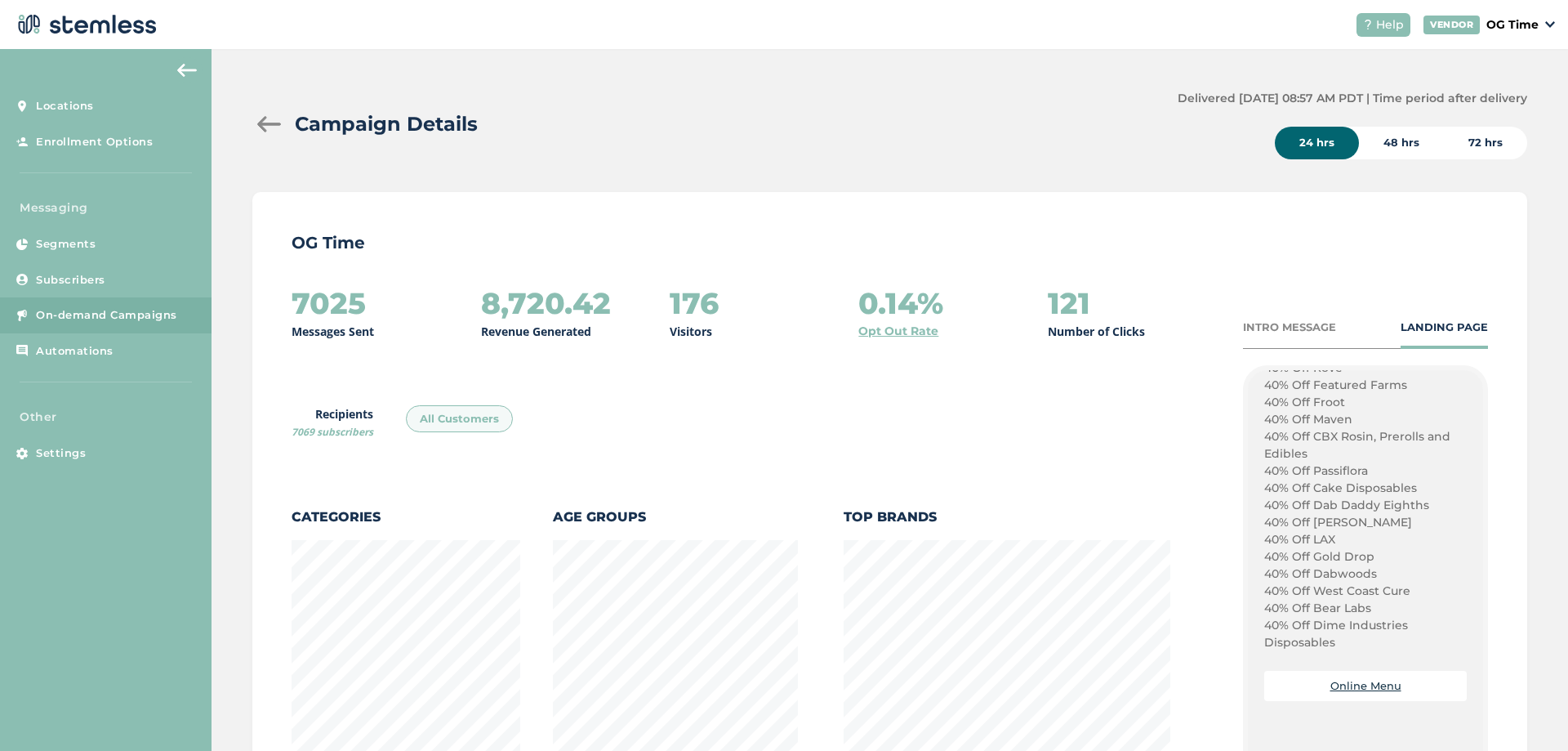
click at [258, 124] on div at bounding box center [268, 123] width 33 height 16
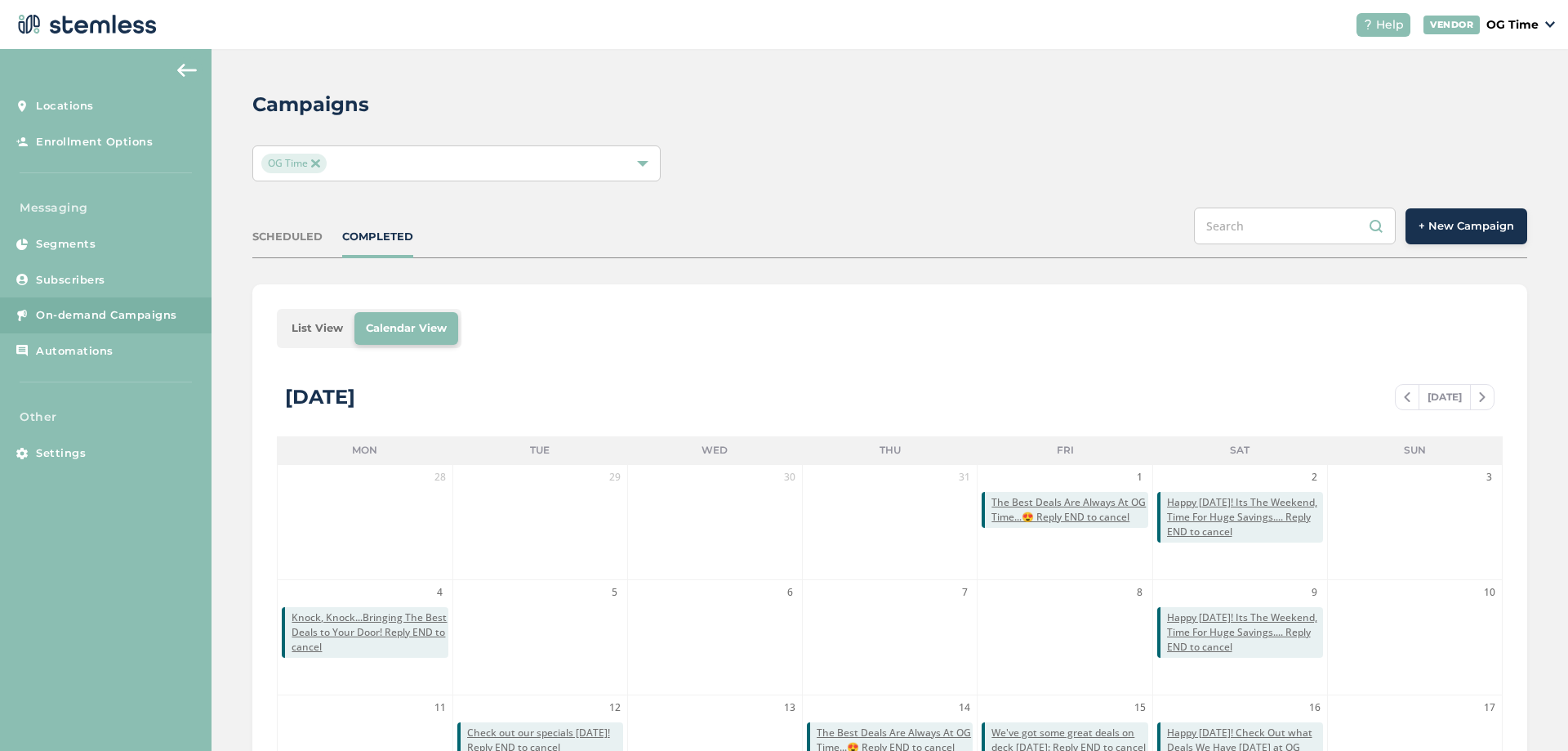
click at [1422, 231] on span "+ New Campaign" at bounding box center [1465, 225] width 95 height 16
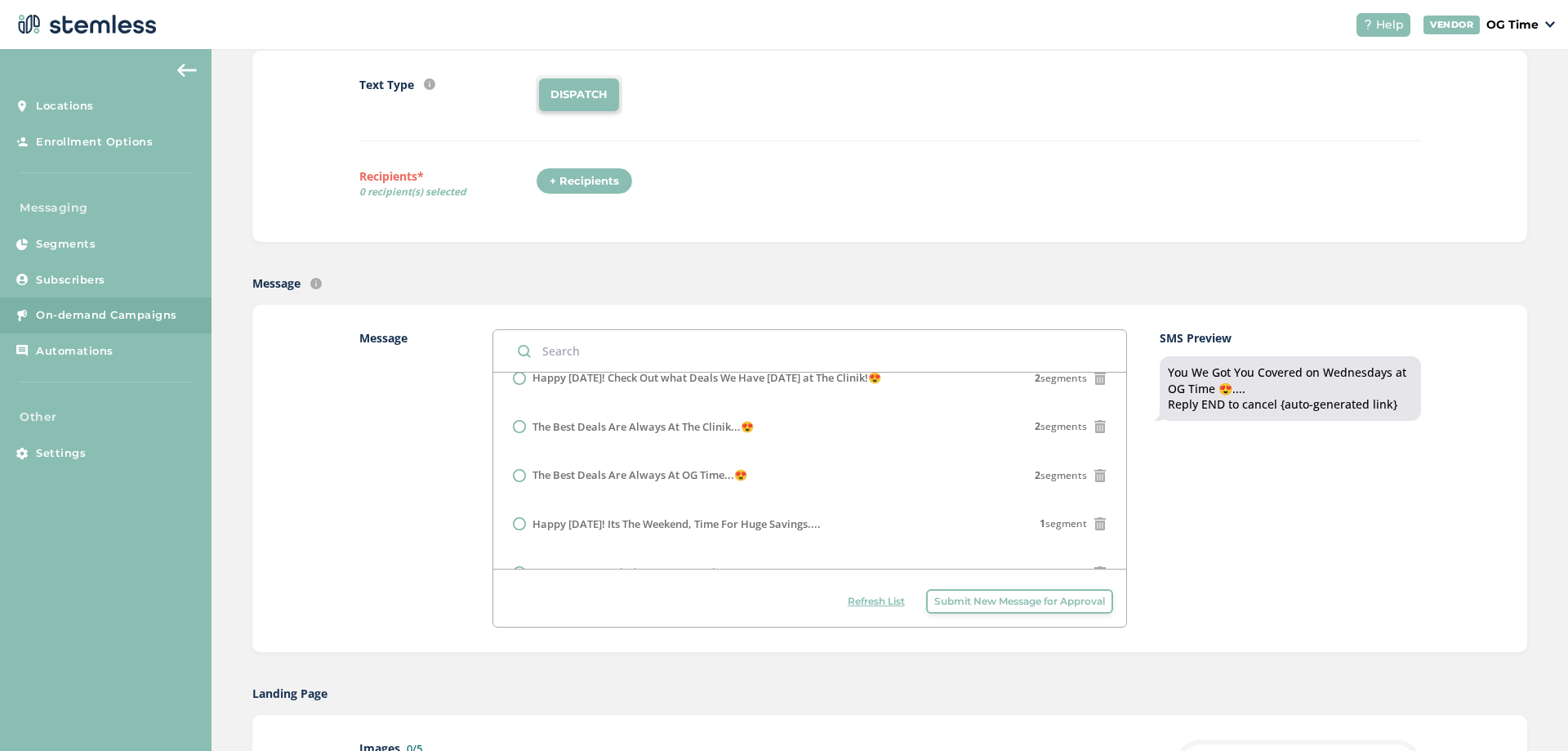
scroll to position [215, 0]
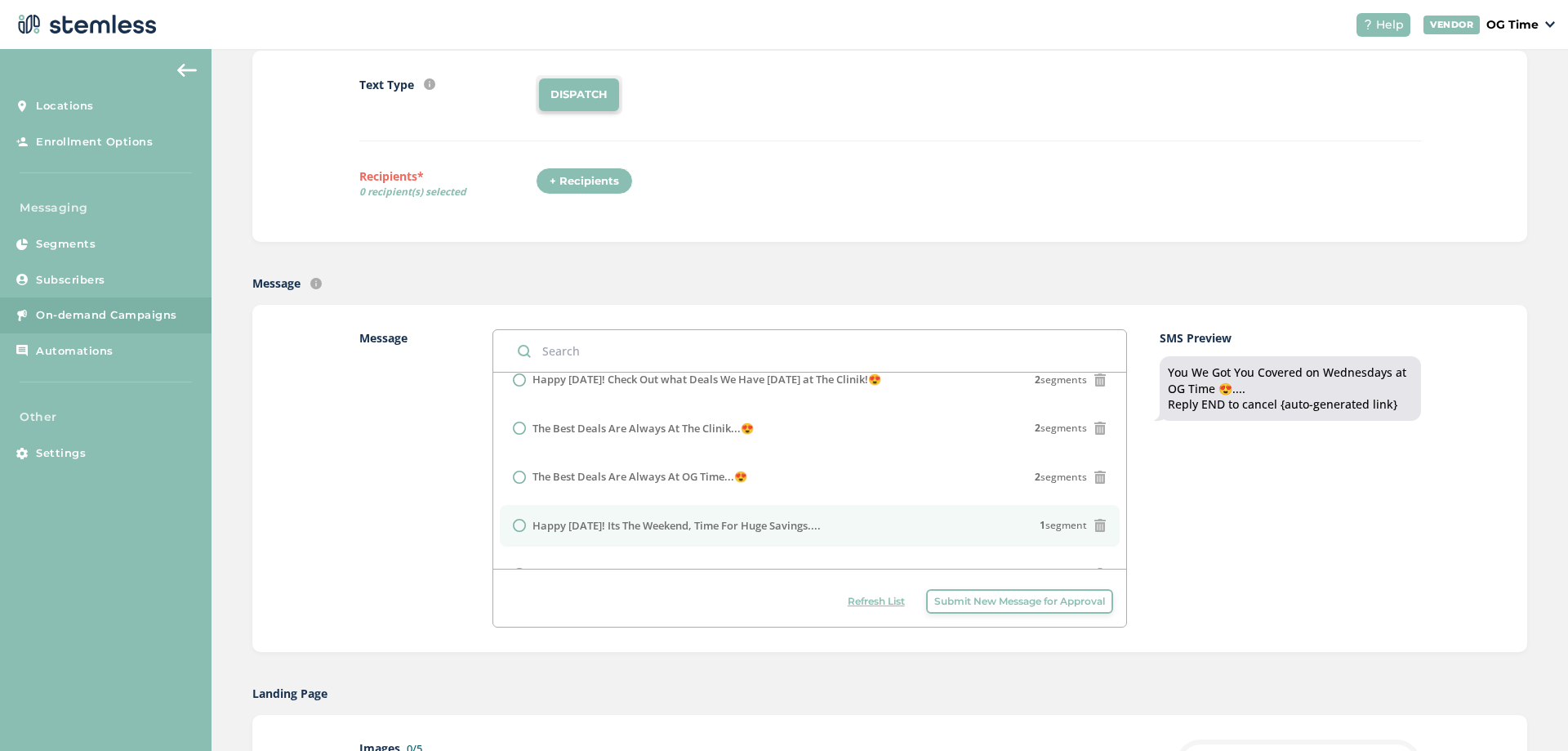
click at [743, 527] on label "Happy [DATE]! Its The Weekend, Time For Huge Savings...." at bounding box center [676, 526] width 288 height 16
radio input "false"
radio input "true"
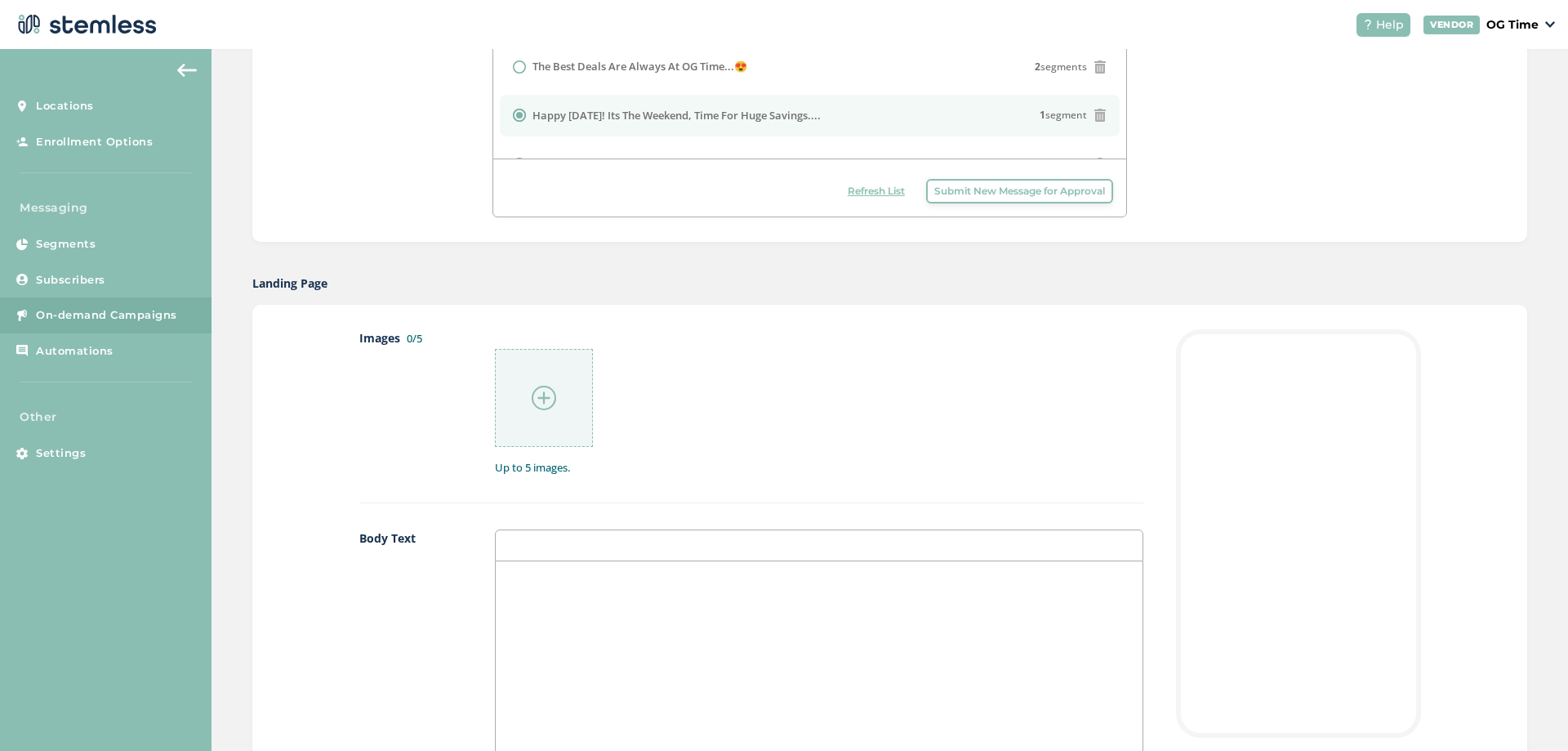
scroll to position [653, 0]
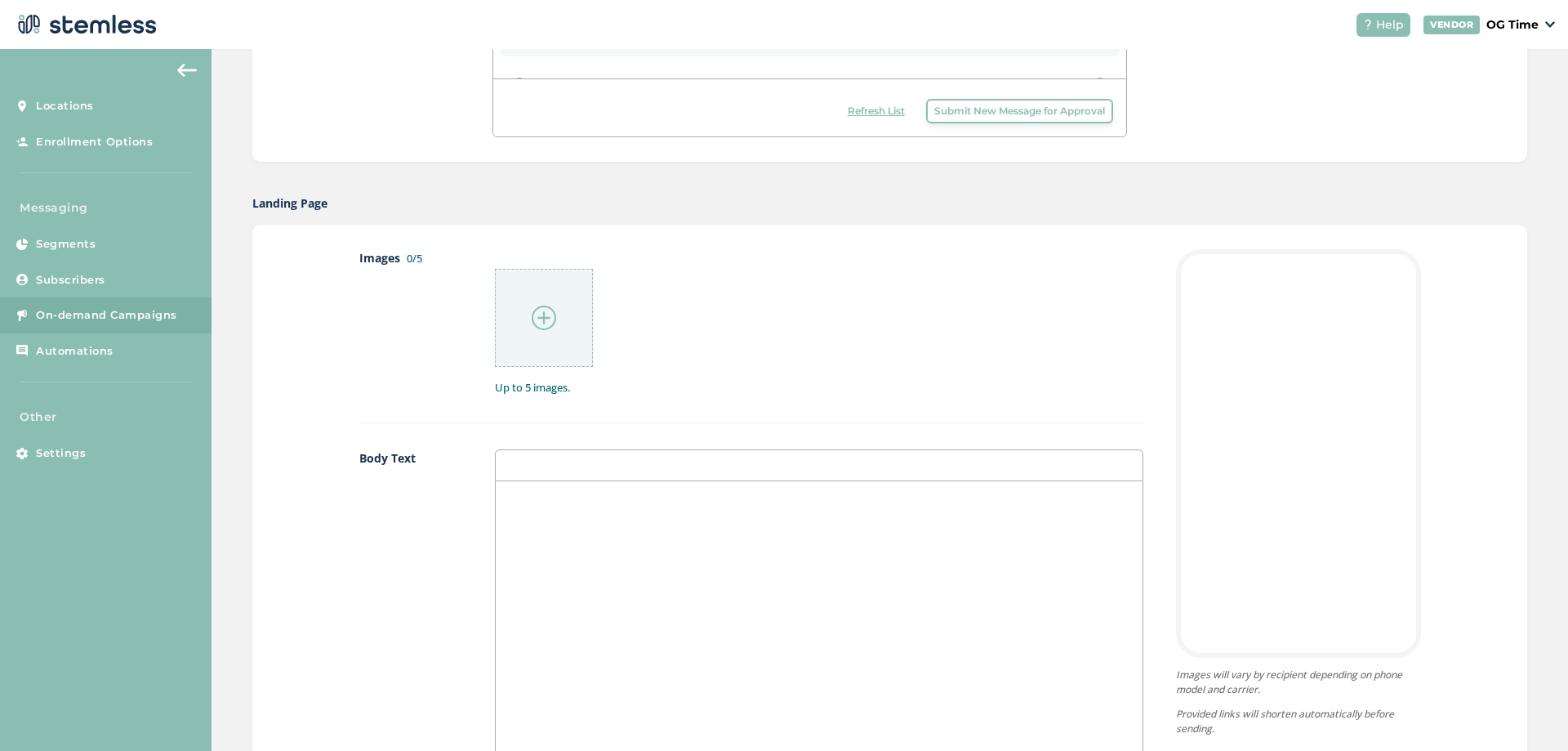
click at [541, 534] on div at bounding box center [818, 644] width 646 height 326
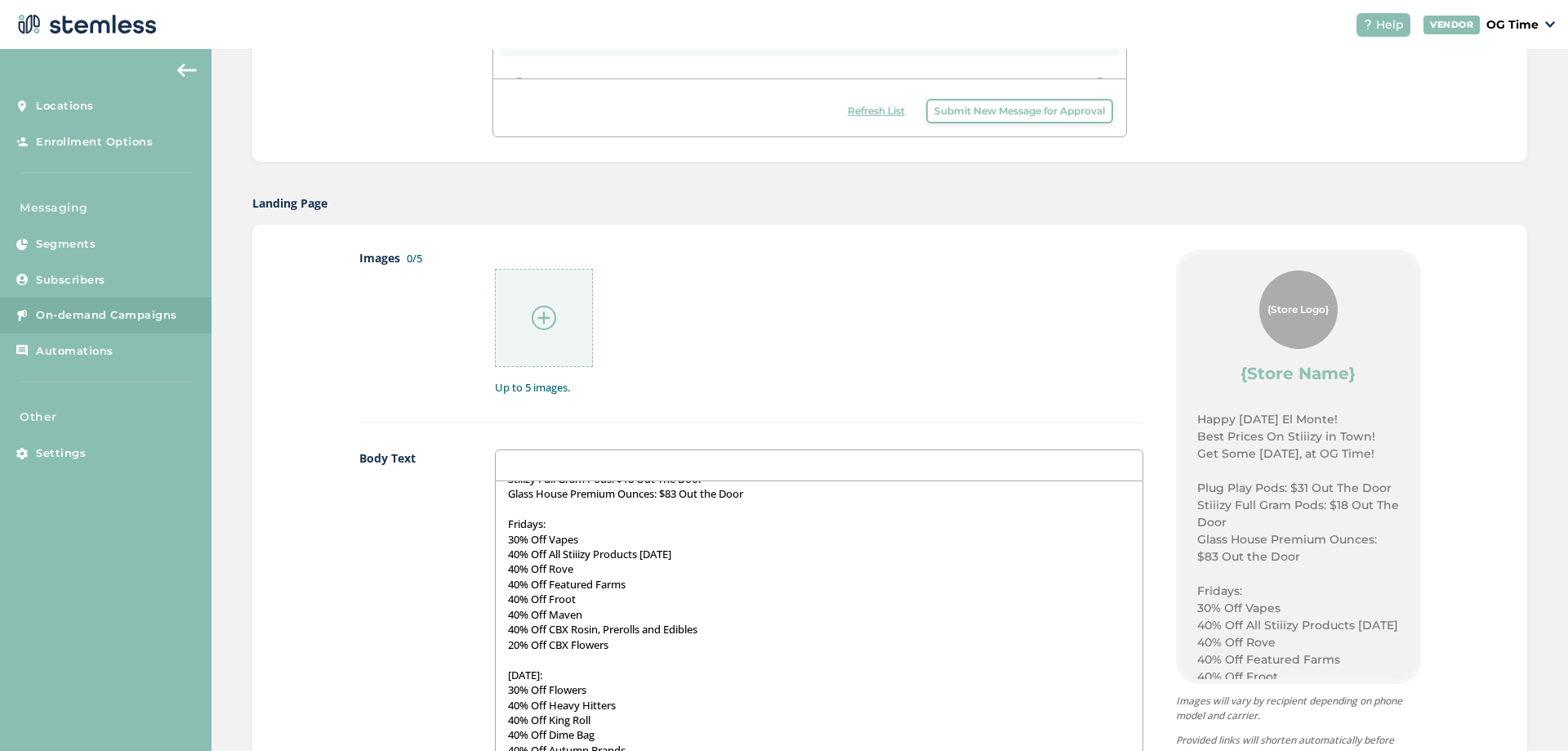
scroll to position [0, 0]
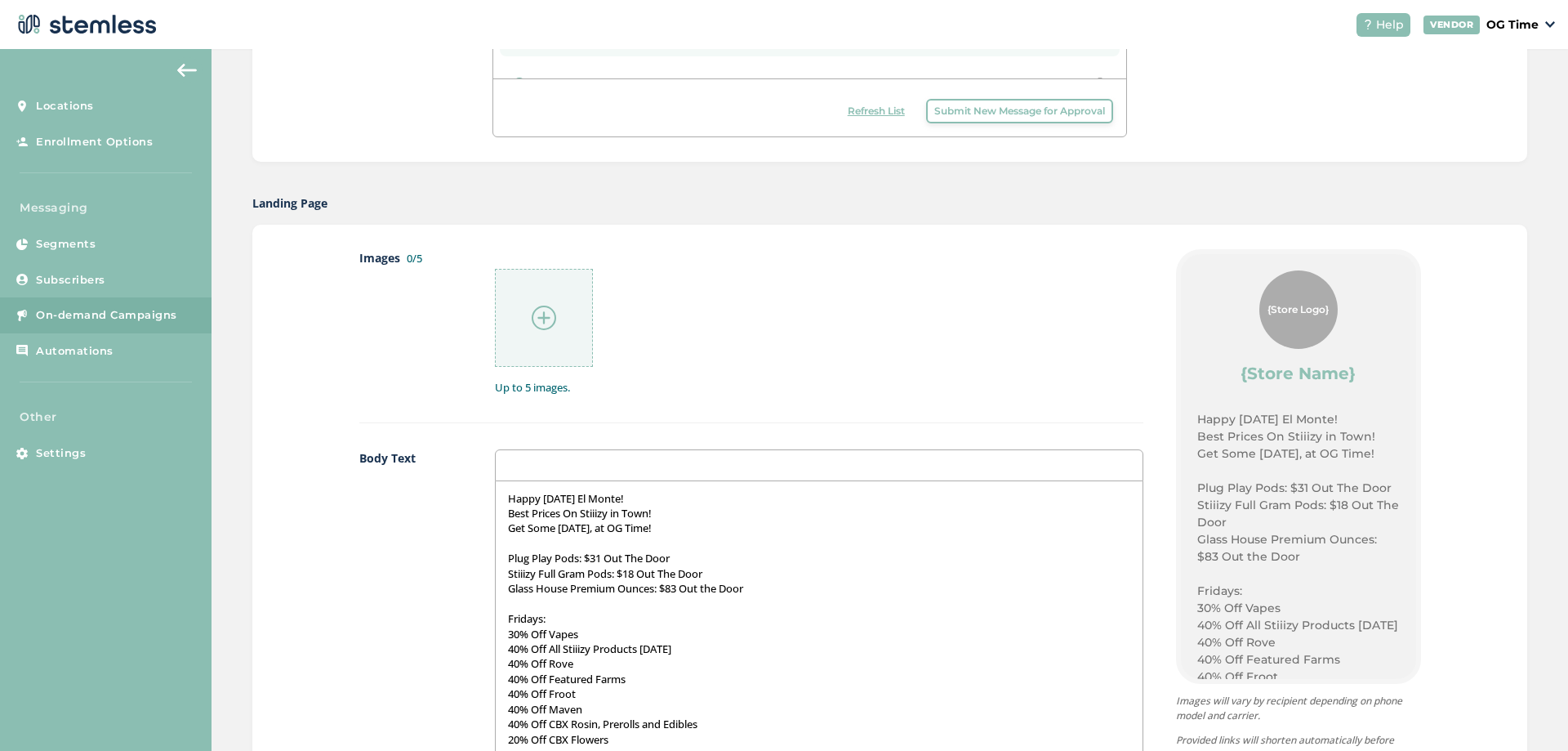
click at [573, 510] on p "Best Prices On Stiiizy in Town!" at bounding box center [818, 513] width 621 height 15
drag, startPoint x: 646, startPoint y: 496, endPoint x: 490, endPoint y: 499, distance: 156.0
click at [490, 499] on div "Body Text Happy Saturday El Monte! Best Prices On Stiiizy in Town! Get Some Tod…" at bounding box center [751, 642] width 784 height 386
drag, startPoint x: 655, startPoint y: 530, endPoint x: 494, endPoint y: 525, distance: 161.1
click at [495, 525] on div "Lets Go Saturdays! Best Prices On Stiiizy in Town! Get Some Today, at OG Time! …" at bounding box center [818, 644] width 646 height 326
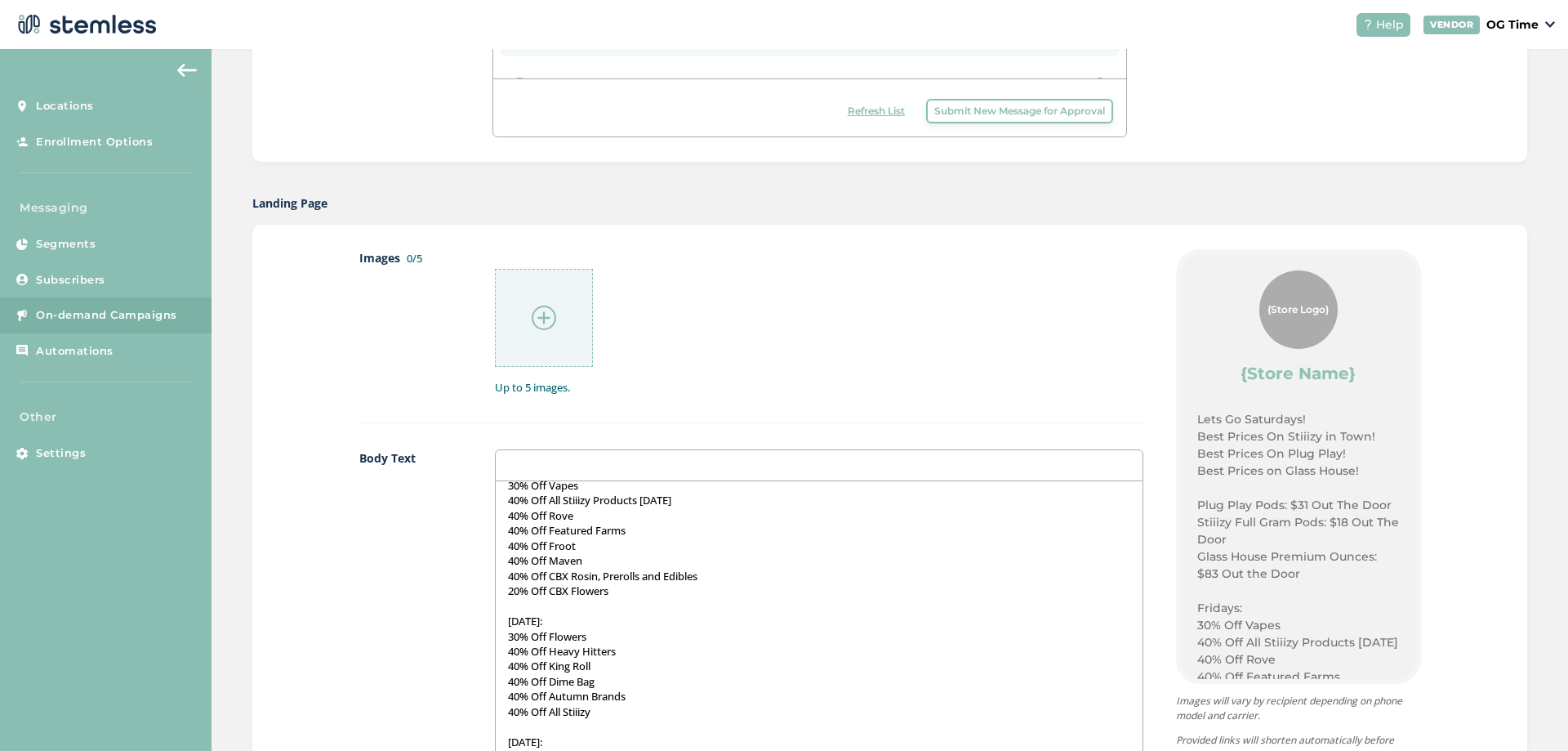
scroll to position [81, 0]
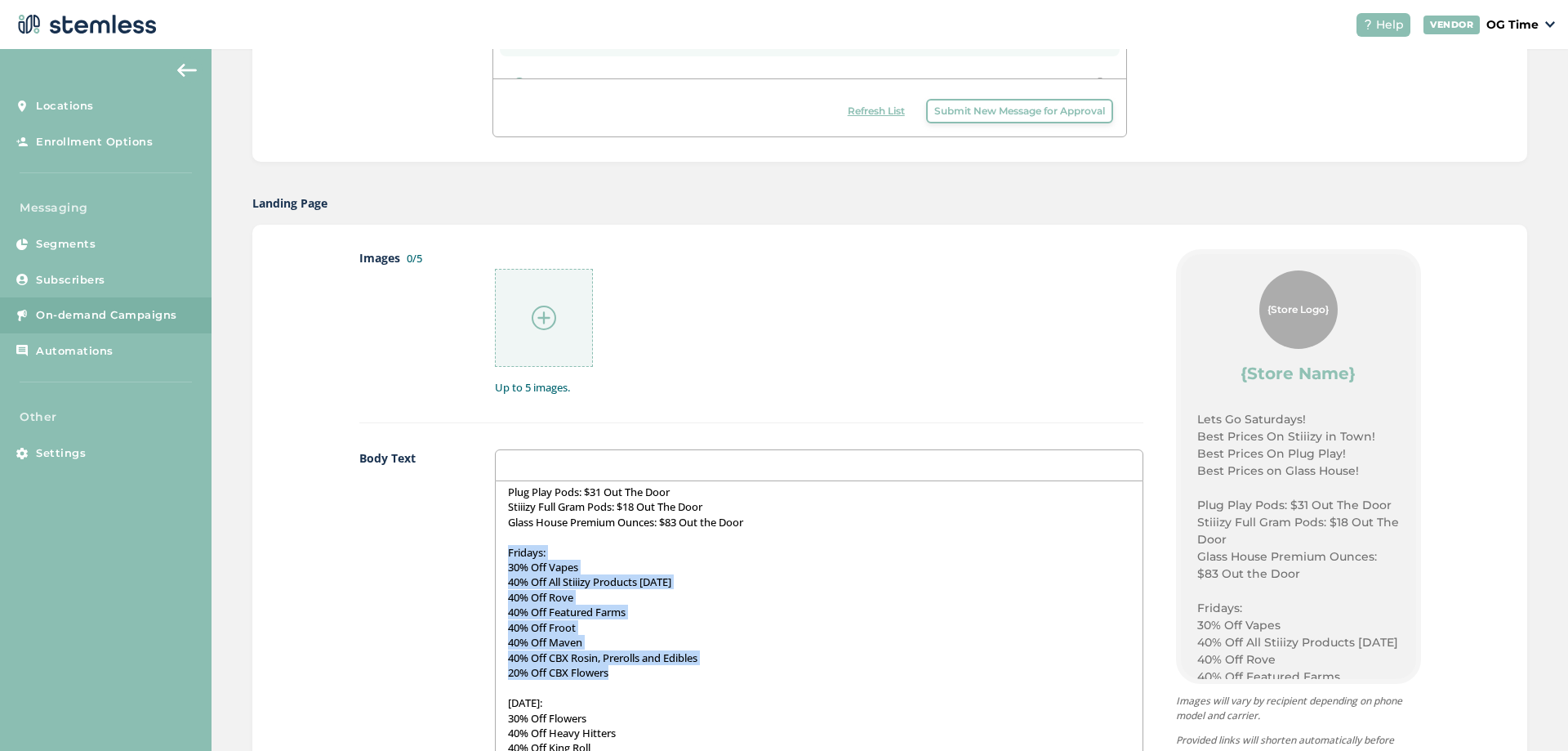
drag, startPoint x: 616, startPoint y: 673, endPoint x: 499, endPoint y: 550, distance: 169.8
click at [499, 550] on div "Lets Go Saturdays! Best Prices On Stiiizy in Town! Best Prices On Plug Play! Be…" at bounding box center [818, 644] width 646 height 326
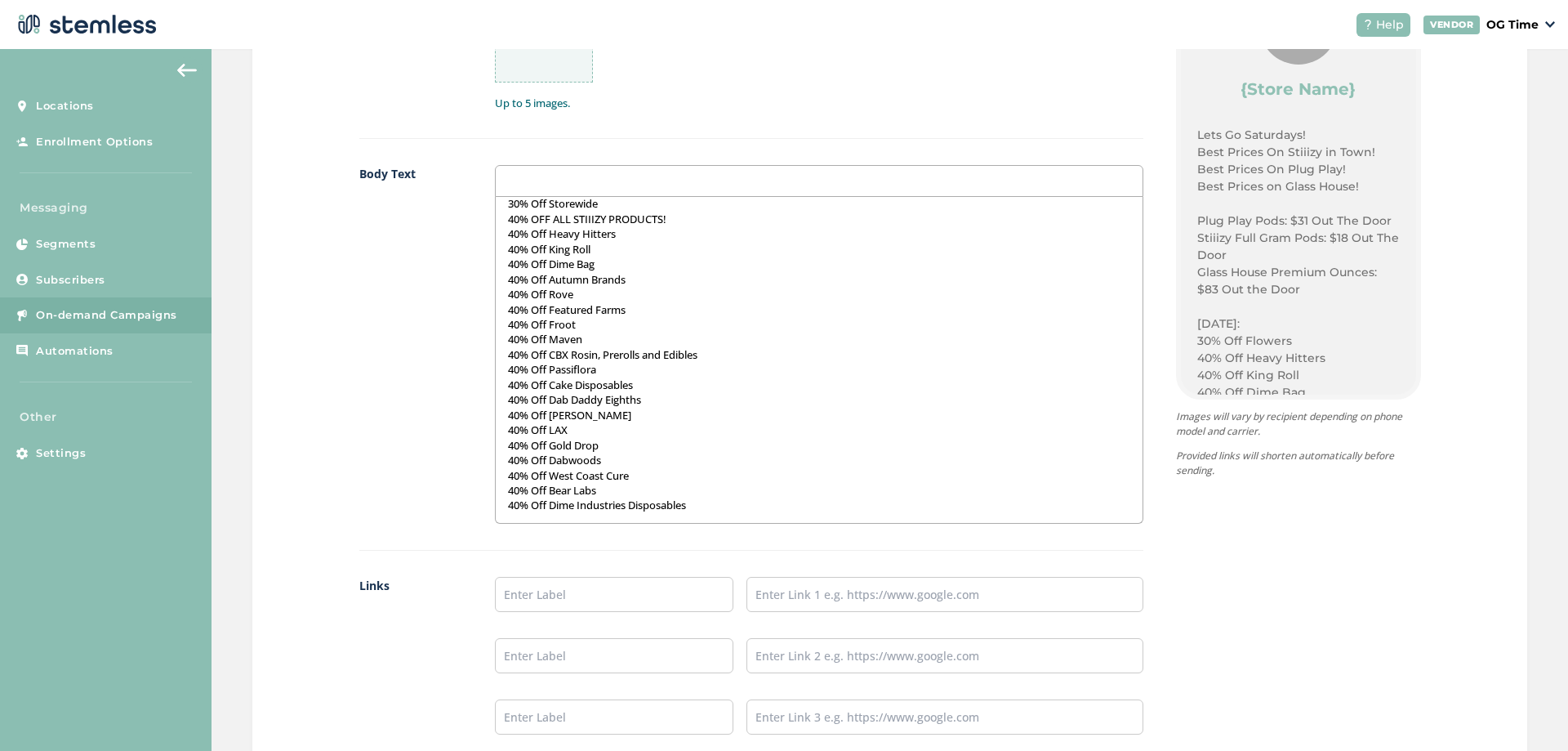
scroll to position [898, 0]
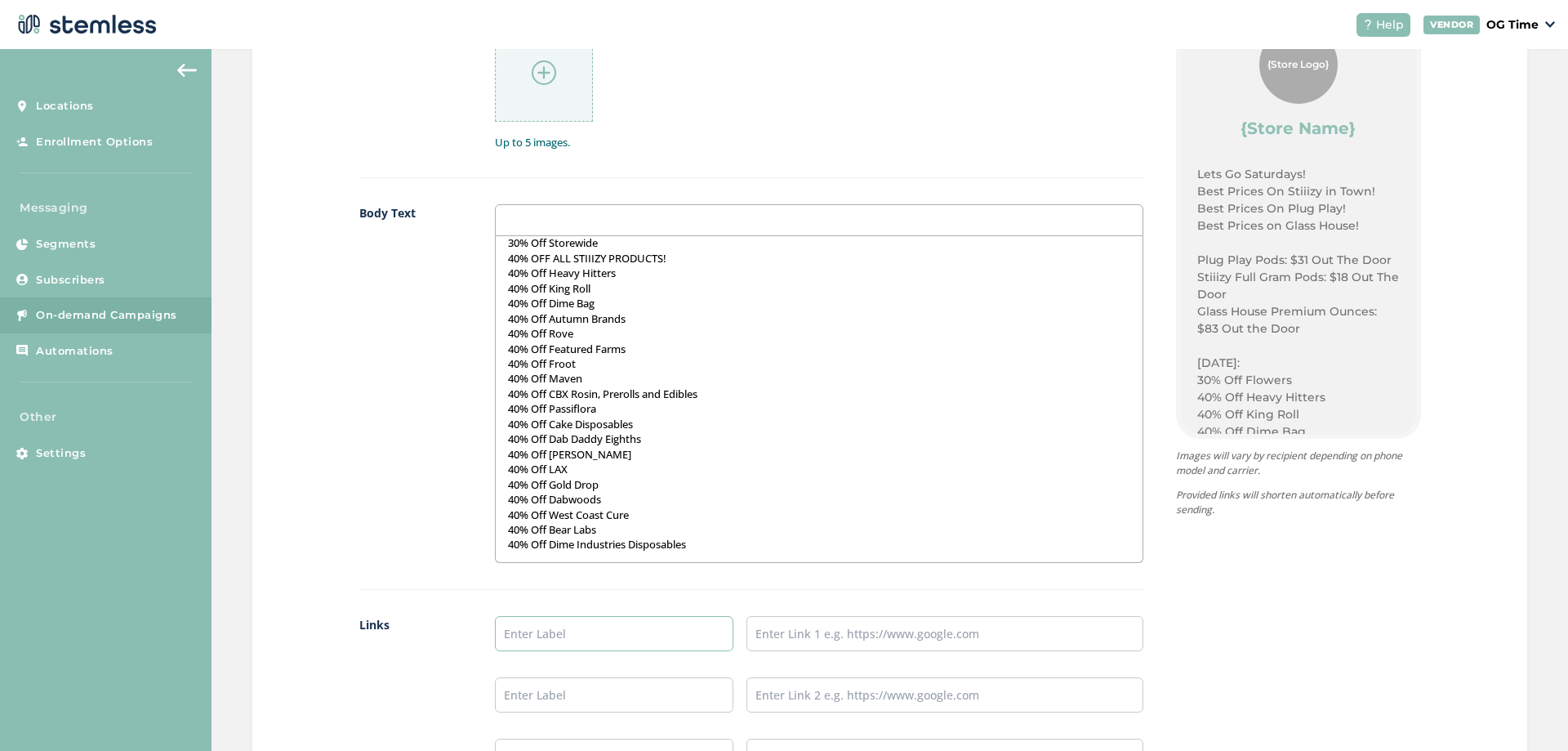
click at [612, 639] on input "text" at bounding box center [613, 634] width 238 height 35
type input "Online Menu"
click at [842, 635] on input "text" at bounding box center [944, 634] width 397 height 35
type input "[URL][DOMAIN_NAME]"
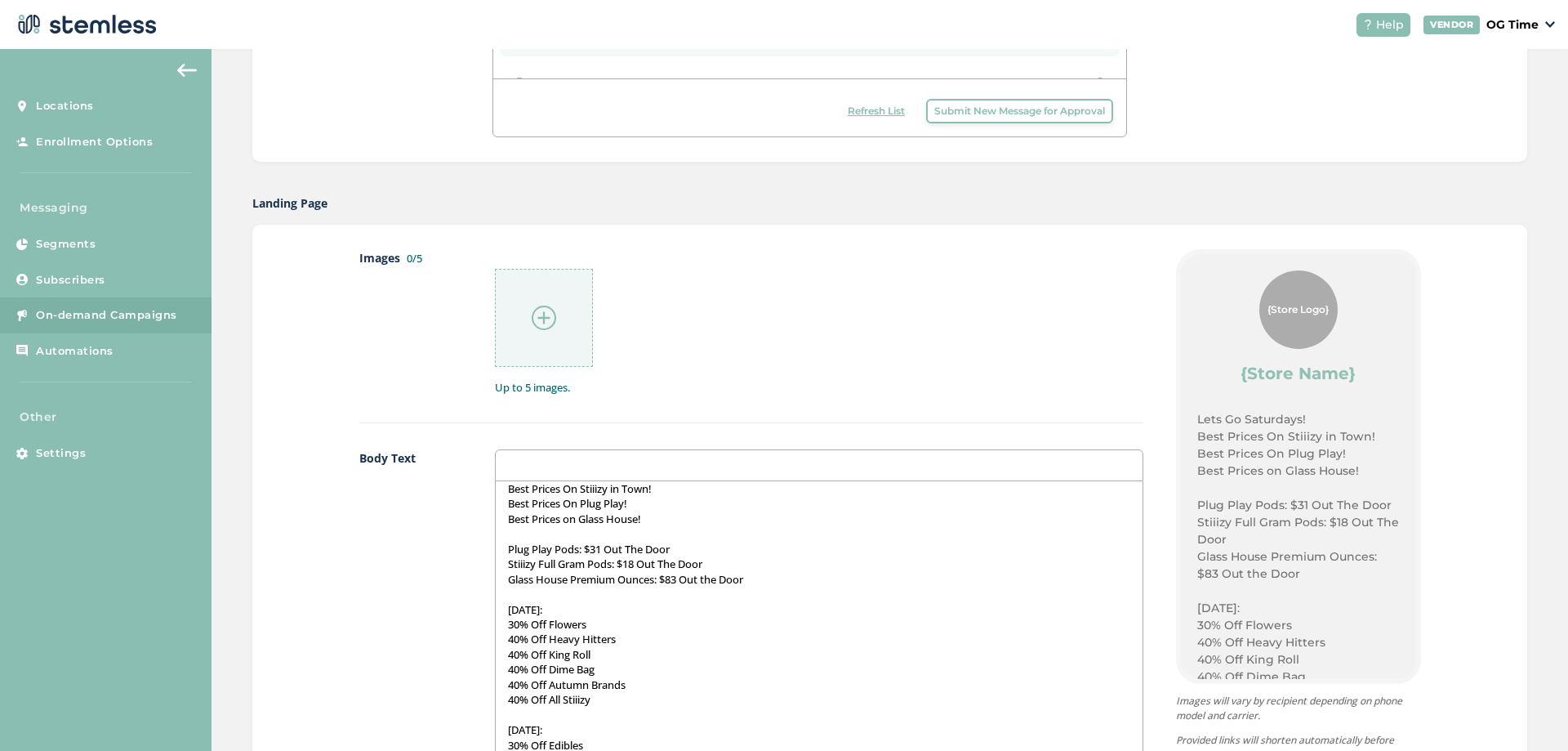
scroll to position [0, 0]
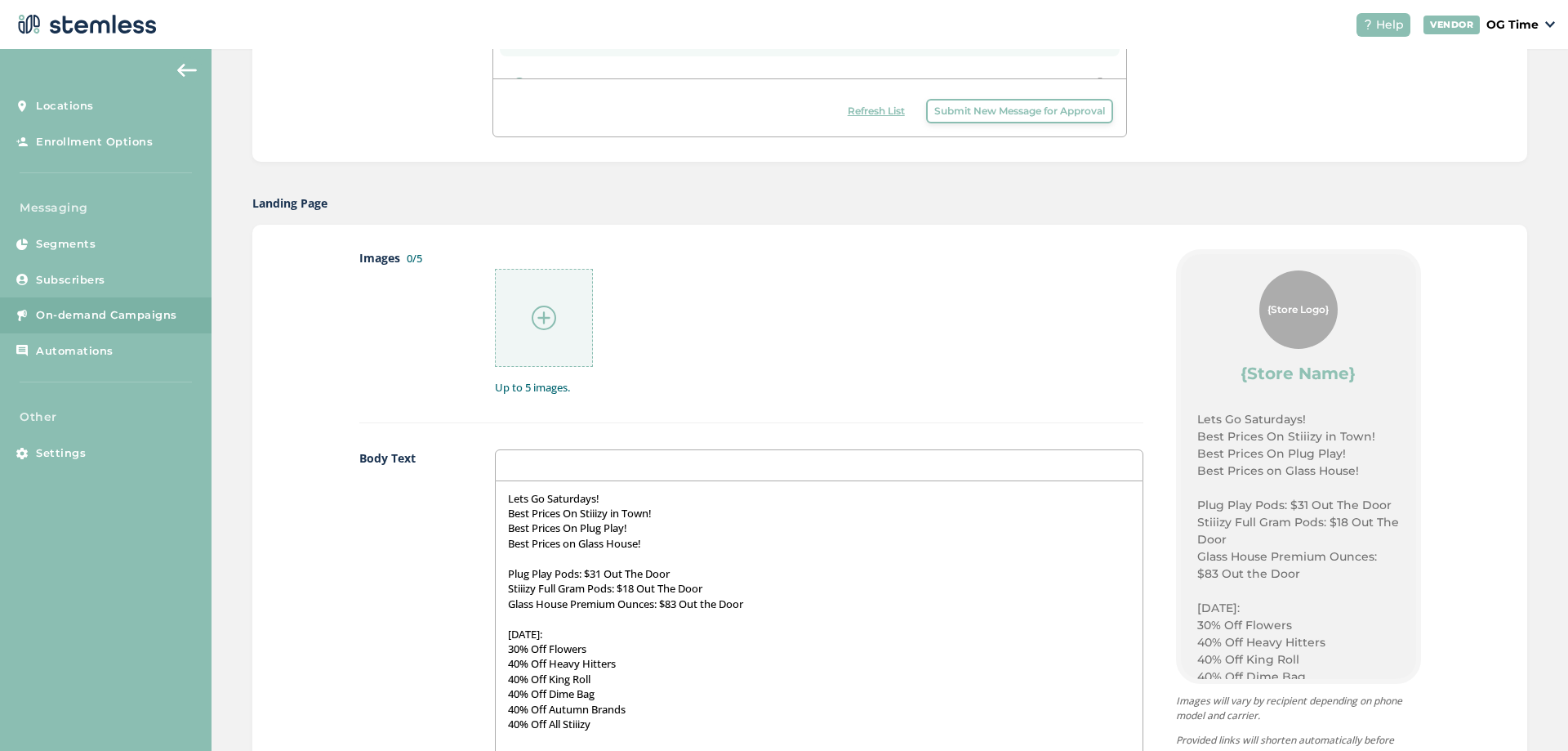
click at [540, 311] on img at bounding box center [543, 317] width 25 height 25
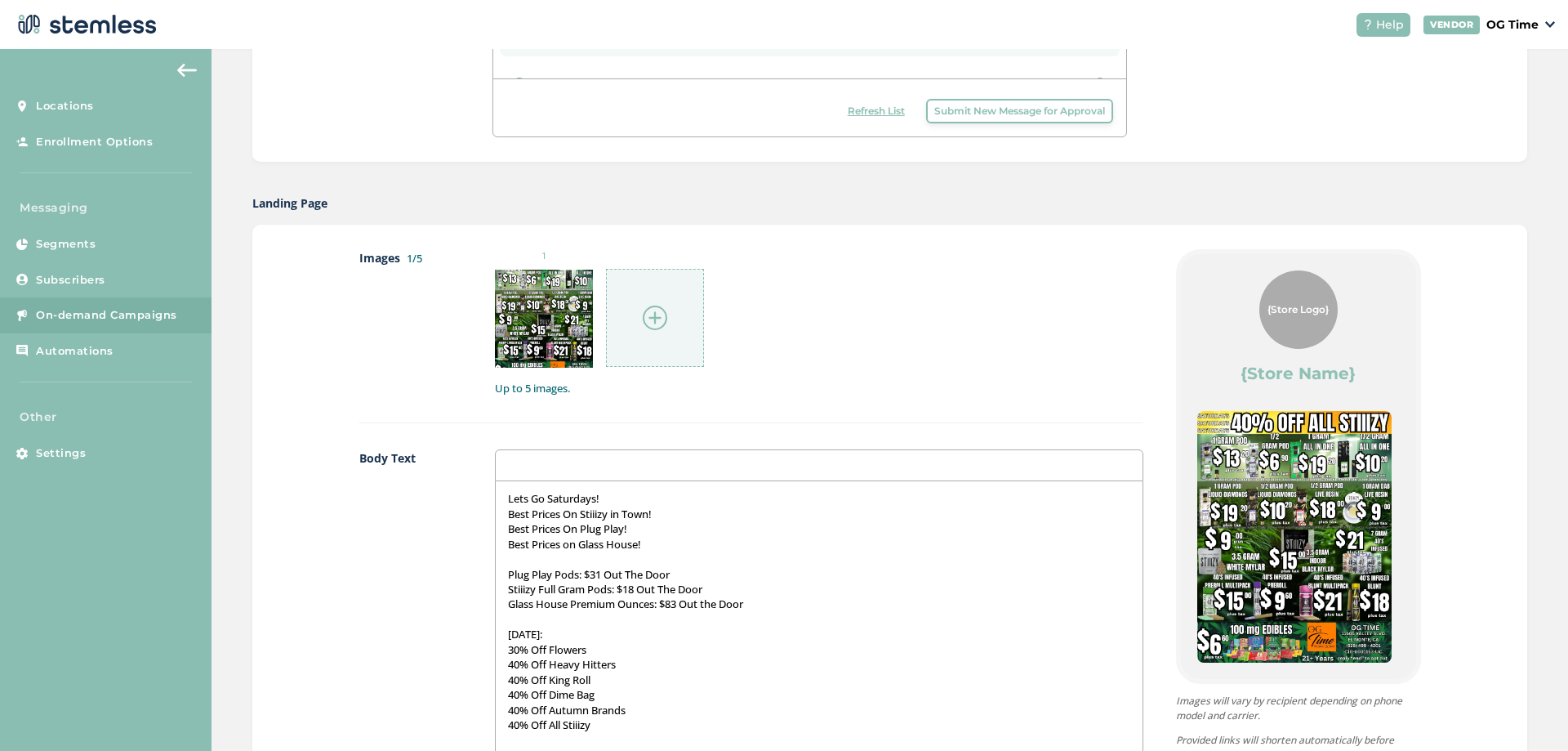
click at [648, 321] on img at bounding box center [655, 317] width 25 height 25
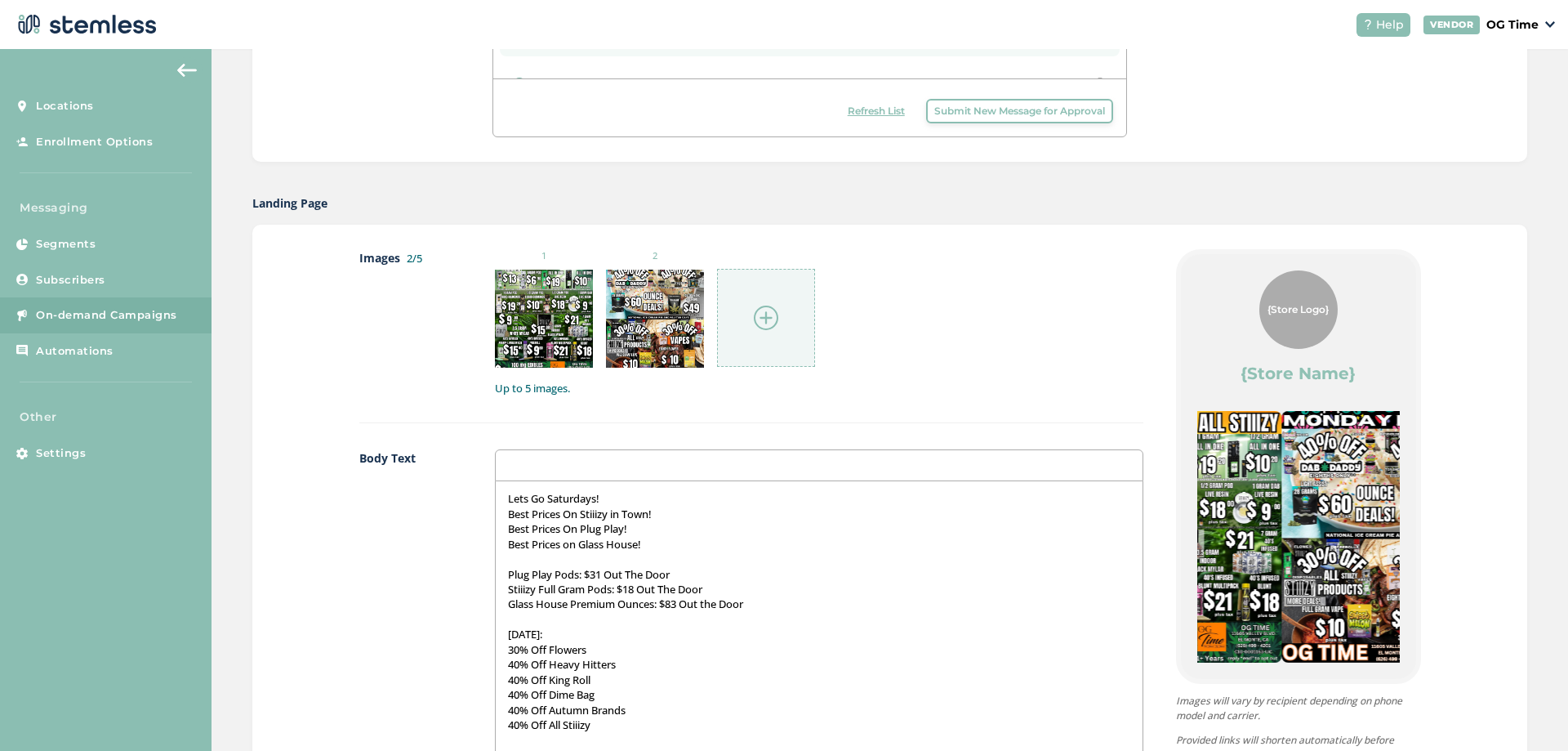
drag, startPoint x: 1347, startPoint y: 568, endPoint x: 585, endPoint y: 544, distance: 762.4
click at [590, 546] on div "Images 2/5 1 2 Up to 5 images. Body Text Lets Go Saturdays! Best Prices On Stii…" at bounding box center [889, 647] width 1062 height 796
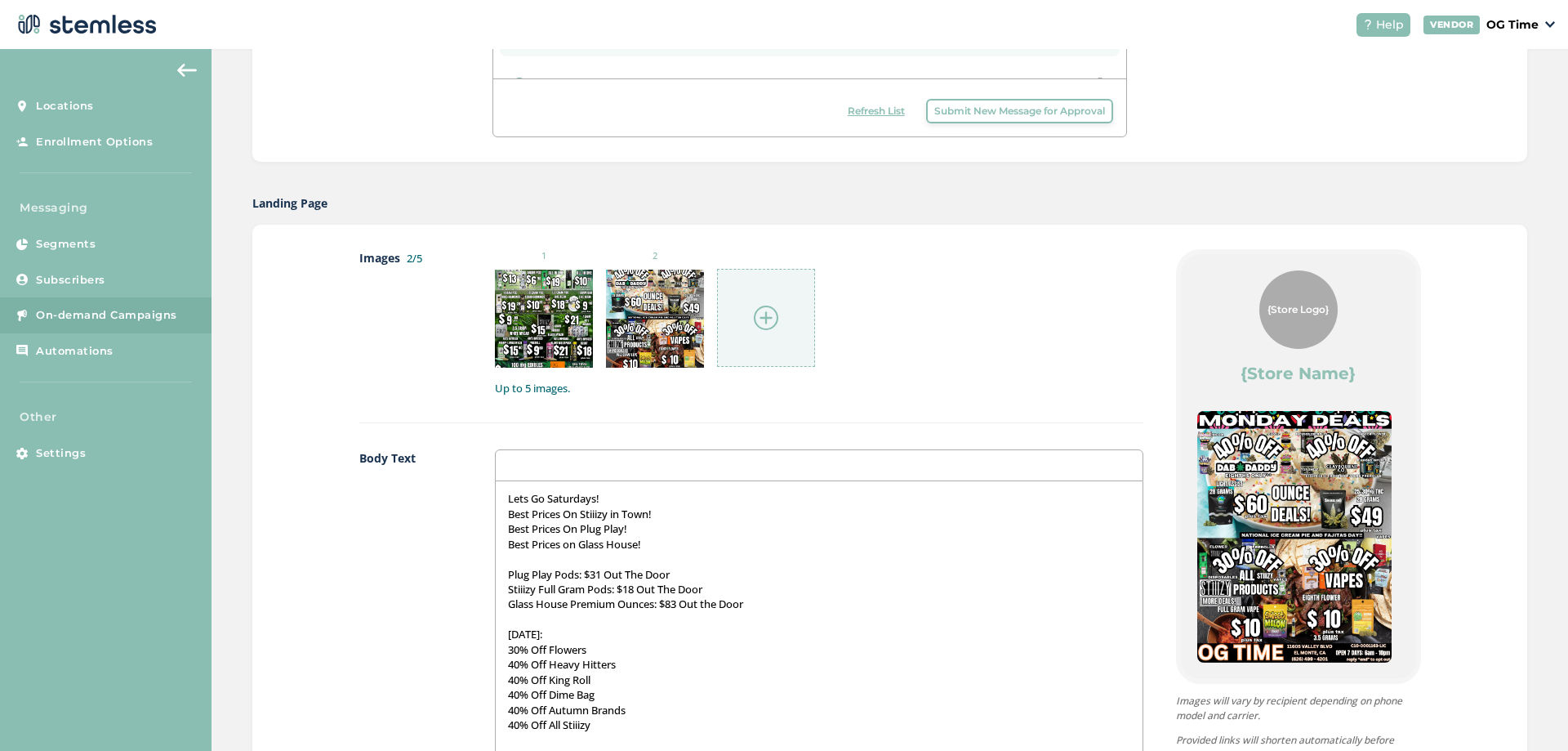
click at [767, 317] on img at bounding box center [766, 317] width 25 height 25
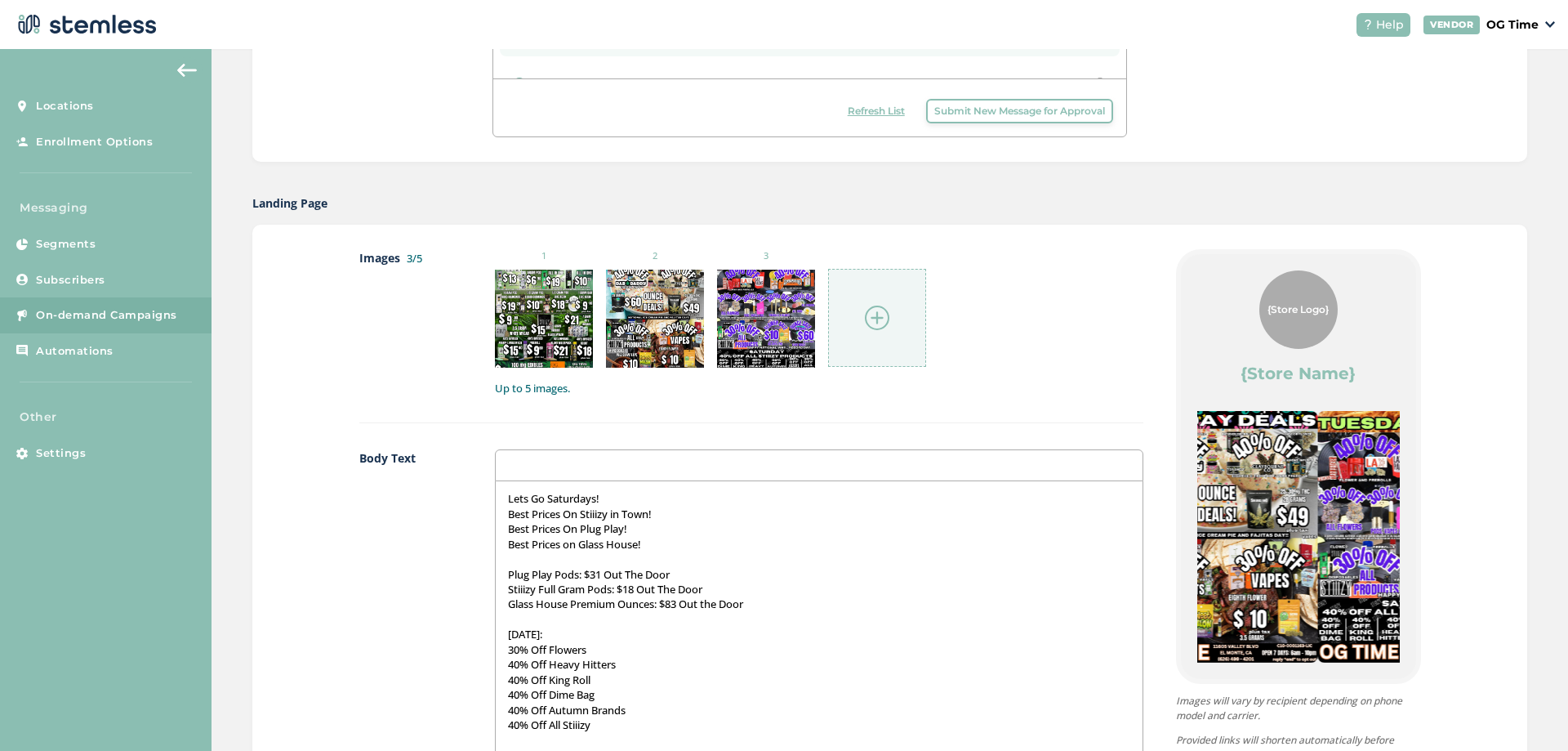
drag, startPoint x: 1280, startPoint y: 547, endPoint x: 853, endPoint y: 610, distance: 431.6
click at [864, 615] on div "Images 3/5 1 2 3 Up to 5 images. Body Text Lets Go Saturdays! Best Prices On St…" at bounding box center [889, 647] width 1062 height 796
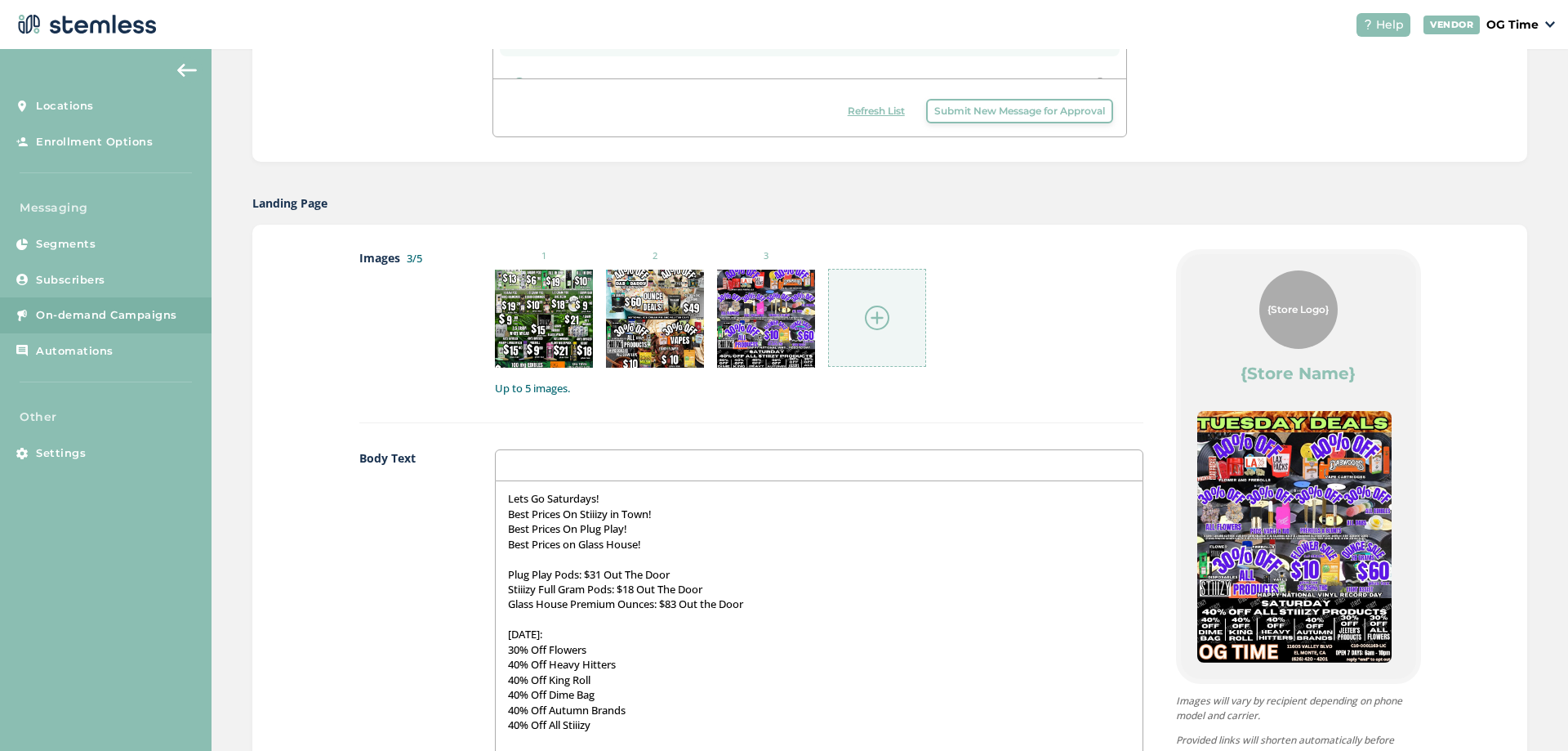
click at [873, 316] on img at bounding box center [877, 317] width 25 height 25
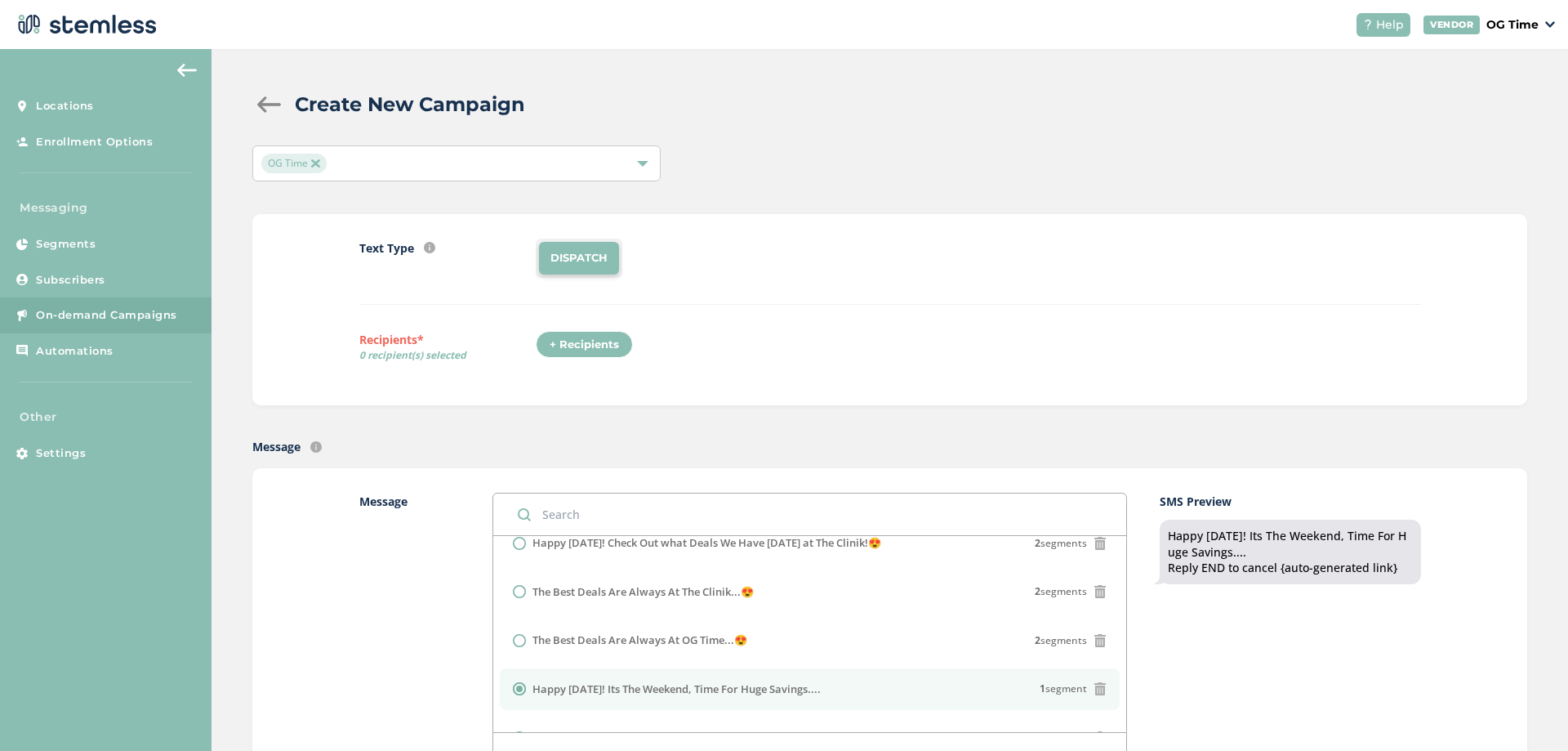
click at [572, 339] on div "+ Recipients" at bounding box center [584, 345] width 97 height 27
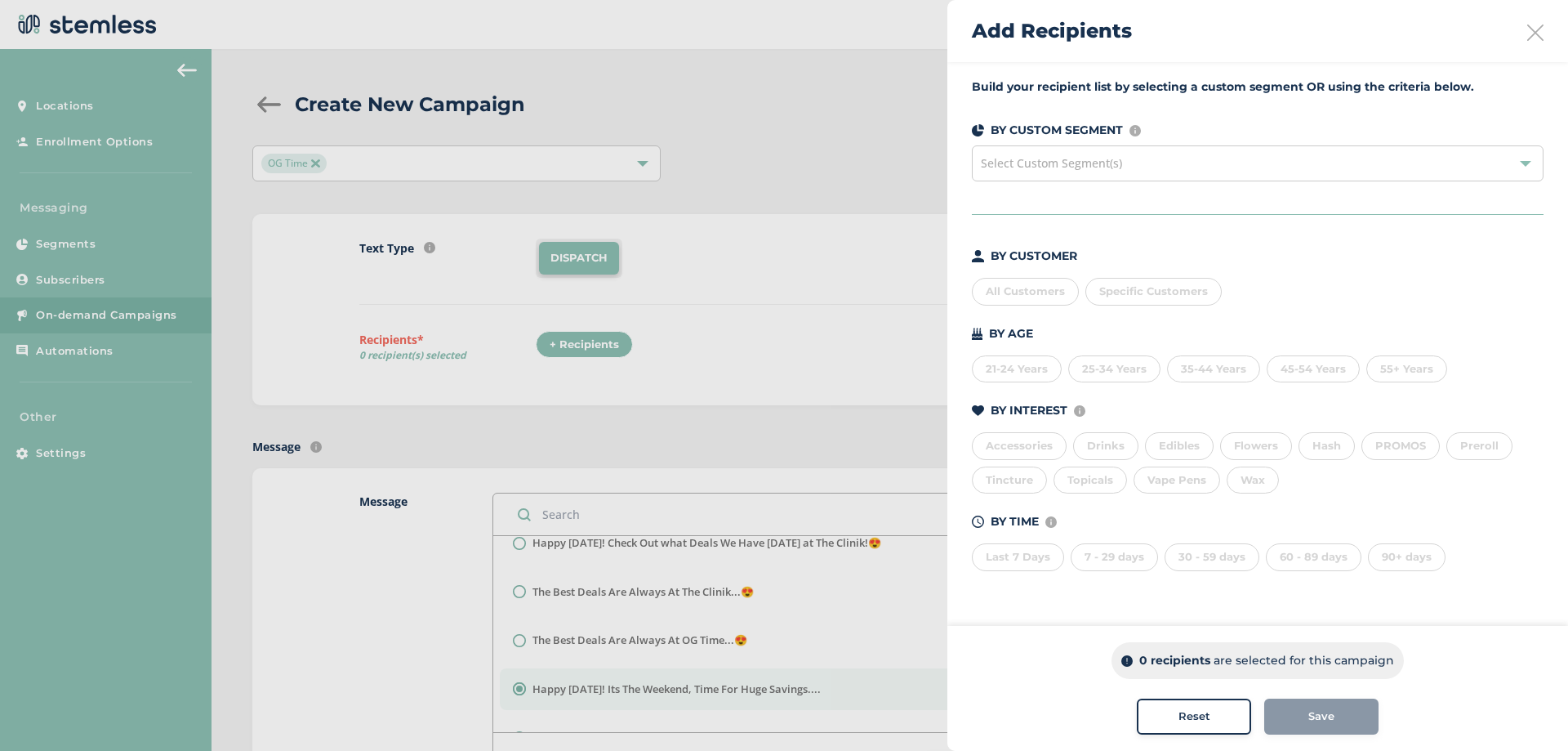
click at [1020, 290] on div "All Customers" at bounding box center [1025, 291] width 107 height 27
click at [1299, 719] on div "Save" at bounding box center [1320, 716] width 88 height 16
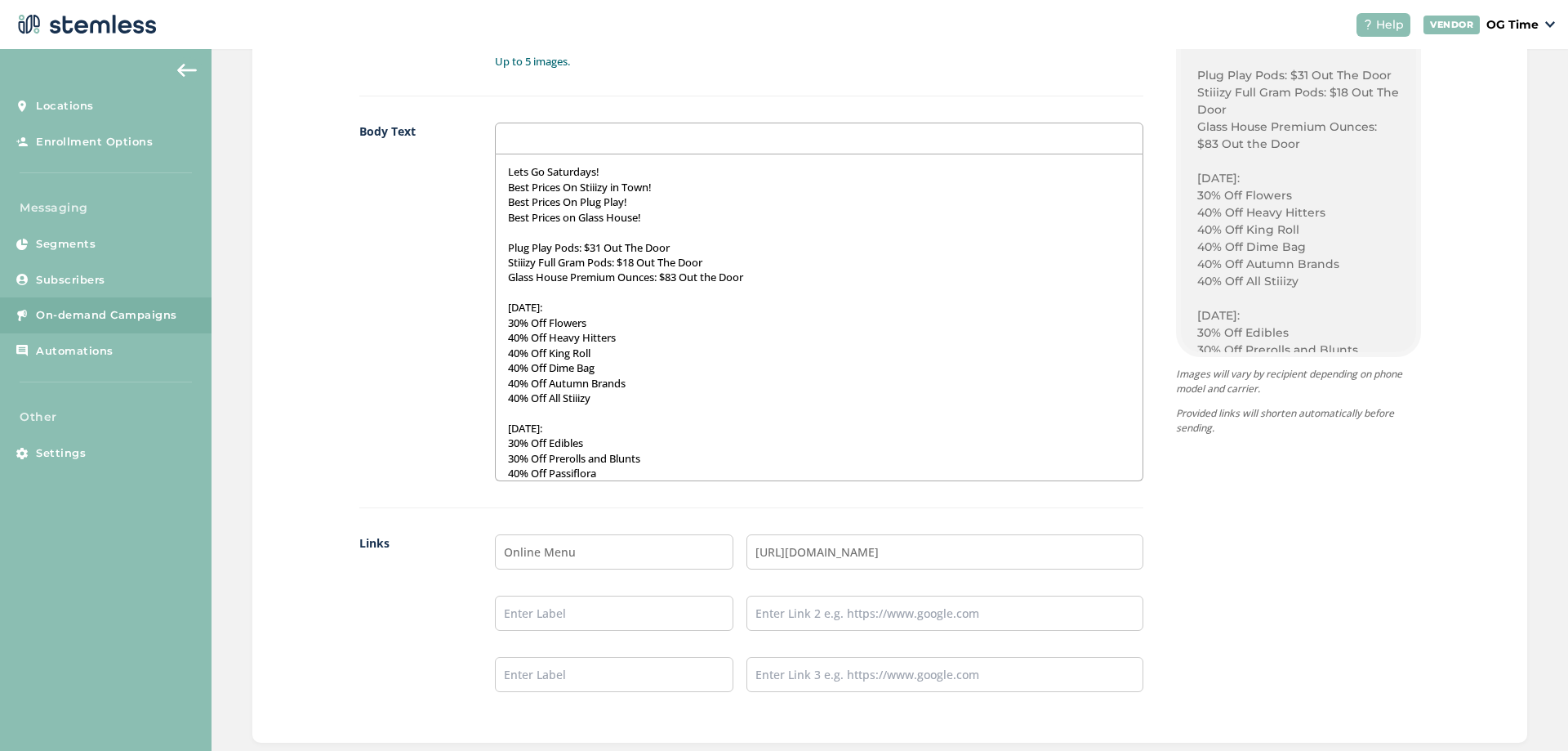
scroll to position [1174, 0]
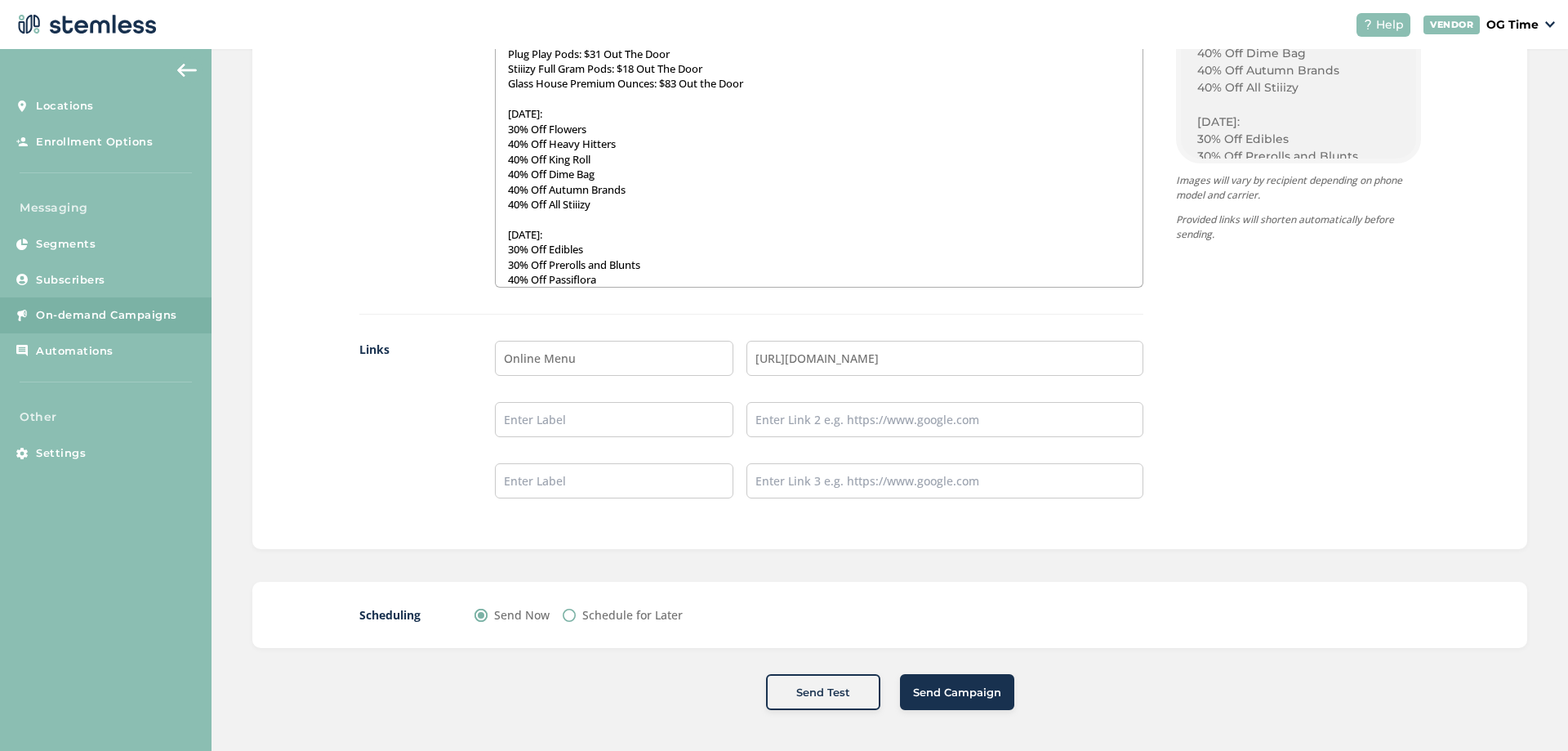
click at [960, 696] on span "Send Campaign" at bounding box center [956, 693] width 88 height 16
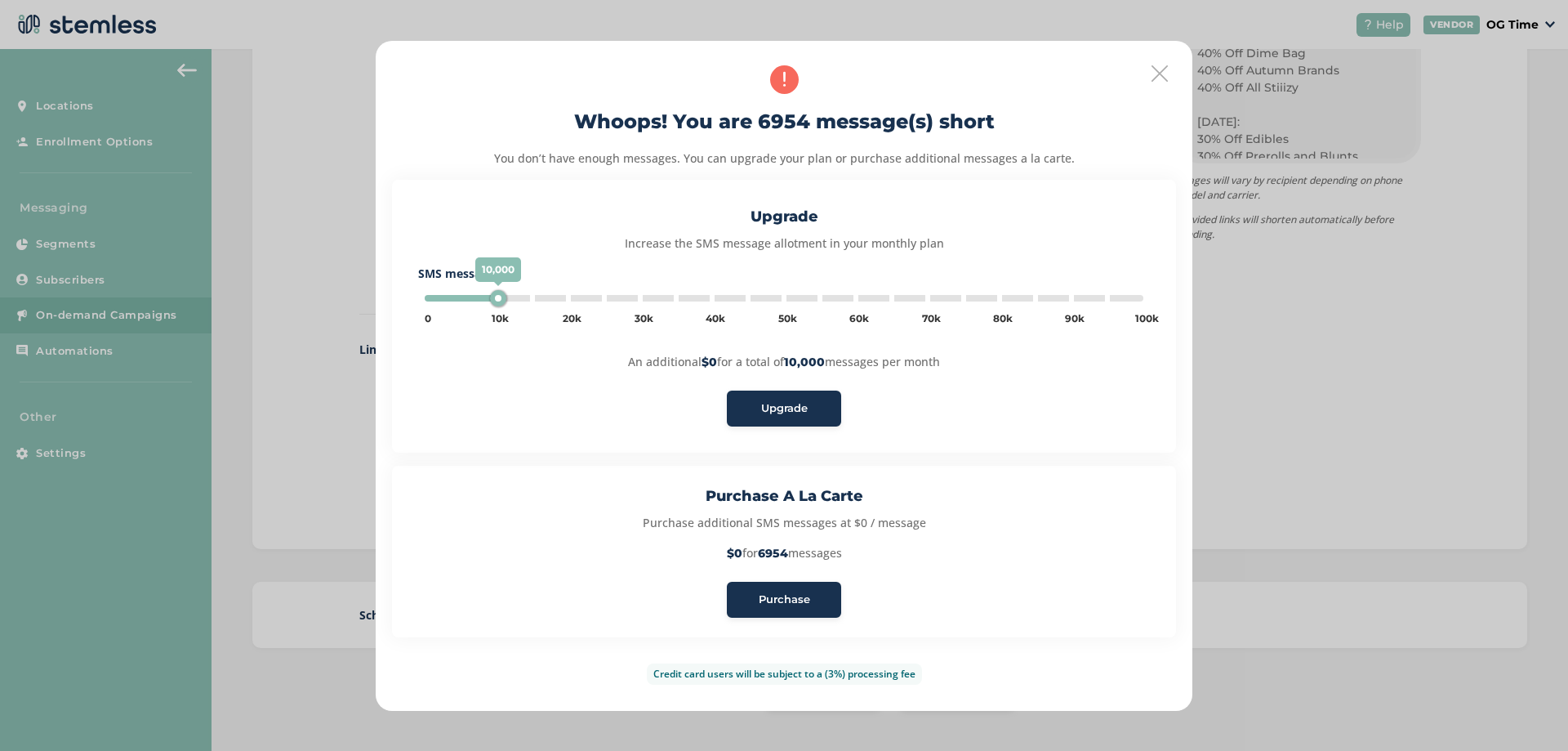
type input "5000"
click at [807, 604] on span "Purchase" at bounding box center [784, 599] width 51 height 16
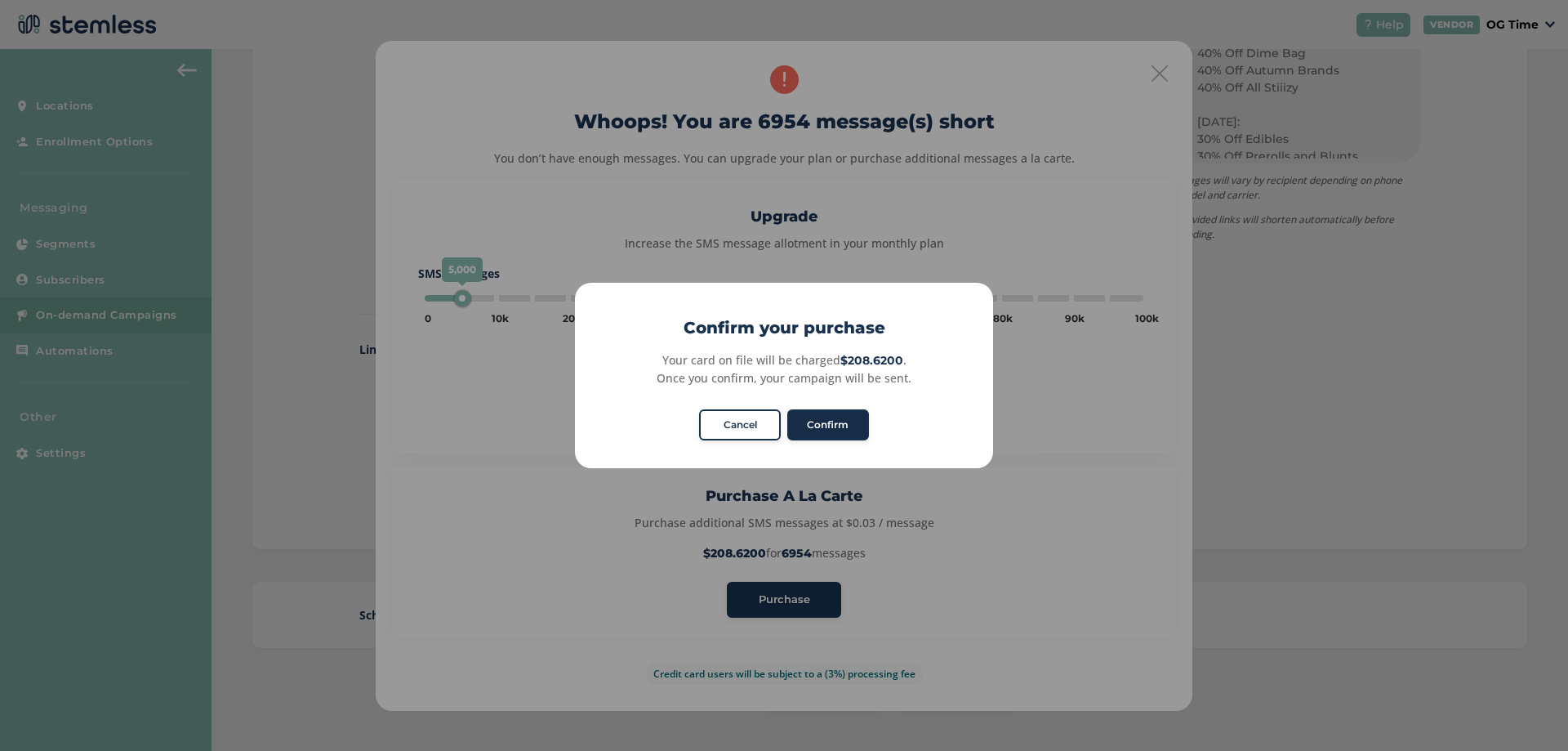
click at [828, 431] on button "Confirm" at bounding box center [828, 424] width 81 height 31
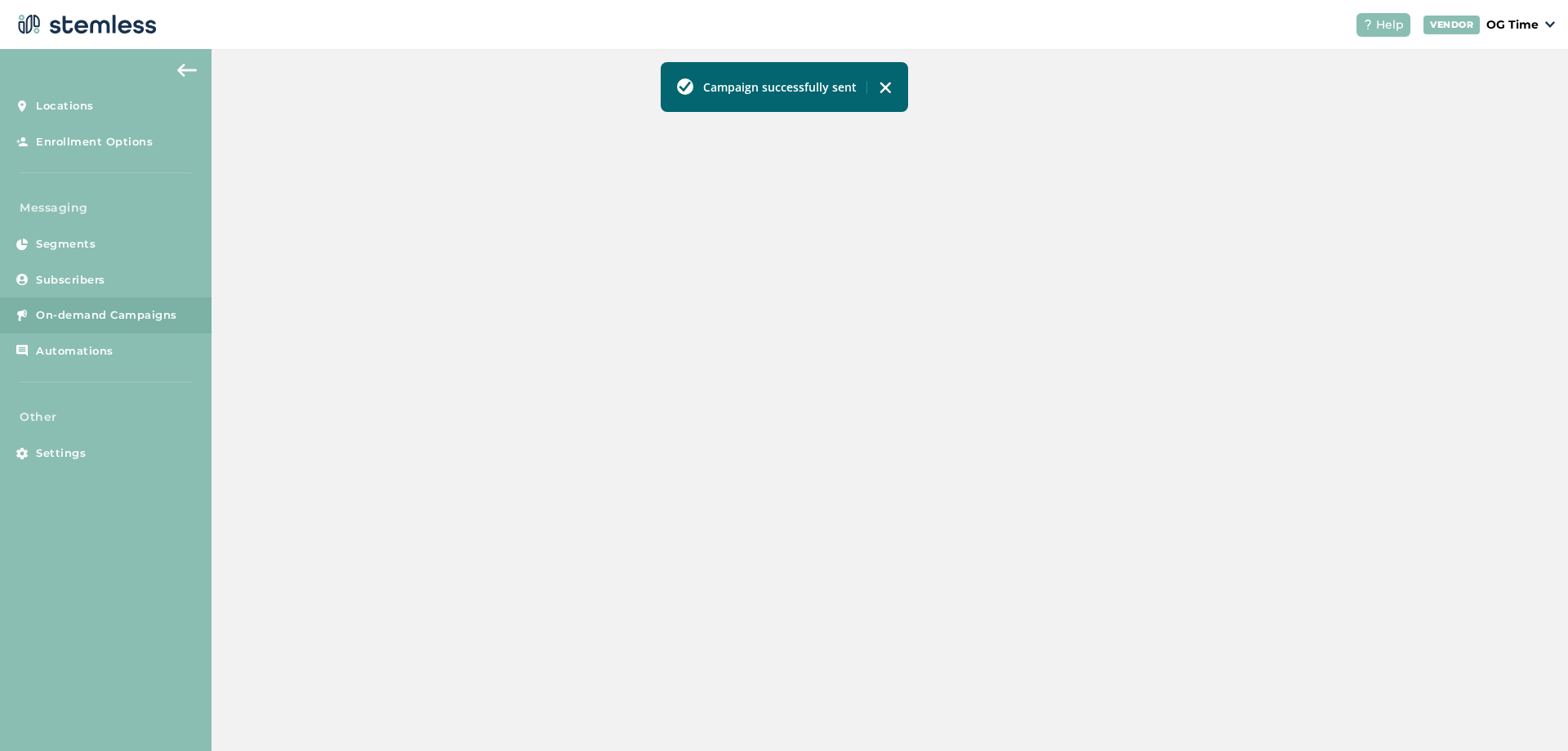
scroll to position [356, 0]
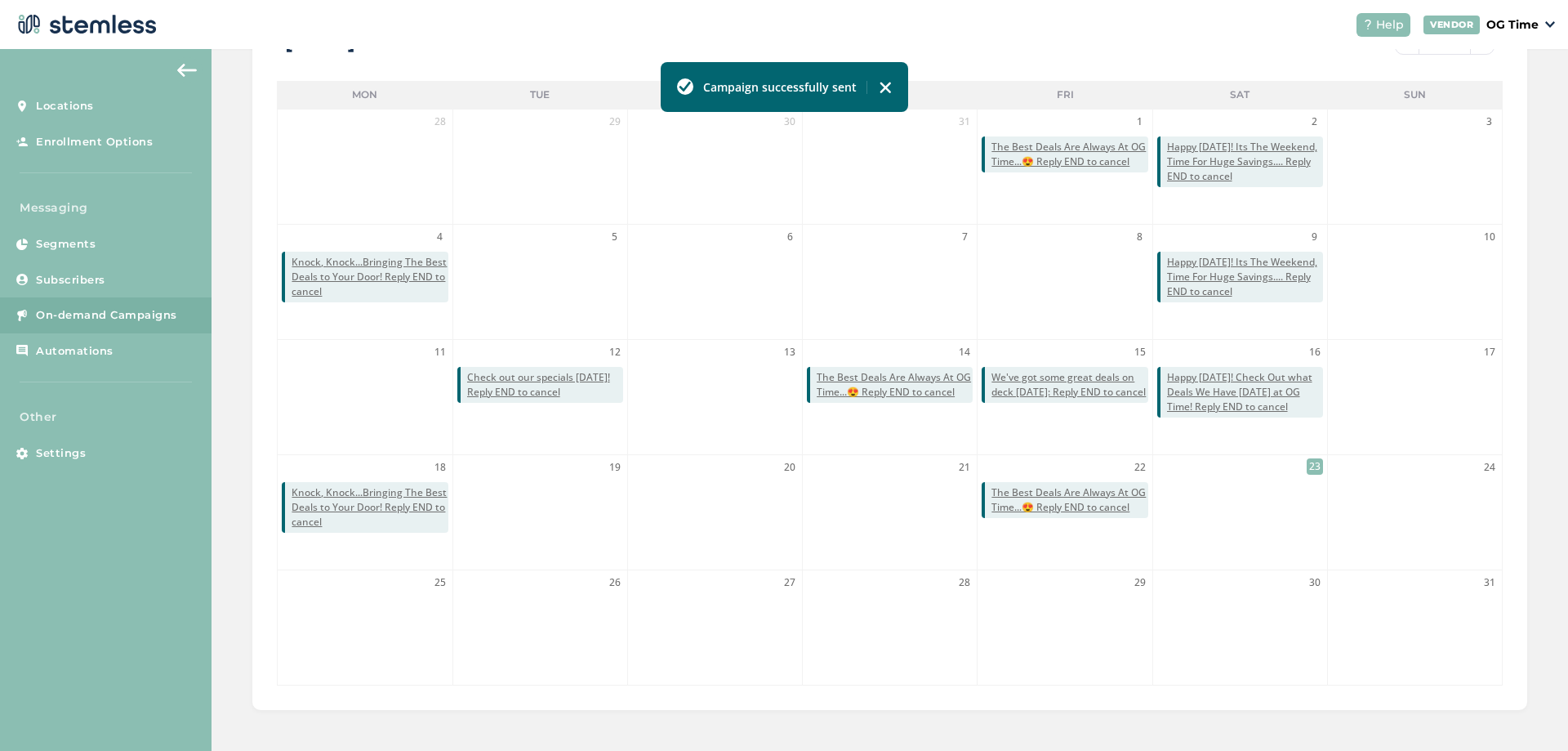
click at [882, 88] on img at bounding box center [884, 87] width 13 height 13
